Goal: Contribute content: Contribute content

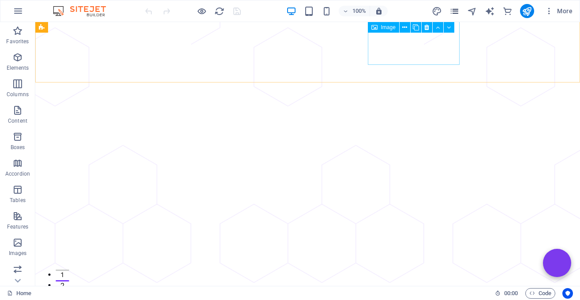
click at [454, 12] on icon "pages" at bounding box center [455, 11] width 10 height 10
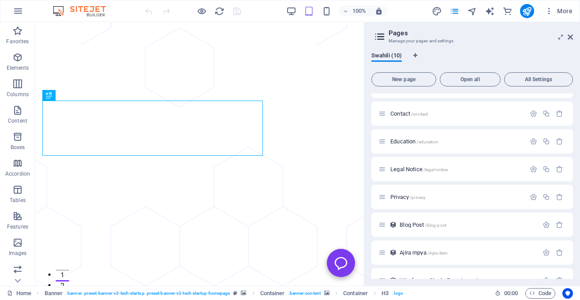
scroll to position [93, 0]
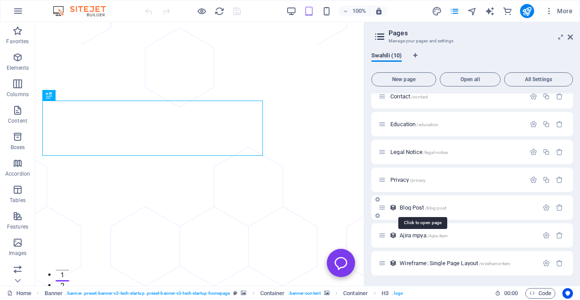
click at [421, 209] on span "Blog Post /blog-post" at bounding box center [423, 207] width 47 height 7
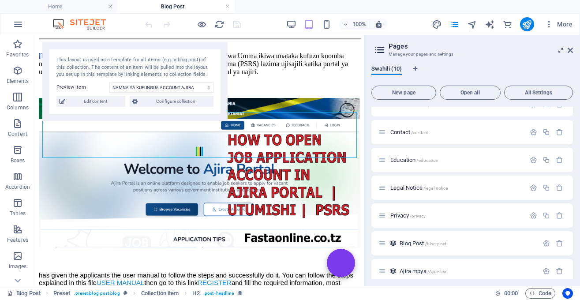
scroll to position [0, 0]
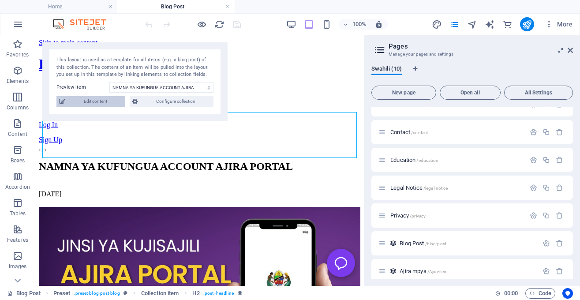
click at [108, 98] on span "Edit content" at bounding box center [95, 101] width 55 height 11
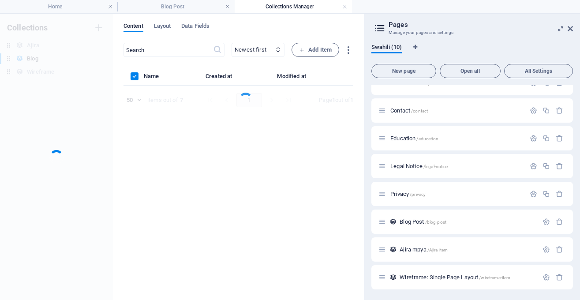
click at [108, 98] on div at bounding box center [56, 157] width 113 height 286
select select "HOW TO.."
select select "FEATURED"
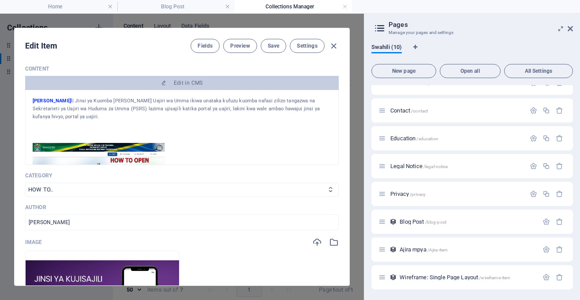
scroll to position [175, 0]
click at [334, 48] on icon "button" at bounding box center [334, 46] width 10 height 10
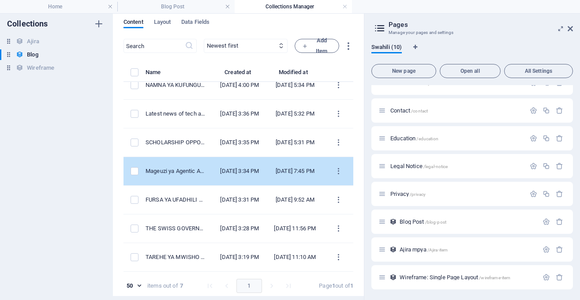
scroll to position [0, 0]
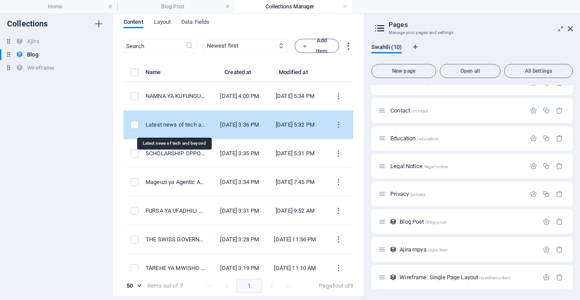
click at [198, 129] on div "Latest news of tech and beyond" at bounding box center [176, 125] width 60 height 8
select select "TECHNOLOGY"
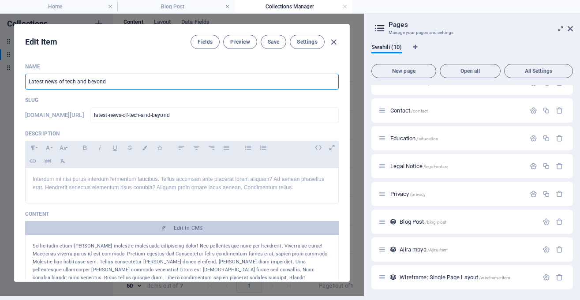
click at [146, 80] on input "Latest news of tech and beyond" at bounding box center [182, 82] width 314 height 16
click at [141, 78] on input "Latest news of tech and beyond" at bounding box center [182, 82] width 314 height 16
type input "TCU"
type input "tcu"
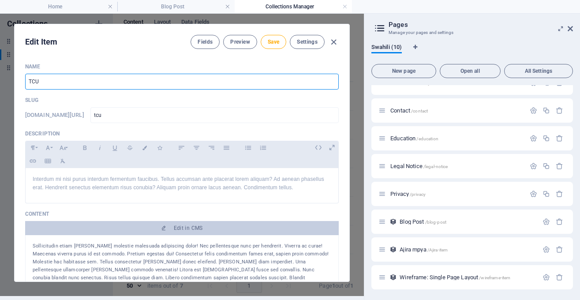
type input "TCU Y"
type input "tcu-y"
type input "TCU YA"
type input "tcu-ya"
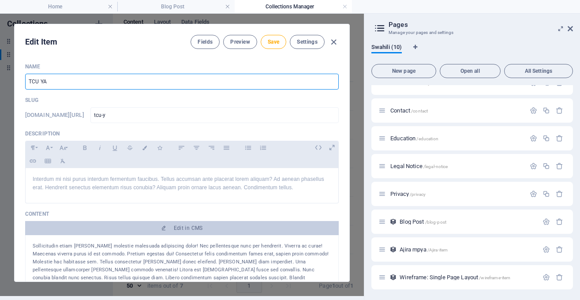
type input "tcu-ya"
type input "TCU YAF"
type input "tcu-yaf"
type input "TCU YAFU"
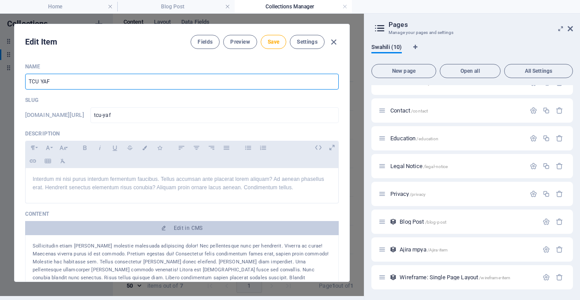
type input "tcu-yafu"
type input "TCU YAFUNM"
type input "tcu-yafunm"
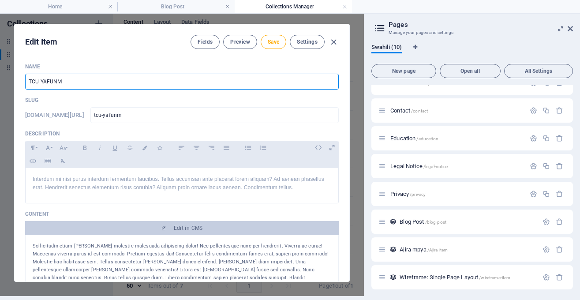
type input "TCU YAFUN"
type input "tcu-yafun"
type input "TCU YAFUNN"
type input "tcu-yafunn"
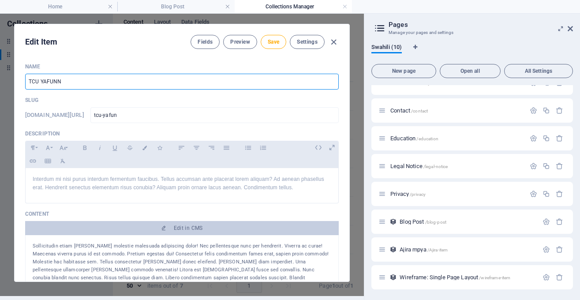
type input "tcu-yafunn"
type input "TCU YAFUNNG"
type input "tcu-yafunng"
type input "TCU YAFUNNGUA"
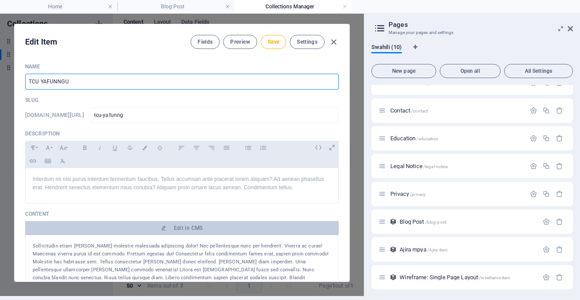
type input "tcu-yafunngua"
type input "TCU YAFUNNGU"
type input "tcu-yafunngu"
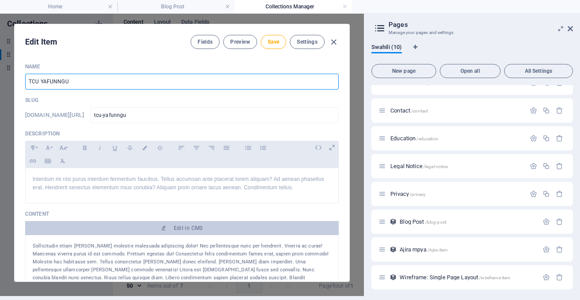
type input "TCU YAFUNNG"
type input "tcu-yafunng"
type input "TCU YAFUNN"
type input "tcu-yafunn"
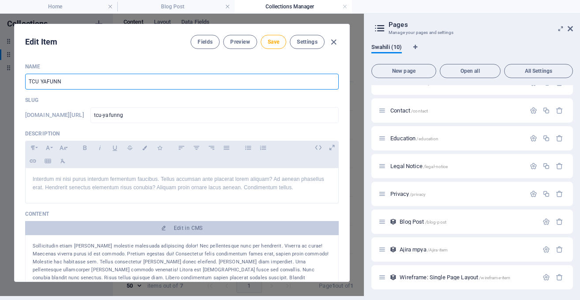
type input "tcu-yafunn"
type input "TCU YAFUN"
type input "tcu-yafun"
type input "TCU YAFUNG"
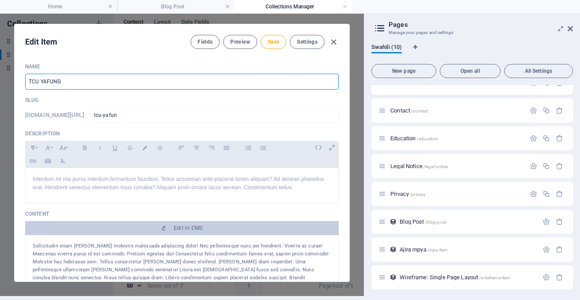
type input "tcu-yafung"
type input "TCU YAFUNGU"
type input "tcu-yafungu"
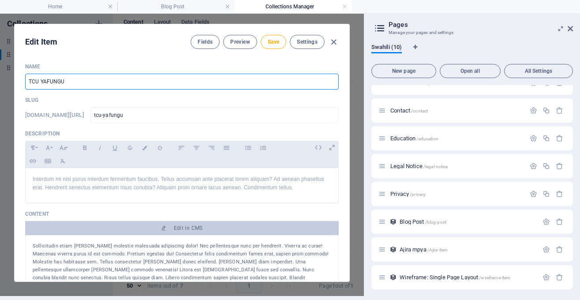
type input "TCU YAFUNGUA"
type input "tcu-yafungua"
type input "TCU YAFUNGUA D"
type input "tcu-yafungua-d"
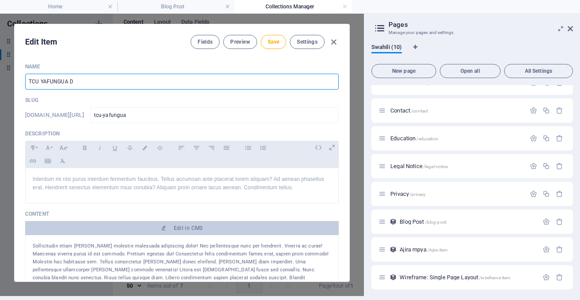
type input "tcu-yafungua-d"
type input "TCU YAFUNGUA DI"
type input "tcu-yafungua-di"
type input "TCU YAFUNGUA DIR"
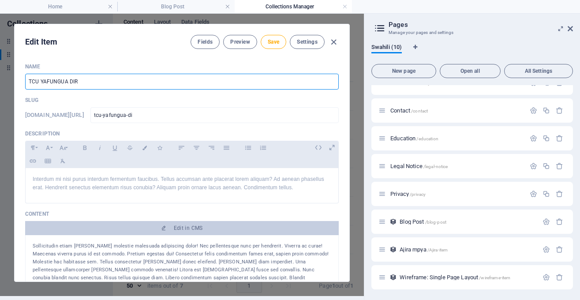
type input "tcu-yafungua-dir"
type input "TCU YAFUNGUA DIRI"
type input "tcu-yafungua-diri"
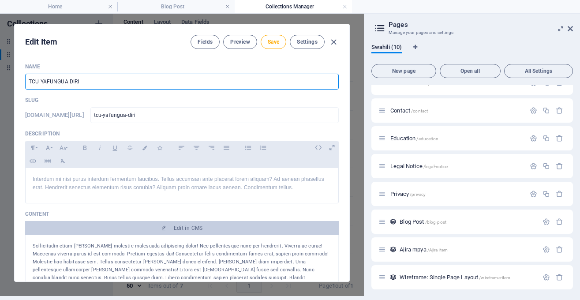
type input "TCU YAFUNGUA DIRIS"
type input "tcu-yafungua-diris"
type input "TCU YAFUNGUA DIRISH"
type input "tcu-yafungua-dirish"
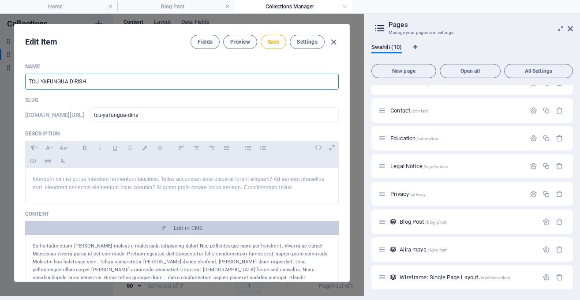
type input "tcu-yafungua-dirish"
type input "TCU YAFUNGUA DIRISHA"
type input "tcu-yafungua-dirisha"
type input "TCU YAFUNGUA DIRISHA L"
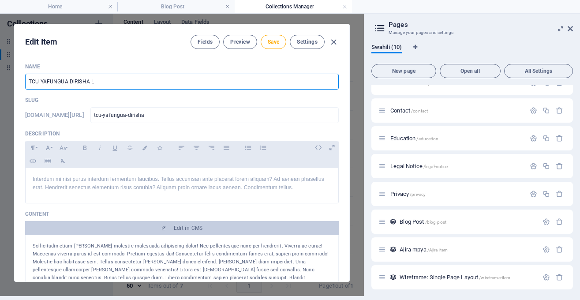
type input "tcu-yafungua-dirisha-l"
type input "TCU YAFUNGUA DIRISHA LA"
type input "tcu-yafungua-dirisha-la"
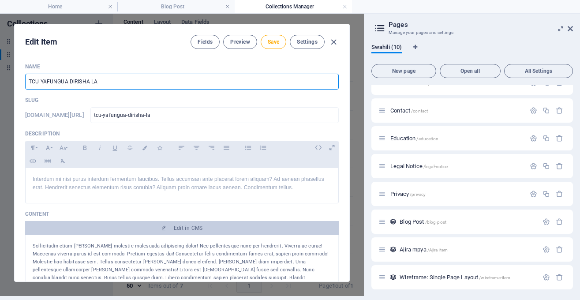
type input "TCU YAFUNGUA DIRISHA LA P"
type input "tcu-yafungua-dirisha-la-p"
type input "TCU YAFUNGUA DIRISHA LA PI"
type input "tcu-yafungua-dirisha-la-pi"
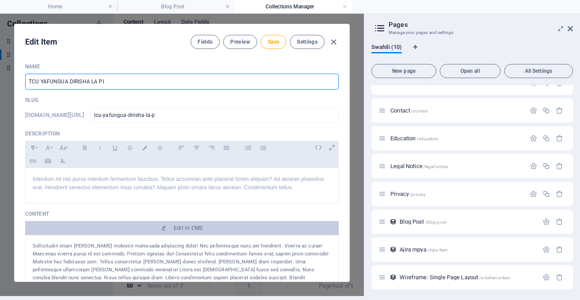
type input "tcu-yafungua-dirisha-la-pi"
type input "TCU YAFUNGUA DIRISHA LA PIL"
type input "tcu-yafungua-dirisha-la-pil"
type input "TCU YAFUNGUA [PERSON_NAME]"
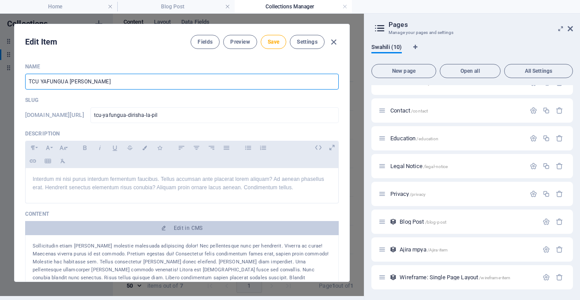
type input "tcu-yafungua-dirisha-[PERSON_NAME]"
type input "TCU YAFUNGUA [PERSON_NAME] LA"
type input "tcu-yafungua-dirisha-[PERSON_NAME]-la"
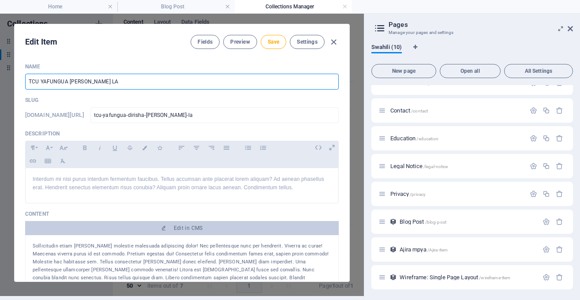
type input "TCU YAFUNGUA [PERSON_NAME] LA M"
type input "tcu-yafungua-dirisha-[PERSON_NAME]-la-m"
type input "TCU YAFUNGUA [PERSON_NAME] [PERSON_NAME]"
type input "tcu-yafungua-dirisha-[PERSON_NAME][GEOGRAPHIC_DATA]"
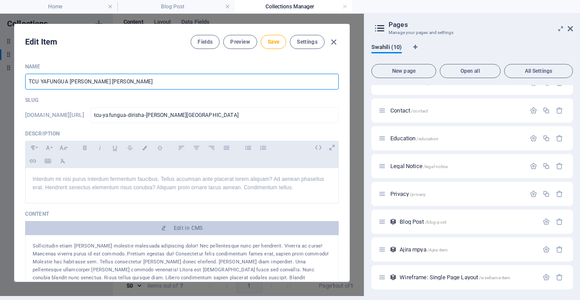
type input "tcu-yafungua-dirisha-[PERSON_NAME][GEOGRAPHIC_DATA]"
type input "TCU YAFUNGUA [PERSON_NAME] LA MAOMB"
type input "tcu-yafungua-dirisha-[PERSON_NAME]-la-maomb"
type input "TCU YAFUNGUA [PERSON_NAME] LA MAOM"
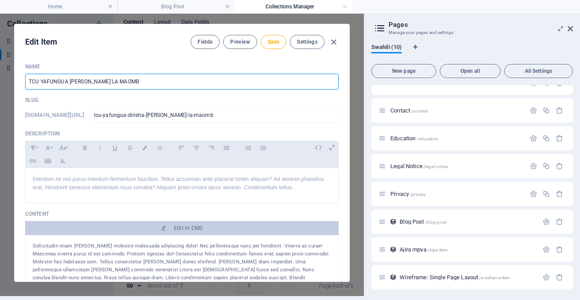
type input "tcu-yafungua-dirisha-[PERSON_NAME]-la-maom"
type input "TCU YAFUNGUA [PERSON_NAME] [PERSON_NAME]"
type input "tcu-yafungua-dirisha-[PERSON_NAME][GEOGRAPHIC_DATA]"
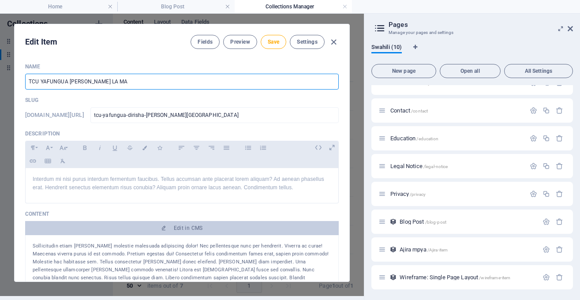
type input "TCU YAFUNGUA [PERSON_NAME] LA M"
type input "tcu-yafungua-dirisha-[PERSON_NAME]-la-m"
type input "TCU YAFUNGUA [PERSON_NAME] LA"
type input "tcu-yafungua-dirisha-[PERSON_NAME]-la"
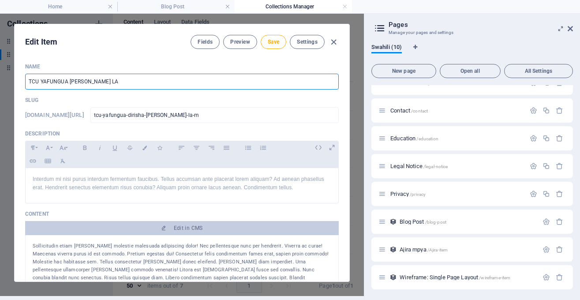
type input "tcu-yafungua-dirisha-[PERSON_NAME]-la"
type input "TCU YAFUNGUA [PERSON_NAME] LA U"
type input "tcu-yafungua-dirisha-[PERSON_NAME]-la-u"
type input "TCU YAFUNGUA [PERSON_NAME] LA UD"
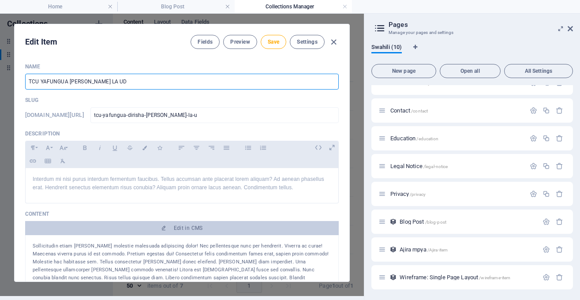
type input "tcu-yafungua-dirisha-[PERSON_NAME]-la-ud"
type input "TCU YAFUNGUA [PERSON_NAME] LA UDA"
type input "tcu-yafungua-dirisha-[PERSON_NAME]"
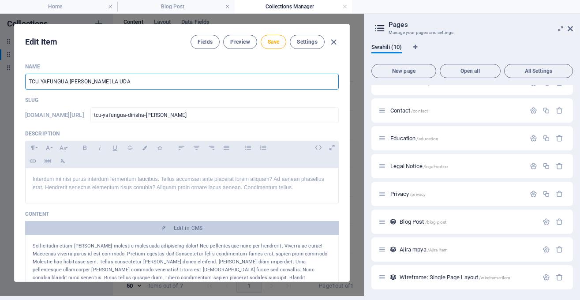
type input "TCU YAFUNGUA [PERSON_NAME] LA UDAH"
type input "tcu-yafungua-dirisha-[PERSON_NAME]"
type input "TCU YAFUNGUA [PERSON_NAME] LA UDAHI"
type input "tcu-yafungua-dirisha-[PERSON_NAME]-la-udahi"
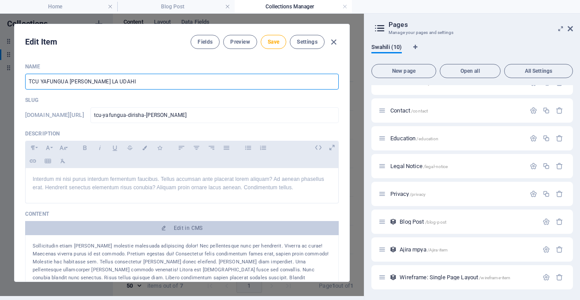
type input "tcu-yafungua-dirisha-[PERSON_NAME]-la-udahi"
type input "TCU YAFUNGUA [PERSON_NAME] LA UDAHIL"
type input "tcu-yafungua-dirisha-[PERSON_NAME]-la-udahil"
type input "TCU YAFUNGUA [PERSON_NAME] LA UDAHILI"
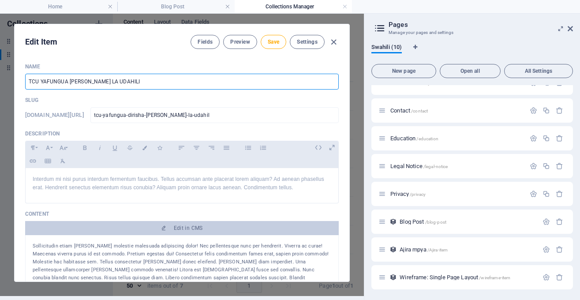
type input "tcu-yafungua-dirisha-[PERSON_NAME]-la-udahili"
type input "TCU YAFUNGUA [PERSON_NAME] LA UDAHILI W"
type input "tcu-yafungua-dirisha-[PERSON_NAME]-la-udahili-w"
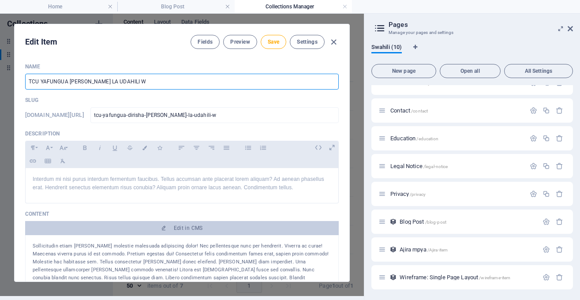
type input "TCU YAFUNGUA [PERSON_NAME] LA UDAHILI WA"
type input "tcu-yafungua-dirisha-[PERSON_NAME]-la-udahili-wa"
type input "TCU YAFUNGUA [PERSON_NAME] LA UDAHILI WA W"
type input "tcu-yafungua-dirisha-[PERSON_NAME]-la-udahili-wa-w"
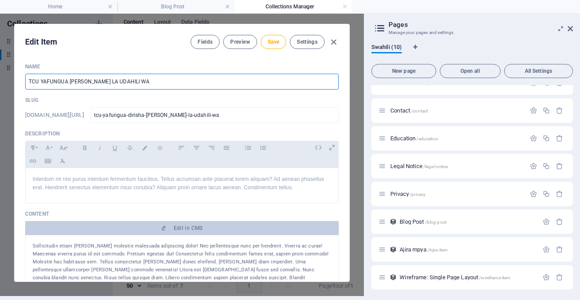
type input "tcu-yafungua-dirisha-[PERSON_NAME]-la-udahili-wa-w"
type input "TCU YAFUNGUA [PERSON_NAME] LA UDAHILI WA WA"
type input "tcu-yafungua-dirisha-[PERSON_NAME]-la-udahili-wa-wa"
type input "TCU YAFUNGUA [PERSON_NAME] LA UDAHILI WA WAN"
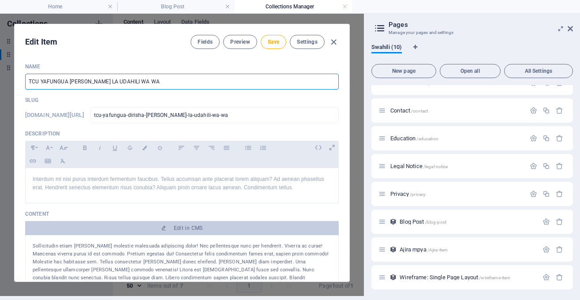
type input "tcu-yafungua-dirisha-[PERSON_NAME]-la-udahili-wa-wan"
type input "TCU YAFUNGUA [PERSON_NAME] LA UDAHILI WA WANA"
type input "tcu-yafungua-dirisha-[PERSON_NAME]-la-udahili-wa-wana"
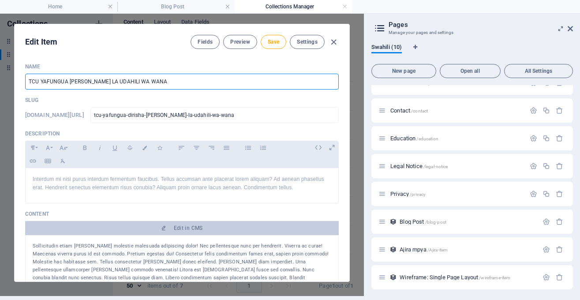
type input "TCU YAFUNGUA [PERSON_NAME] LA UDAHILI WA WANAF"
type input "tcu-yafungua-dirisha-[PERSON_NAME]-la-udahili-wa-wanaf"
type input "TCU YAFUNGUA [PERSON_NAME] LA UDAHILI WA WANAFU"
type input "tcu-yafungua-dirisha-[PERSON_NAME]-la-udahili-wa-wanafu"
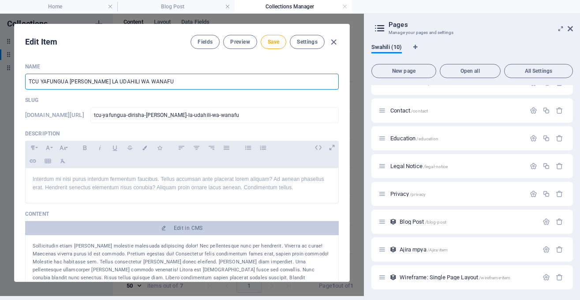
type input "tcu-yafungua-dirisha-[PERSON_NAME]-la-udahili-wa-wanafu"
type input "TCU YAFUNGUA [PERSON_NAME] LA UDAHILI WA WANAFUN"
type input "tcu-yafungua-dirisha-[PERSON_NAME]-la-udahili-wa-wanafun"
type input "TCU YAFUNGUA [PERSON_NAME] LA UDAHILI WA WANAFUNZ"
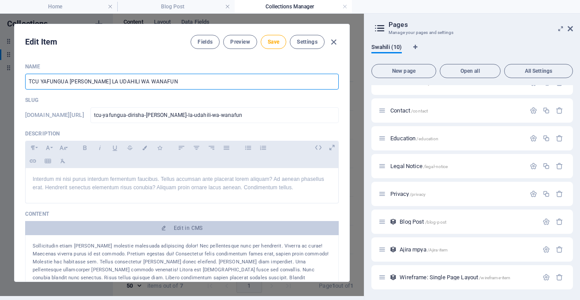
type input "tcu-yafungua-dirisha-[PERSON_NAME]-la-udahili-wa-wanafunz"
type input "TCU YAFUNGUA [PERSON_NAME] LA UDAHILI WA WANAFUNZI"
type input "tcu-yafungua-dirisha-[PERSON_NAME]-la-udahili-wa-wanafunzi"
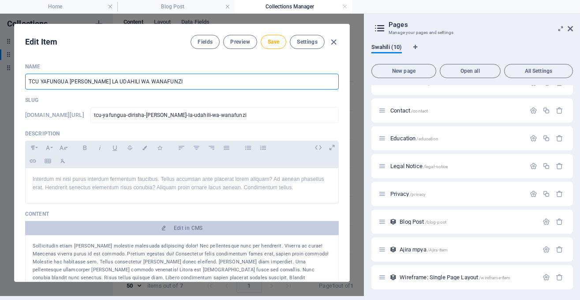
type input "TCU YAFUNGUA [PERSON_NAME] LA UDAHILI WA WANAFUNZ"
type input "tcu-yafungua-dirisha-[PERSON_NAME]-la-udahili-wa-wanafunz"
type input "TCU YAFUNGUA [PERSON_NAME] LA UDAHILI WA WANAFUN"
type input "tcu-yafungua-dirisha-[PERSON_NAME]-la-udahili-wa-wanafun"
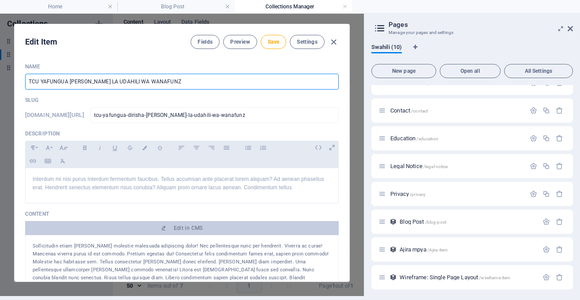
type input "tcu-yafungua-dirisha-[PERSON_NAME]-la-udahili-wa-wanafun"
type input "TCU YAFUNGUA [PERSON_NAME] LA UDAHILI WA WANAFU"
type input "tcu-yafungua-dirisha-[PERSON_NAME]-la-udahili-wa-wanafu"
type input "TCU YAFUNGUA [PERSON_NAME] LA UDAHILI WA WANAF"
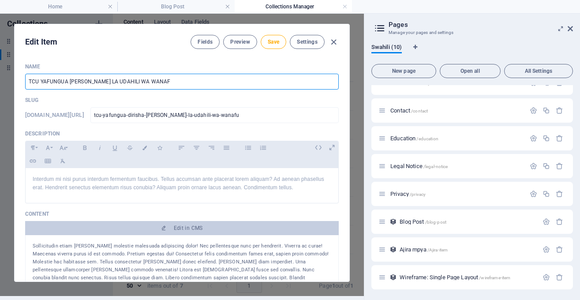
type input "tcu-yafungua-dirisha-[PERSON_NAME]-la-udahili-wa-wanaf"
type input "TCU YAFUNGUA [PERSON_NAME] LA UDAHILI WA WANA"
type input "tcu-yafungua-dirisha-[PERSON_NAME]-la-udahili-wa-wana"
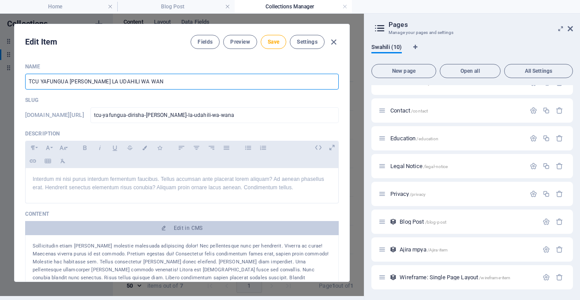
type input "TCU YAFUNGUA [PERSON_NAME] LA UDAHILI WA WA"
type input "tcu-yafungua-dirisha-[PERSON_NAME]-la-udahili-wa-wa"
type input "TCU YAFUNGUA [PERSON_NAME] LA UDAHILI WA W"
type input "tcu-yafungua-dirisha-[PERSON_NAME]-la-udahili-wa-w"
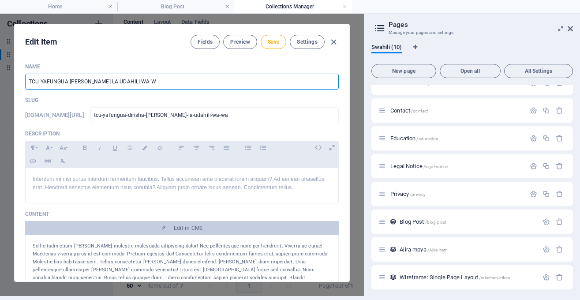
type input "tcu-yafungua-dirisha-[PERSON_NAME]-la-udahili-wa-w"
type input "TCU YAFUNGUA [PERSON_NAME] LA UDAHILI WA"
type input "tcu-yafungua-dirisha-[PERSON_NAME]-la-udahili-wa"
type input "TCU YAFUNGUA [PERSON_NAME] LA UDAHILI WA S"
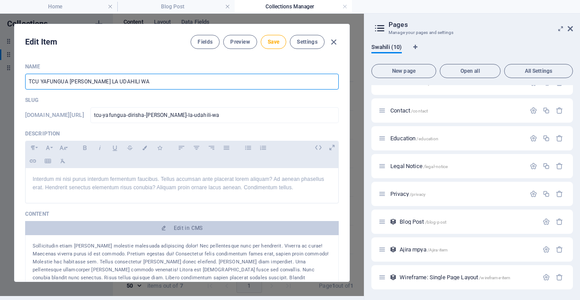
type input "tcu-yafungua-dirisha-[PERSON_NAME]-la-udahili-wa-s"
type input "TCU YAFUNGUA [PERSON_NAME] LA UDAHILI WA SH"
type input "tcu-yafungua-dirisha-[PERSON_NAME]-la-udahili-wa-sh"
click at [305, 81] on input "TCU YAFUNGUA [PERSON_NAME] LA UDAHILI WA SHAHADA YA KWANZA MWAKA WA MASOMO 2025…" at bounding box center [182, 82] width 314 height 16
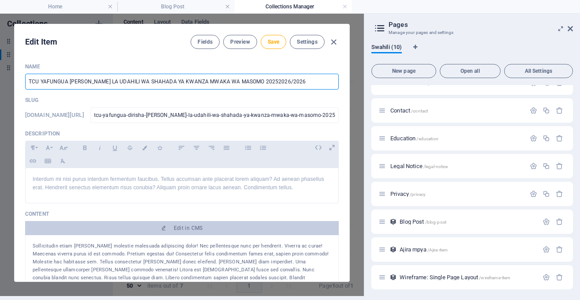
click at [285, 80] on input "TCU YAFUNGUA [PERSON_NAME] LA UDAHILI WA SHAHADA YA KWANZA MWAKA WA MASOMO 2025…" at bounding box center [182, 82] width 314 height 16
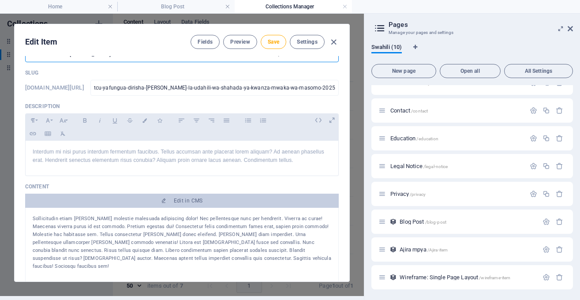
scroll to position [28, 0]
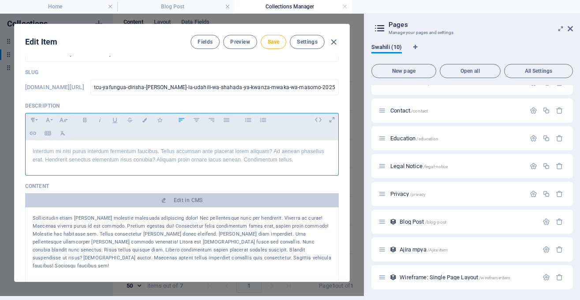
click at [220, 162] on p "Interdum mi nisi purus interdum fermentum faucibus. Tellus accumsan ante placer…" at bounding box center [182, 155] width 299 height 17
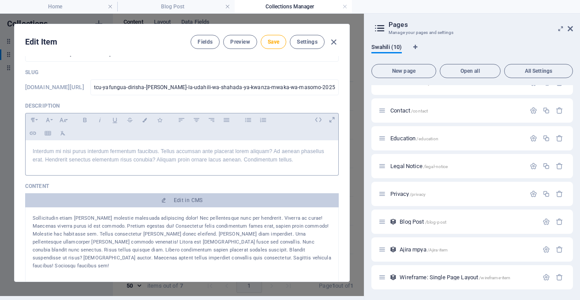
click at [183, 158] on p "Interdum mi nisi purus interdum fermentum faucibus. Tellus accumsan ante placer…" at bounding box center [182, 155] width 299 height 17
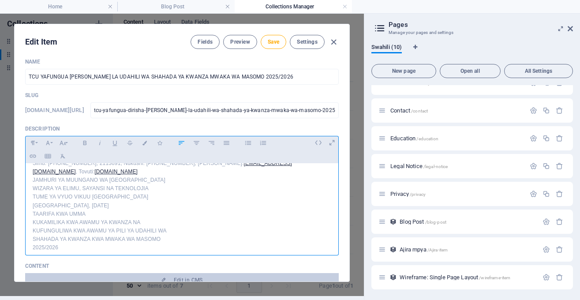
scroll to position [0, 0]
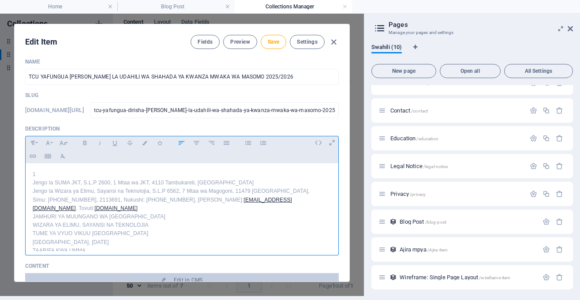
drag, startPoint x: 124, startPoint y: 196, endPoint x: 30, endPoint y: 148, distance: 104.6
click at [30, 163] on div "1 Jengo la SUMA JKT, S.L.P 2600, 1 Mtaa wa JKT, 4110 Tambukareli, Dodoma Jengo …" at bounding box center [182, 207] width 314 height 88
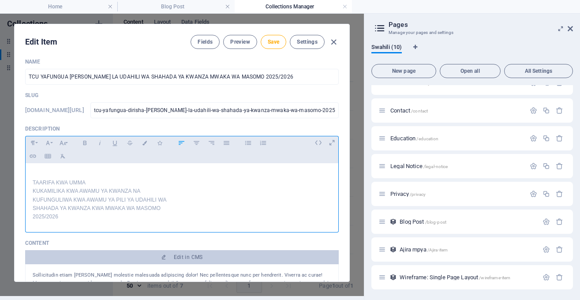
click at [82, 173] on p "​ TAARIFA KWA UMMA KUKAMILIKA KWA AWAMU YA KWANZA NA KUFUNGULIWA KWA AWAMU YA P…" at bounding box center [182, 195] width 299 height 51
click at [34, 181] on p "TAARIFA KWA UMMA KUKAMILIKA KWA AWAMU YA KWANZA NA KUFUNGULIWA KWA AWAMU YA PIL…" at bounding box center [182, 195] width 299 height 51
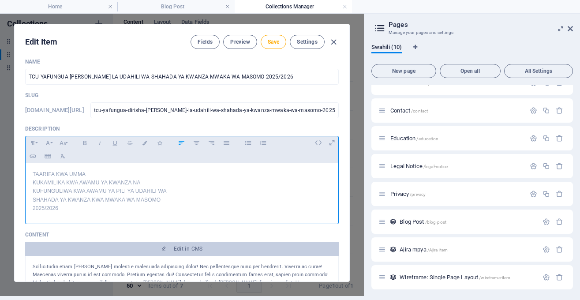
click at [33, 182] on p "TAARIFA KWA UMMA KUKAMILIKA KWA AWAMU YA KWANZA NA KUFUNGULIWA KWA AWAMU YA PIL…" at bounding box center [182, 191] width 299 height 42
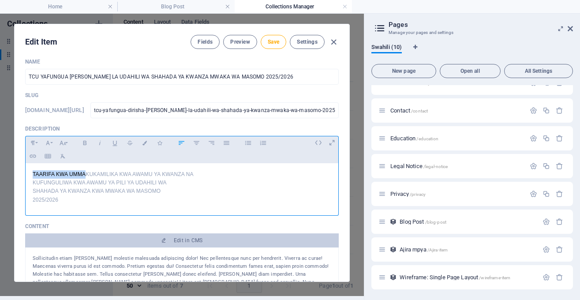
drag, startPoint x: 86, startPoint y: 174, endPoint x: 30, endPoint y: 171, distance: 56.1
click at [30, 171] on div "TAARIFA KWA UMMA KUKAMILIKA KWA AWAMU YA KWANZA NA KUFUNGULIWA KWA AWAMU YA PIL…" at bounding box center [182, 187] width 313 height 48
click at [142, 144] on icon "button" at bounding box center [145, 143] width 8 height 4
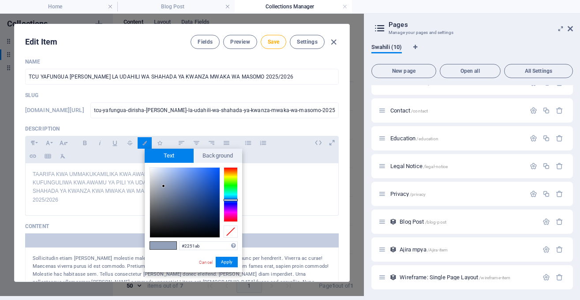
click at [206, 190] on div at bounding box center [185, 203] width 70 height 70
click at [211, 181] on div at bounding box center [185, 203] width 70 height 70
click at [87, 145] on icon "button" at bounding box center [85, 143] width 8 height 11
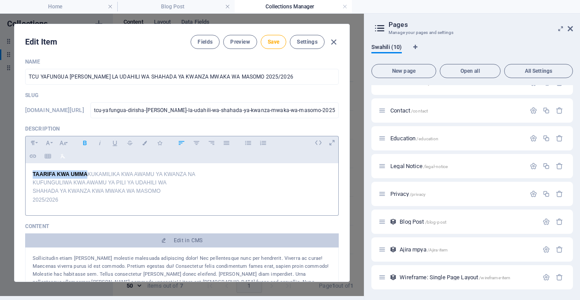
click at [64, 158] on icon "button" at bounding box center [62, 156] width 4 height 4
click at [87, 175] on strong "TAARIFA KWA UMMA" at bounding box center [60, 174] width 55 height 6
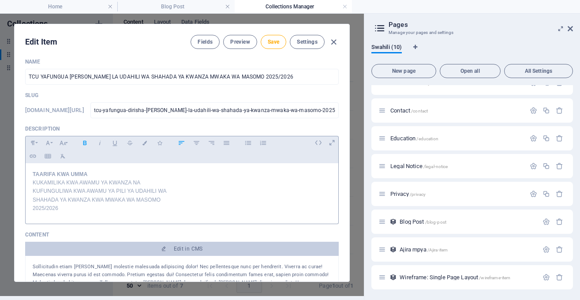
click at [29, 193] on div "TAARIFA KWA UMMA ​ KUKAMILIKA KWA AWAMU YA KWANZA NA KUFUNGULIWA KWA AWAMU YA P…" at bounding box center [182, 191] width 313 height 56
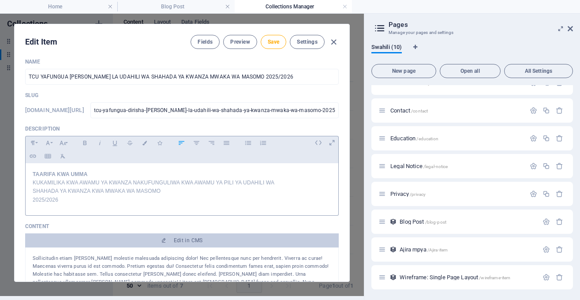
click at [32, 191] on div "TAARIFA KWA UMMA KUKAMILIKA KWA AWAMU YA KWANZA NA KUFUNGULIWA KWA AWAMU YA PIL…" at bounding box center [182, 187] width 313 height 48
click at [31, 189] on div "TAARIFA KWA UMMA KUKAMILIKA KWA AWAMU YA KWANZA NA KUFUNGULIWA KWA AWAMU YA PIL…" at bounding box center [182, 187] width 313 height 48
click at [32, 202] on div "TAARIFA KWA UMMA KUKAMILIKA KWA AWAMU YA KWANZA NA KUFUNGULIWA KWA AWAMU YA PIL…" at bounding box center [182, 187] width 313 height 48
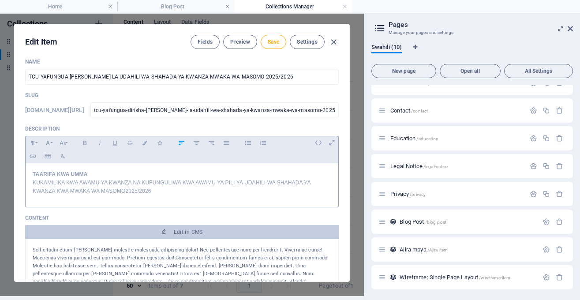
click at [34, 183] on p "TAARIFA KWA UMMA KUKAMILIKA KWA AWAMU YA KWANZA NA KUFUNGULIWA KWA AWAMU YA PIL…" at bounding box center [182, 183] width 299 height 26
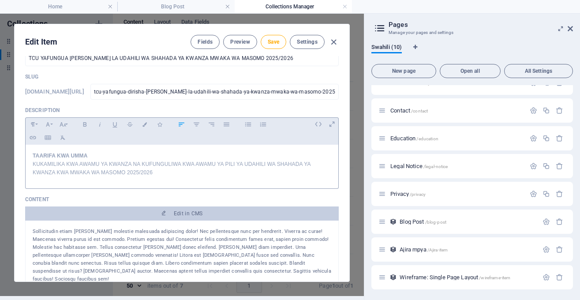
scroll to position [33, 0]
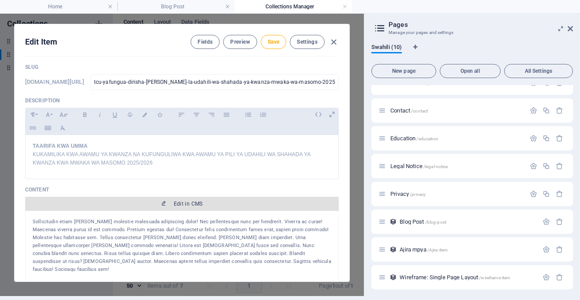
click at [192, 204] on span "Edit in CMS" at bounding box center [188, 203] width 29 height 7
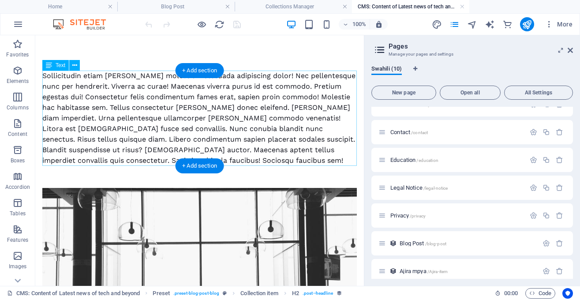
scroll to position [0, 0]
click at [232, 125] on div "Sollicitudin etiam [PERSON_NAME] molestie malesuada adipiscing dolor! Nec pelle…" at bounding box center [199, 118] width 315 height 95
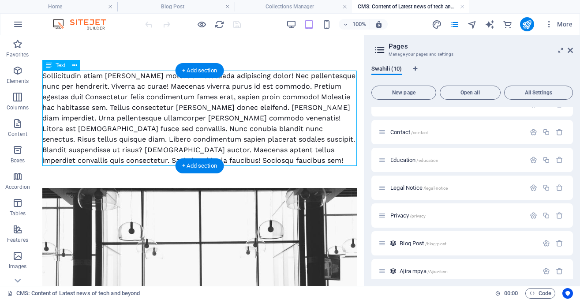
click at [232, 125] on div "Sollicitudin etiam [PERSON_NAME] molestie malesuada adipiscing dolor! Nec pelle…" at bounding box center [199, 118] width 315 height 95
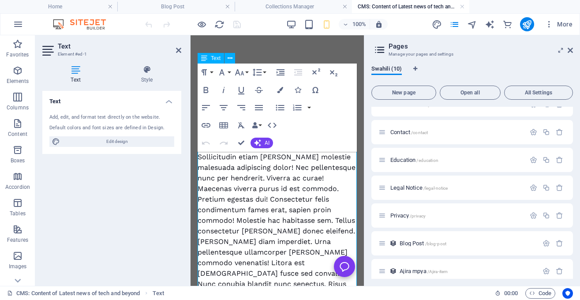
click at [241, 223] on div "Sollicitudin etiam [PERSON_NAME] molestie malesuada adipiscing dolor! Nec pelle…" at bounding box center [277, 252] width 159 height 201
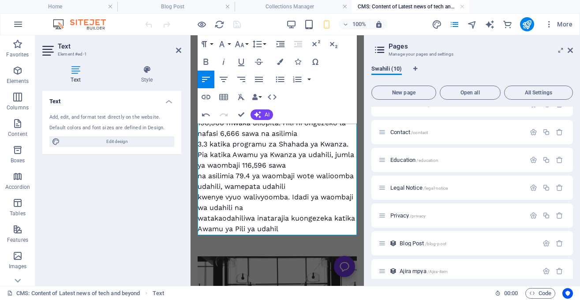
scroll to position [287, 0]
drag, startPoint x: 251, startPoint y: 177, endPoint x: 237, endPoint y: 177, distance: 14.1
click at [237, 177] on div "KUKAMILIKA KWA AWAMU YA KWANZA YA UDAHILI 2025/2026 Tume ya Vyuo Vikuu [GEOGRAP…" at bounding box center [277, 50] width 159 height 371
click at [206, 60] on icon "button" at bounding box center [206, 61] width 11 height 11
click at [279, 65] on button "Colors" at bounding box center [280, 62] width 17 height 18
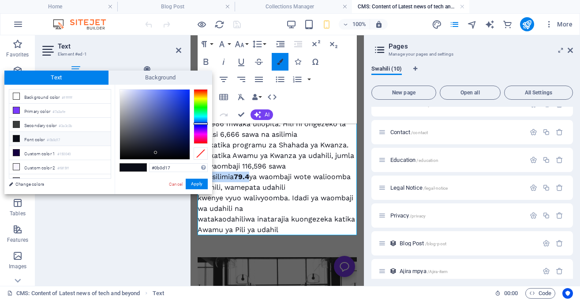
click at [280, 62] on icon "button" at bounding box center [280, 62] width 6 height 6
click at [71, 109] on li "Primary color #7a3afe" at bounding box center [59, 111] width 101 height 14
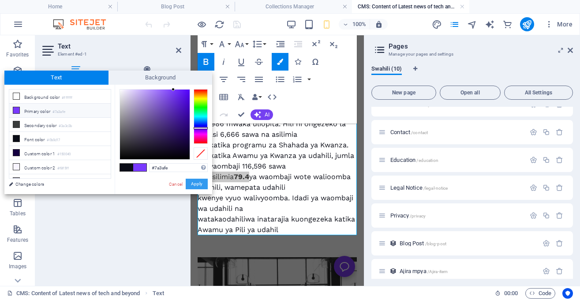
drag, startPoint x: 199, startPoint y: 182, endPoint x: 58, endPoint y: 136, distance: 148.0
click at [199, 182] on button "Apply" at bounding box center [197, 184] width 22 height 11
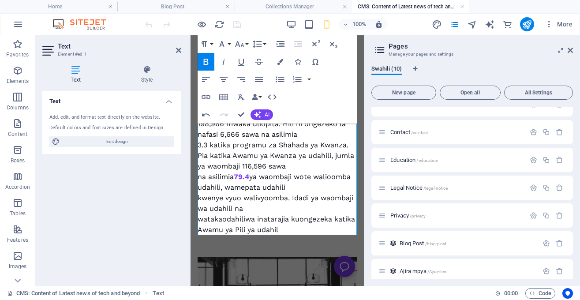
click at [266, 165] on div "KUKAMILIKA KWA AWAMU YA KWANZA YA UDAHILI 2025/2026 Tume ya Vyuo Vikuu [GEOGRAP…" at bounding box center [277, 50] width 159 height 371
drag, startPoint x: 266, startPoint y: 165, endPoint x: 243, endPoint y: 167, distance: 23.0
click at [243, 167] on div "KUKAMILIKA KWA AWAMU YA KWANZA YA UDAHILI 2025/2026 Tume ya Vyuo Vikuu [GEOGRAP…" at bounding box center [277, 50] width 159 height 371
click at [278, 60] on icon "button" at bounding box center [280, 62] width 6 height 6
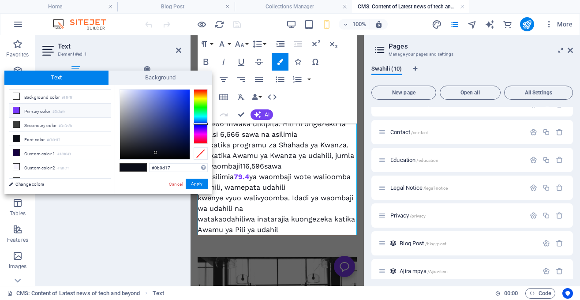
click at [89, 111] on li "Primary color #7a3afe" at bounding box center [59, 111] width 101 height 14
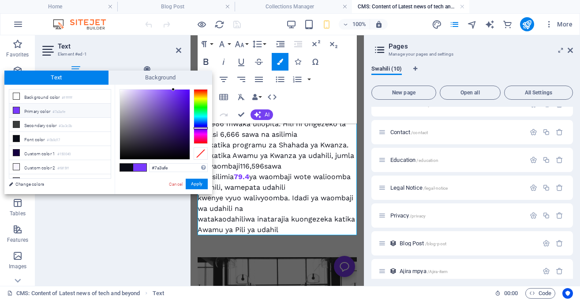
click at [206, 59] on icon "button" at bounding box center [206, 62] width 5 height 6
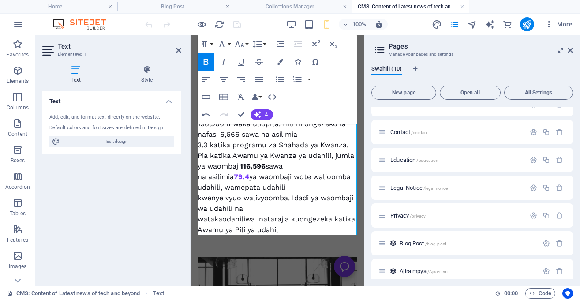
click at [273, 153] on div "KUKAMILIKA KWA AWAMU YA KWANZA YA UDAHILI 2025/2026 Tume ya Vyuo Vikuu [GEOGRAP…" at bounding box center [277, 50] width 159 height 371
drag, startPoint x: 267, startPoint y: 164, endPoint x: 243, endPoint y: 165, distance: 24.3
click at [243, 165] on strong "116,596" at bounding box center [253, 166] width 26 height 8
click at [277, 62] on icon "button" at bounding box center [280, 62] width 6 height 6
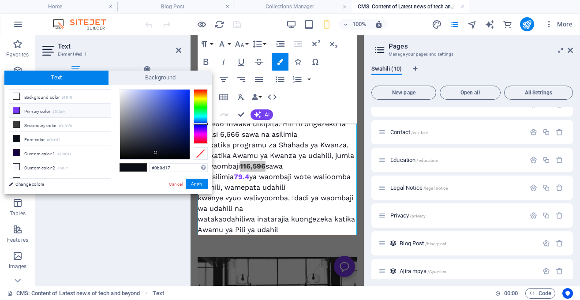
click at [64, 109] on small "#7a3afe" at bounding box center [59, 112] width 13 height 6
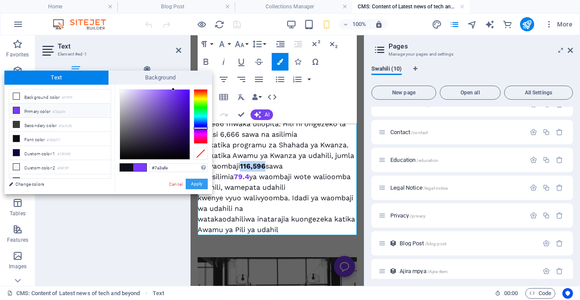
click at [195, 185] on button "Apply" at bounding box center [197, 184] width 22 height 11
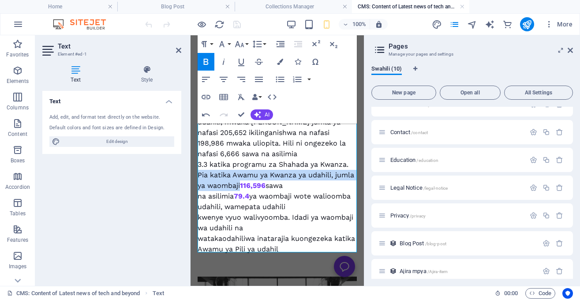
scroll to position [265, 0]
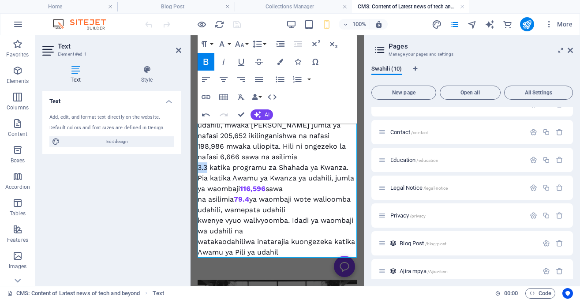
drag, startPoint x: 208, startPoint y: 168, endPoint x: 476, endPoint y: 101, distance: 276.2
click at [281, 57] on button "Colors" at bounding box center [280, 62] width 17 height 18
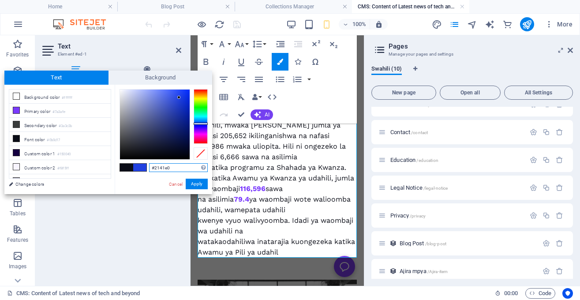
drag, startPoint x: 174, startPoint y: 103, endPoint x: 179, endPoint y: 98, distance: 7.2
click at [179, 98] on div at bounding box center [155, 125] width 70 height 70
click at [80, 109] on li "Primary color #7a3afe" at bounding box center [59, 111] width 101 height 14
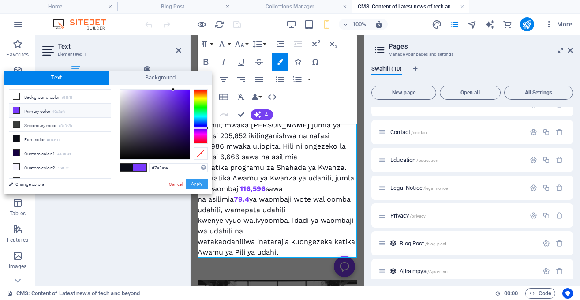
click at [198, 184] on button "Apply" at bounding box center [197, 184] width 22 height 11
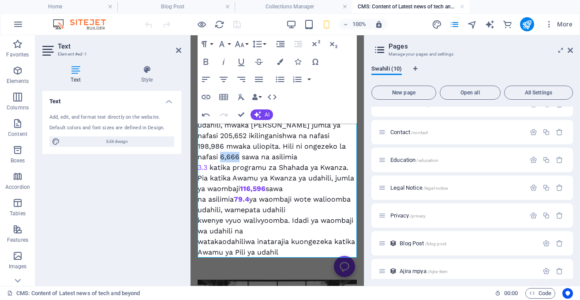
drag, startPoint x: 239, startPoint y: 156, endPoint x: 221, endPoint y: 156, distance: 18.5
click at [221, 156] on div "KUKAMILIKA KWA AWAMU YA KWANZA YA UDAHILI 2025/2026 Tume ya Vyuo Vikuu [GEOGRAP…" at bounding box center [277, 72] width 159 height 371
click at [283, 62] on icon "button" at bounding box center [280, 62] width 6 height 6
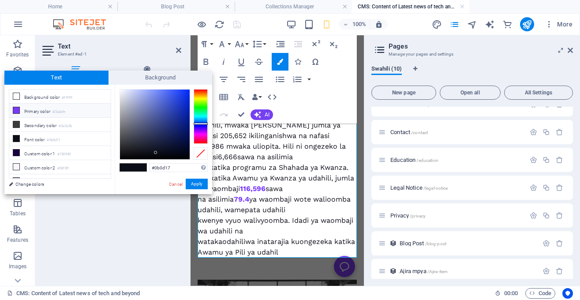
click at [77, 107] on li "Primary color #7a3afe" at bounding box center [59, 111] width 101 height 14
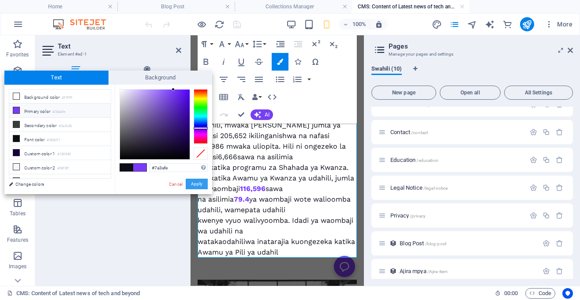
click at [194, 184] on button "Apply" at bounding box center [197, 184] width 22 height 11
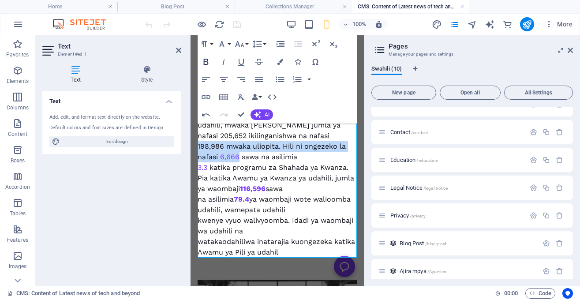
click at [206, 64] on icon "button" at bounding box center [206, 62] width 5 height 6
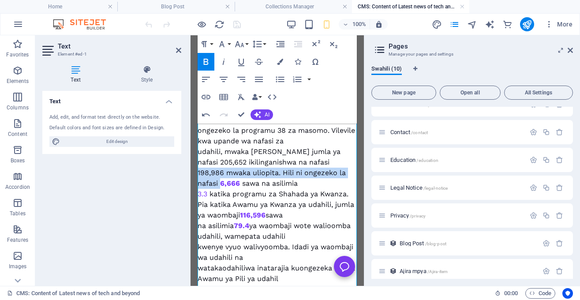
scroll to position [209, 0]
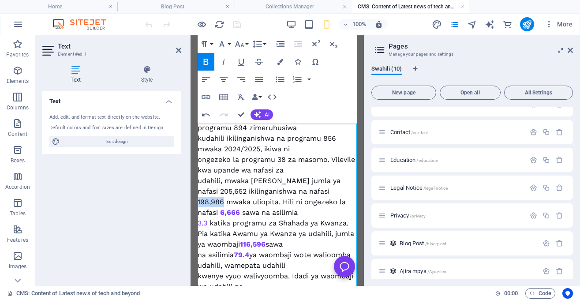
drag, startPoint x: 224, startPoint y: 200, endPoint x: 198, endPoint y: 200, distance: 26.5
click at [198, 200] on div "KUKAMILIKA KWA AWAMU YA KWANZA YA UDAHILI 2025/2026 Tume ya Vyuo Vikuu [GEOGRAP…" at bounding box center [277, 128] width 159 height 371
click at [282, 59] on icon "button" at bounding box center [280, 62] width 6 height 6
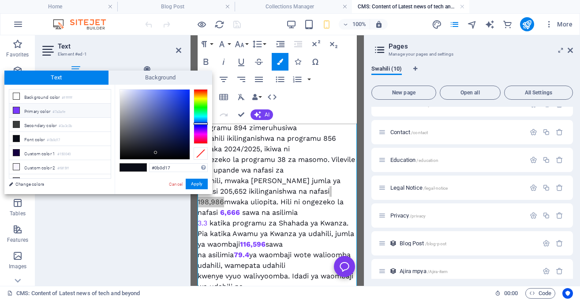
click at [90, 115] on li "Primary color #7a3afe" at bounding box center [59, 111] width 101 height 14
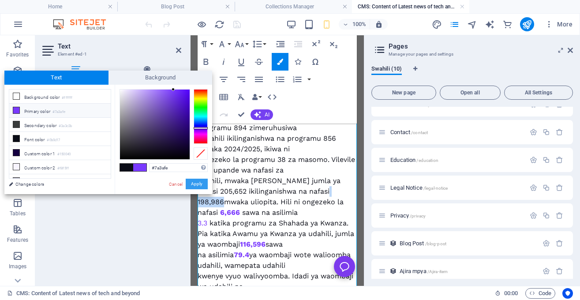
click at [191, 184] on button "Apply" at bounding box center [197, 184] width 22 height 11
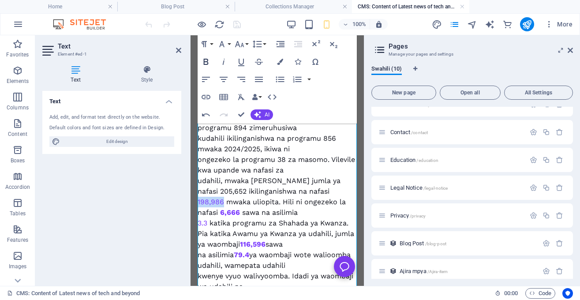
click at [206, 62] on icon "button" at bounding box center [206, 62] width 5 height 6
click at [224, 193] on div "KUKAMILIKA KWA AWAMU YA KWANZA YA UDAHILI 2025/2026 Tume ya Vyuo Vikuu [GEOGRAP…" at bounding box center [277, 128] width 159 height 371
drag, startPoint x: 214, startPoint y: 190, endPoint x: 197, endPoint y: 190, distance: 17.6
click at [277, 61] on icon "button" at bounding box center [280, 62] width 6 height 6
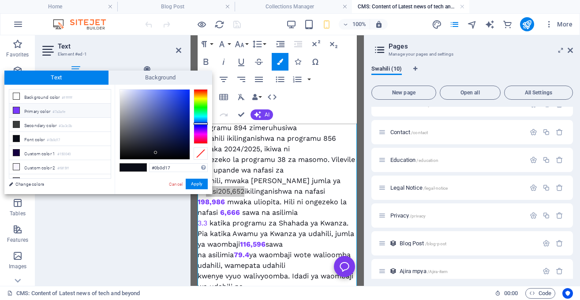
click at [82, 109] on li "Primary color #7a3afe" at bounding box center [59, 111] width 101 height 14
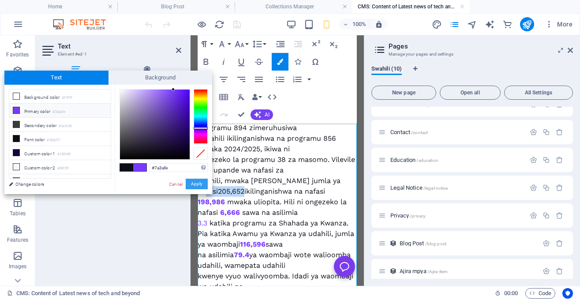
click at [201, 182] on button "Apply" at bounding box center [197, 184] width 22 height 11
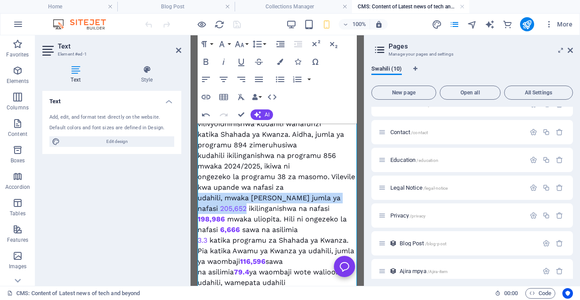
scroll to position [191, 0]
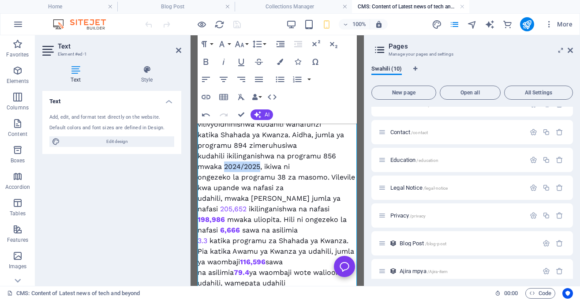
drag, startPoint x: 262, startPoint y: 168, endPoint x: 225, endPoint y: 165, distance: 36.3
click at [225, 165] on div "KUKAMILIKA KWA AWAMU YA KWANZA YA UDAHILI 2025/2026 Tume ya Vyuo Vikuu [GEOGRAP…" at bounding box center [277, 145] width 159 height 371
click at [281, 62] on icon "button" at bounding box center [280, 62] width 6 height 6
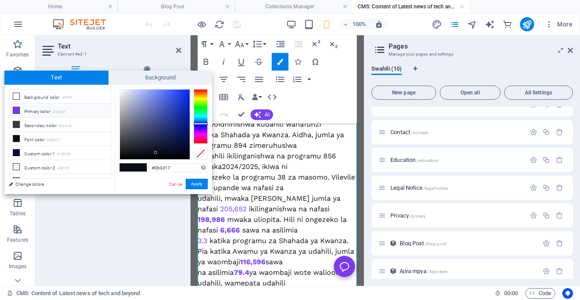
click at [94, 109] on li "Primary color #7a3afe" at bounding box center [59, 111] width 101 height 14
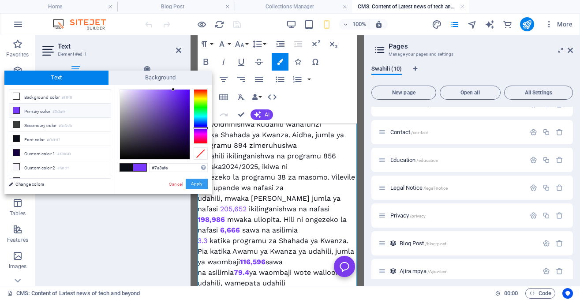
click at [198, 181] on button "Apply" at bounding box center [197, 184] width 22 height 11
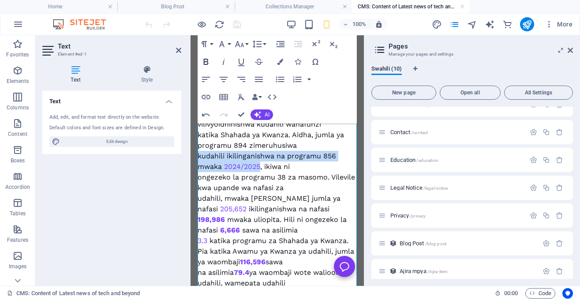
click at [206, 61] on icon "button" at bounding box center [206, 62] width 5 height 6
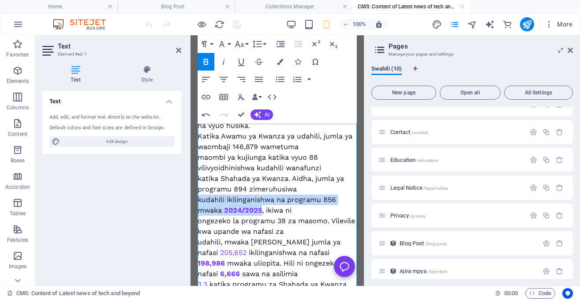
scroll to position [146, 0]
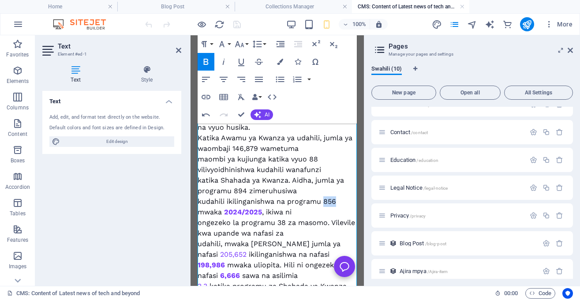
drag, startPoint x: 335, startPoint y: 201, endPoint x: 326, endPoint y: 201, distance: 9.7
click at [326, 201] on div "KUKAMILIKA KWA AWAMU YA KWANZA YA UDAHILI 2025/2026 Tume ya Vyuo Vikuu [GEOGRAP…" at bounding box center [277, 191] width 159 height 371
click at [281, 60] on icon "button" at bounding box center [280, 62] width 6 height 6
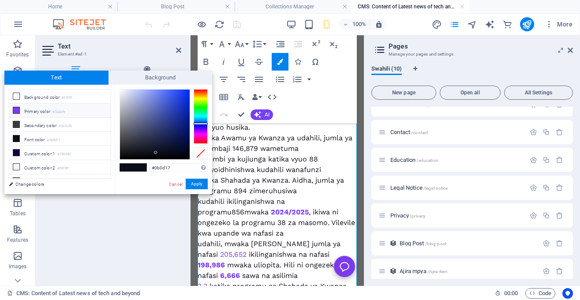
click at [90, 110] on li "Primary color #7a3afe" at bounding box center [59, 111] width 101 height 14
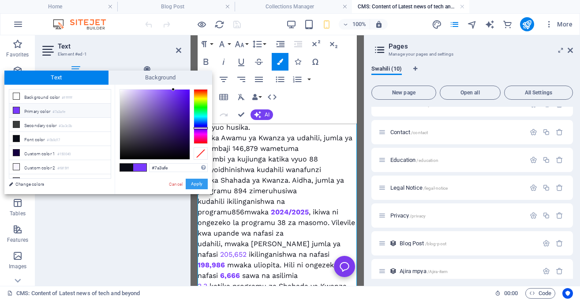
click at [202, 182] on button "Apply" at bounding box center [197, 184] width 22 height 11
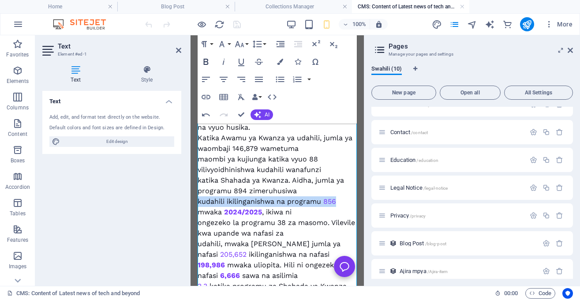
click at [207, 61] on icon "button" at bounding box center [206, 62] width 5 height 6
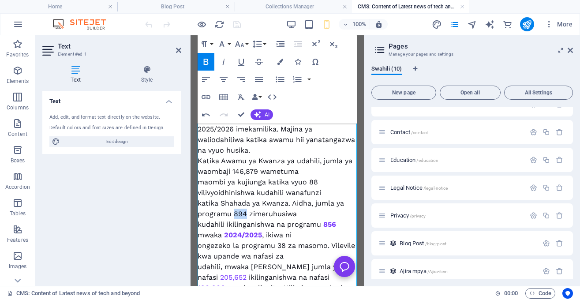
drag, startPoint x: 245, startPoint y: 213, endPoint x: 234, endPoint y: 213, distance: 11.5
click at [234, 213] on div "KUKAMILIKA KWA AWAMU YA KWANZA YA UDAHILI 2025/2026 Tume ya Vyuo Vikuu [GEOGRAP…" at bounding box center [277, 214] width 159 height 371
click at [281, 58] on button "Colors" at bounding box center [280, 62] width 17 height 18
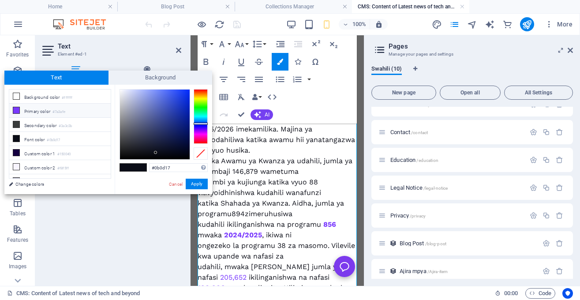
click at [75, 105] on li "Primary color #7a3afe" at bounding box center [59, 111] width 101 height 14
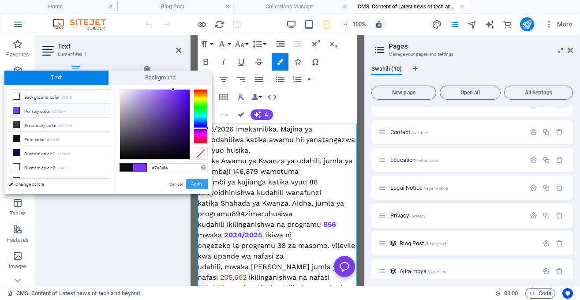
click at [192, 181] on button "Apply" at bounding box center [197, 184] width 22 height 11
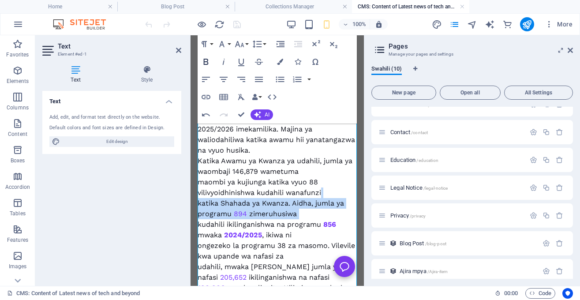
click at [206, 61] on icon "button" at bounding box center [206, 61] width 11 height 11
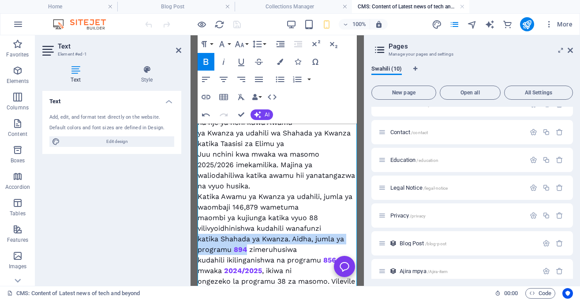
scroll to position [83, 0]
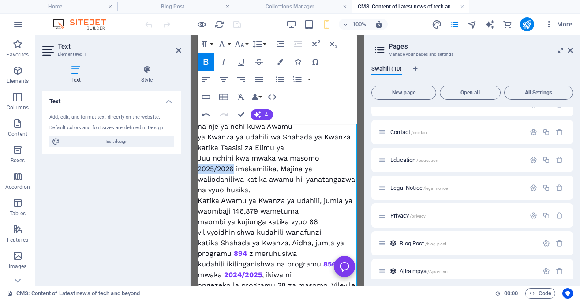
drag, startPoint x: 233, startPoint y: 169, endPoint x: 194, endPoint y: 170, distance: 39.7
click at [282, 61] on icon "button" at bounding box center [280, 62] width 6 height 6
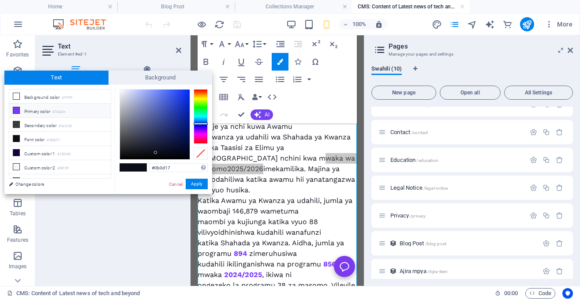
click at [85, 109] on li "Primary color #7a3afe" at bounding box center [59, 111] width 101 height 14
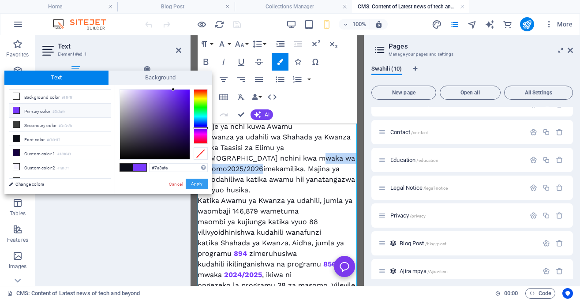
click at [194, 184] on button "Apply" at bounding box center [197, 184] width 22 height 11
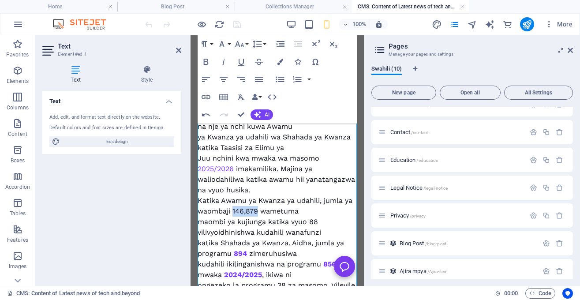
drag, startPoint x: 258, startPoint y: 213, endPoint x: 234, endPoint y: 212, distance: 24.3
click at [234, 212] on div "KUKAMILIKA KWA AWAMU YA KWANZA YA UDAHILI 2025/2026 Tume ya Vyuo Vikuu [GEOGRAP…" at bounding box center [277, 253] width 159 height 371
click at [278, 61] on icon "button" at bounding box center [280, 62] width 6 height 6
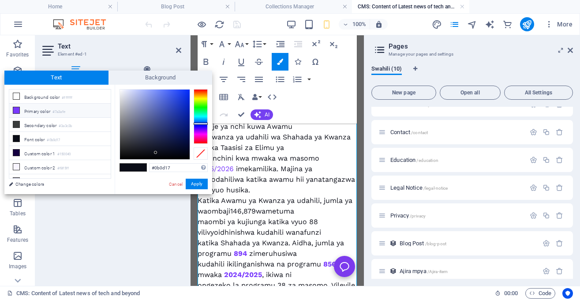
click at [84, 108] on li "Primary color #7a3afe" at bounding box center [59, 111] width 101 height 14
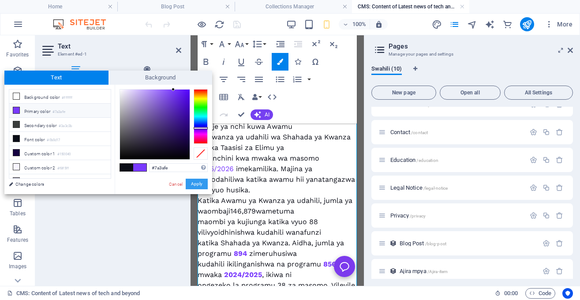
click at [202, 181] on button "Apply" at bounding box center [197, 184] width 22 height 11
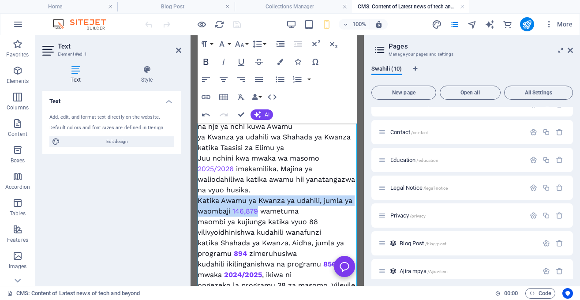
click at [207, 62] on icon "button" at bounding box center [206, 62] width 5 height 6
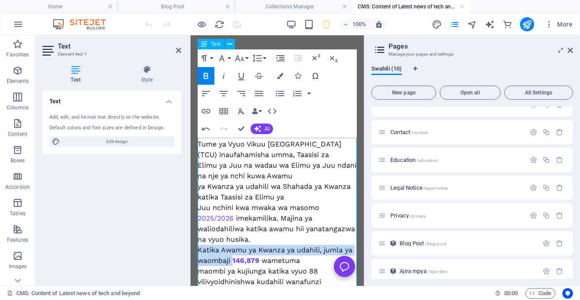
scroll to position [0, 0]
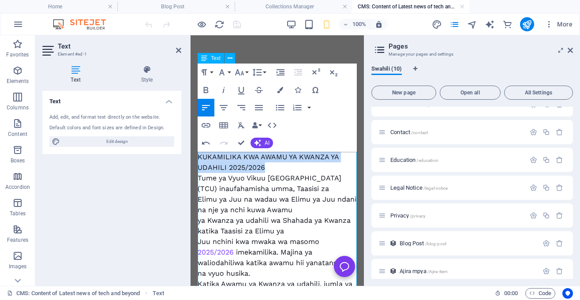
drag, startPoint x: 266, startPoint y: 167, endPoint x: 199, endPoint y: 158, distance: 66.7
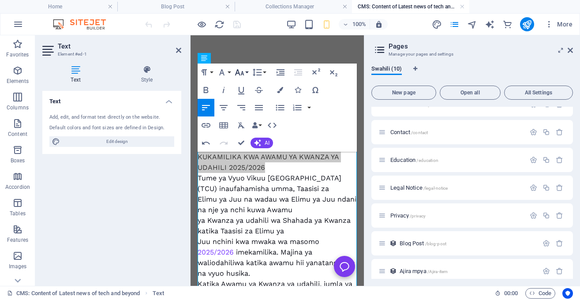
click at [246, 72] on button "Font Size" at bounding box center [241, 73] width 17 height 18
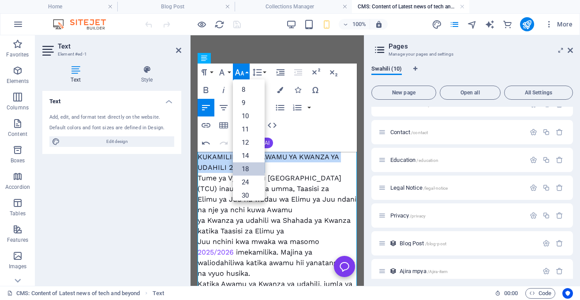
click at [244, 166] on link "18" at bounding box center [249, 168] width 32 height 13
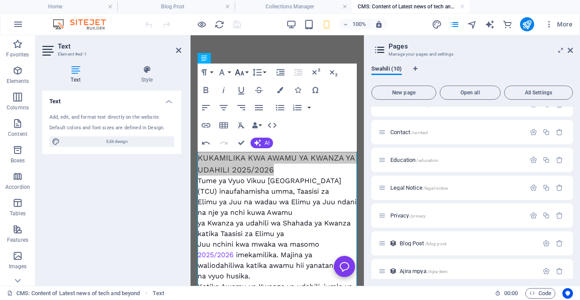
click at [248, 70] on button "Font Size" at bounding box center [241, 73] width 17 height 18
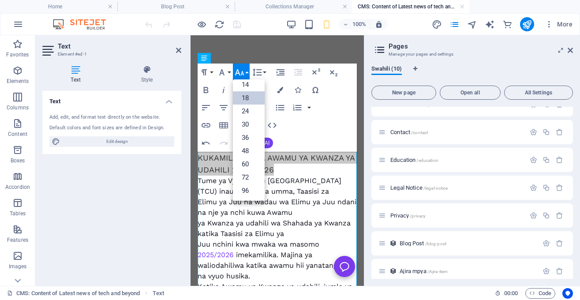
scroll to position [71, 0]
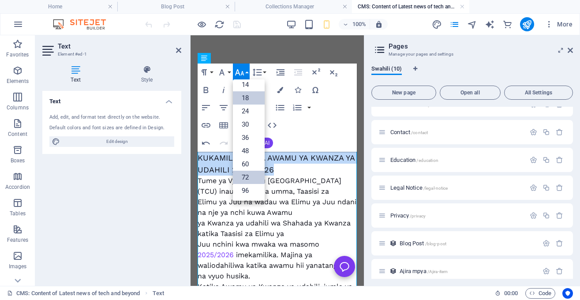
click at [247, 172] on link "72" at bounding box center [249, 177] width 32 height 13
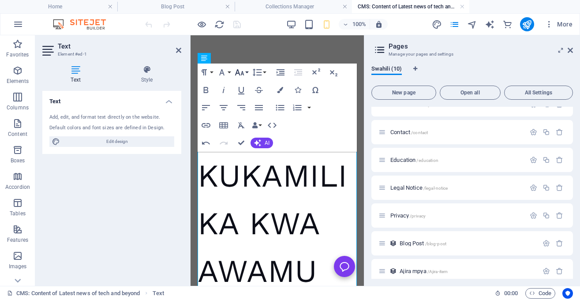
click at [244, 70] on icon "button" at bounding box center [239, 72] width 11 height 11
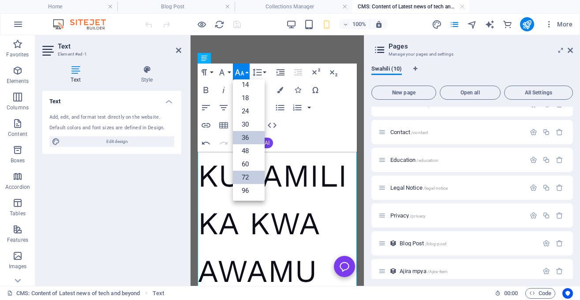
click at [248, 139] on link "36" at bounding box center [249, 137] width 32 height 13
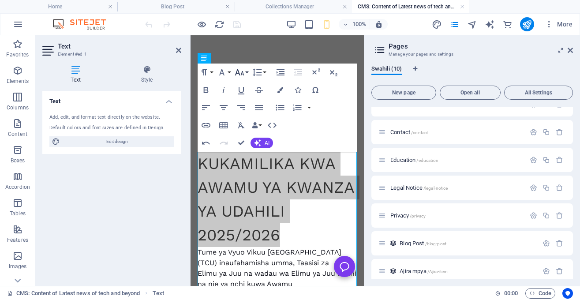
click at [247, 72] on button "Font Size" at bounding box center [241, 73] width 17 height 18
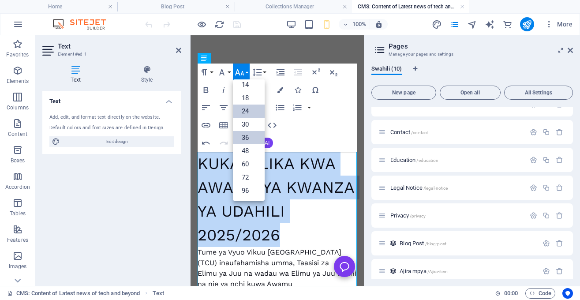
click at [247, 112] on link "24" at bounding box center [249, 111] width 32 height 13
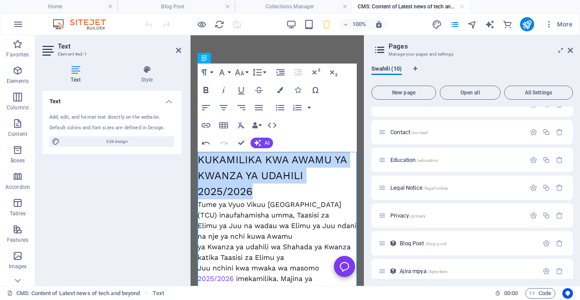
click at [206, 89] on icon "button" at bounding box center [206, 90] width 11 height 11
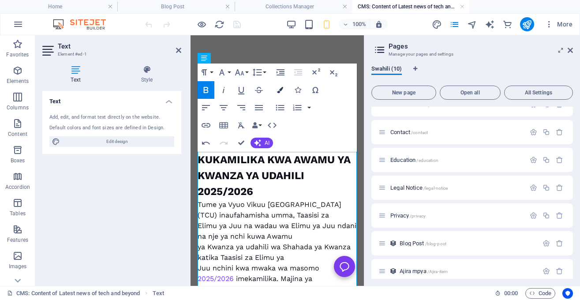
click at [278, 88] on icon "button" at bounding box center [280, 90] width 6 height 6
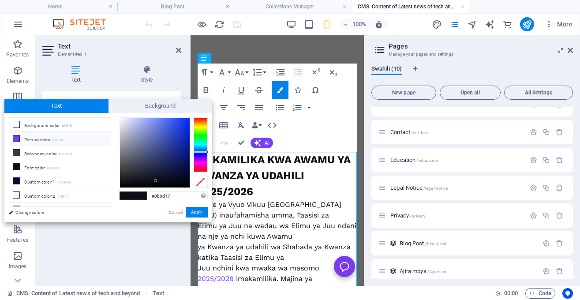
click at [61, 138] on small "#7a3afe" at bounding box center [59, 140] width 13 height 6
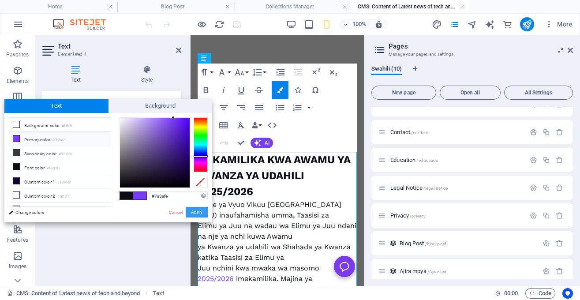
click at [195, 209] on button "Apply" at bounding box center [197, 212] width 22 height 11
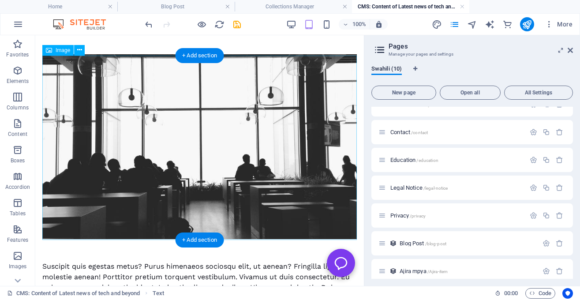
scroll to position [251, 0]
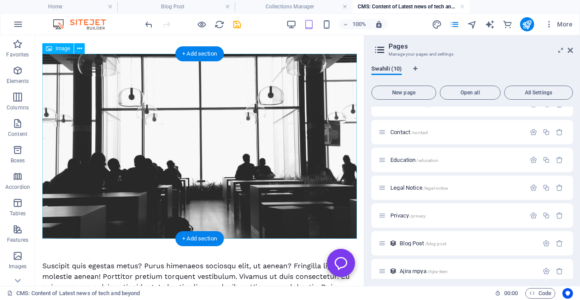
click at [277, 184] on figure at bounding box center [199, 146] width 315 height 185
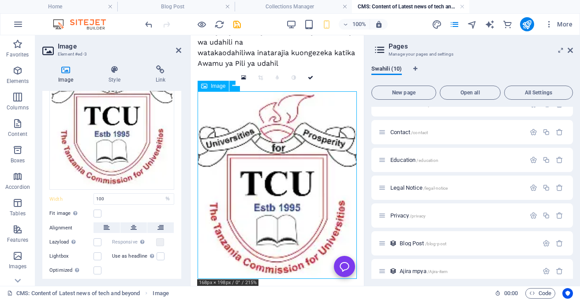
scroll to position [391, 0]
drag, startPoint x: 313, startPoint y: 77, endPoint x: 240, endPoint y: 69, distance: 74.1
click at [313, 77] on icon at bounding box center [310, 77] width 5 height 5
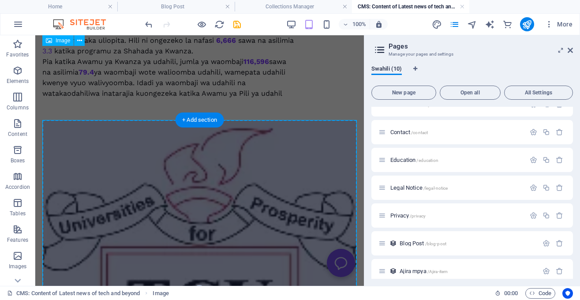
scroll to position [183, 0]
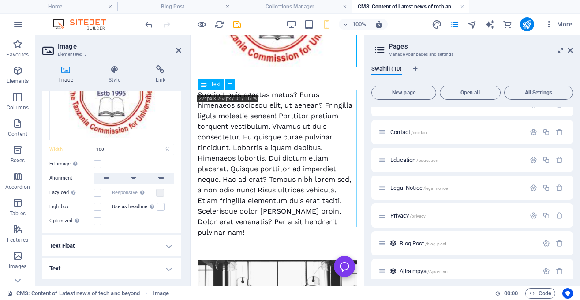
scroll to position [577, 0]
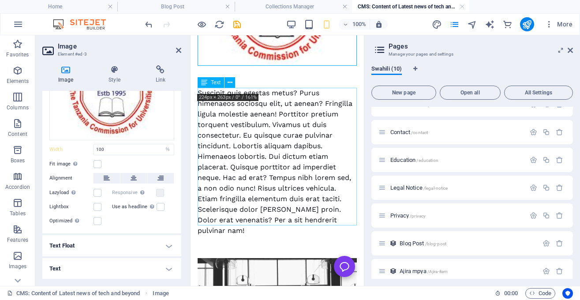
click at [266, 157] on div "Suscipit quis egestas metus? Purus himenaeos sociosqu elit, ut aenean? Fringill…" at bounding box center [277, 162] width 159 height 148
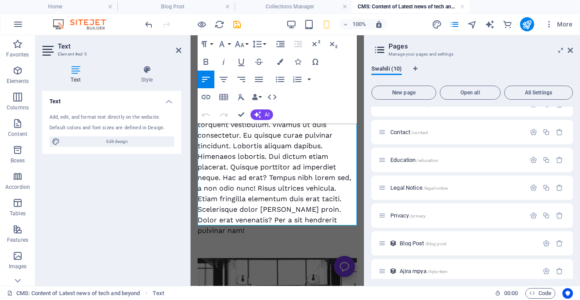
scroll to position [577, 0]
click at [285, 165] on div "Suscipit quis egestas metus? Purus himenaeos sociosqu elit, ut aenean? Fringill…" at bounding box center [277, 162] width 159 height 148
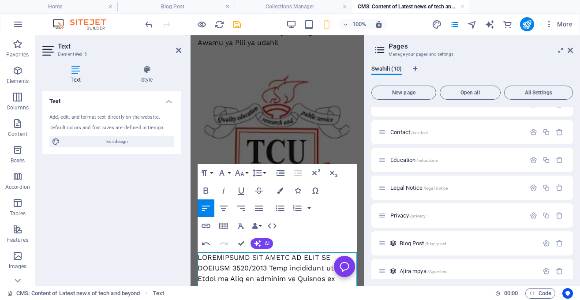
scroll to position [412, 0]
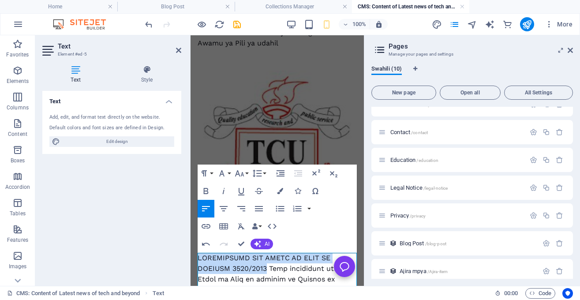
drag, startPoint x: 265, startPoint y: 266, endPoint x: 196, endPoint y: 256, distance: 69.1
click at [196, 256] on div "KUKAMILIKA KWA AWAMU YA KWANZA YA UDAHILI 2025/2026 Tume ya Vyuo Vikuu [GEOGRAP…" at bounding box center [277, 275] width 173 height 1304
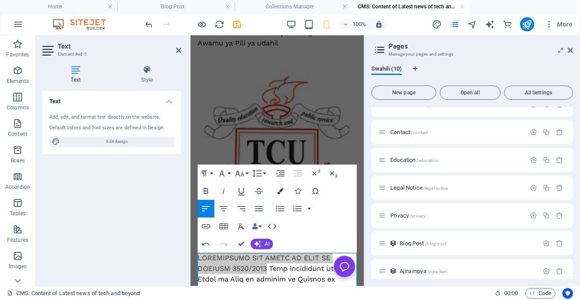
click at [275, 189] on button "Colors" at bounding box center [280, 191] width 17 height 18
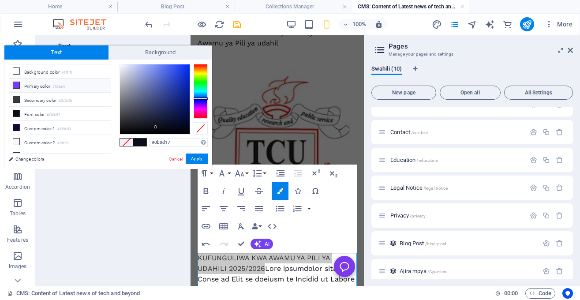
click at [82, 79] on li "Primary color #7a3afe" at bounding box center [59, 86] width 101 height 14
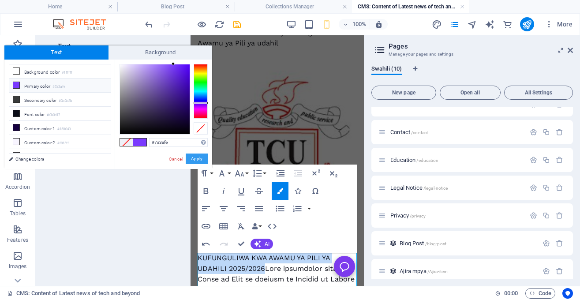
click at [191, 157] on button "Apply" at bounding box center [197, 159] width 22 height 11
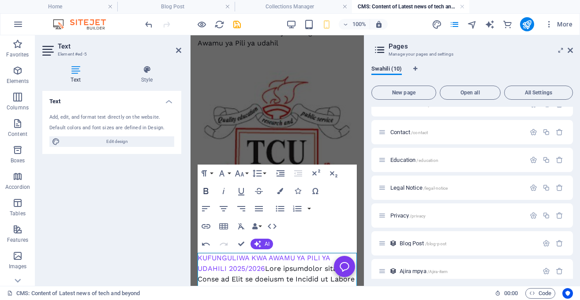
click at [206, 190] on icon "button" at bounding box center [206, 191] width 11 height 11
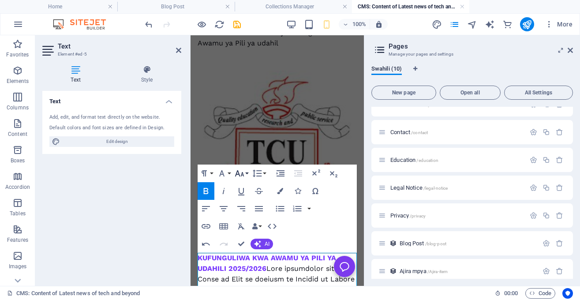
click at [246, 174] on button "Font Size" at bounding box center [241, 174] width 17 height 18
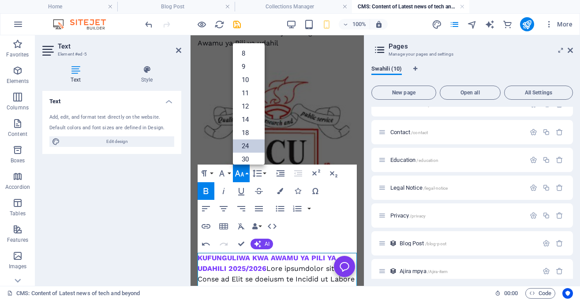
click at [246, 148] on link "24" at bounding box center [249, 145] width 32 height 13
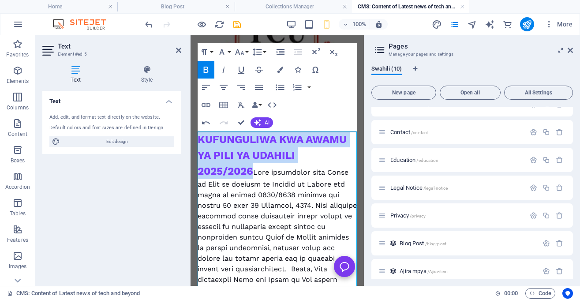
scroll to position [535, 0]
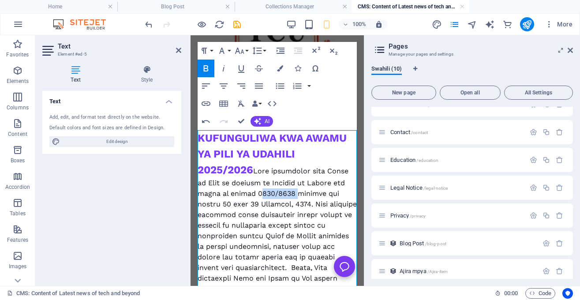
drag, startPoint x: 279, startPoint y: 187, endPoint x: 241, endPoint y: 184, distance: 37.6
click at [241, 184] on div "KUFUNGULIWA KWA AWAMU YA PILI YA UDAHILI 2025/2026" at bounding box center [277, 286] width 159 height 312
click at [280, 71] on icon "button" at bounding box center [280, 68] width 6 height 6
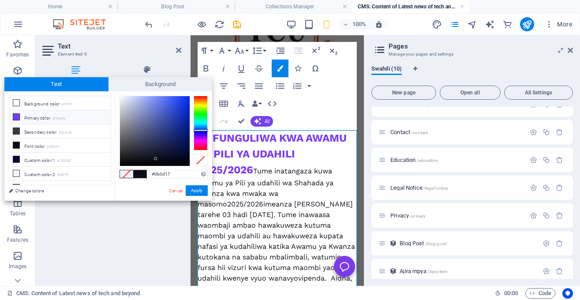
click at [54, 114] on li "Primary color #7a3afe" at bounding box center [59, 117] width 101 height 14
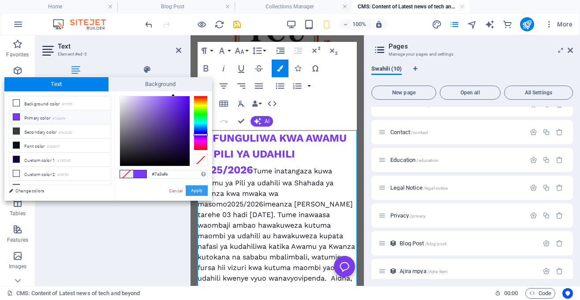
click at [195, 192] on button "Apply" at bounding box center [197, 190] width 22 height 11
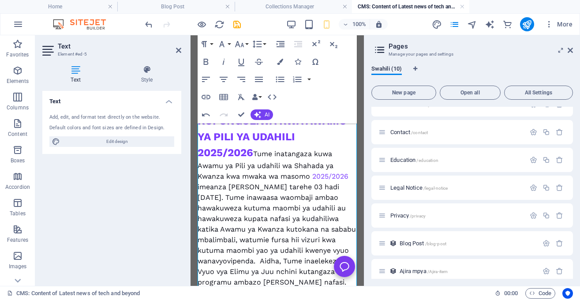
scroll to position [553, 0]
drag, startPoint x: 205, startPoint y: 180, endPoint x: 199, endPoint y: 179, distance: 6.3
click at [199, 179] on div "KUFUNGULIWA KWA AWAMU YA PILI YA UDAHILI 2025/2026 Tume inatangaza kuwa Awamu y…" at bounding box center [277, 279] width 159 height 334
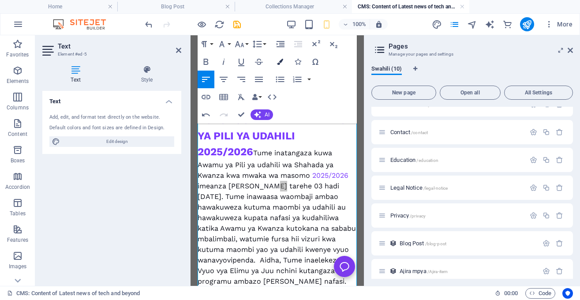
click at [279, 58] on button "Colors" at bounding box center [280, 62] width 17 height 18
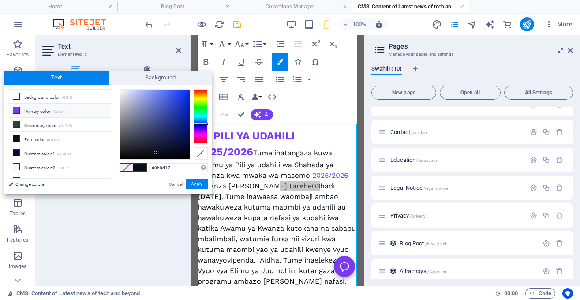
click at [84, 104] on li "Primary color #7a3afe" at bounding box center [59, 111] width 101 height 14
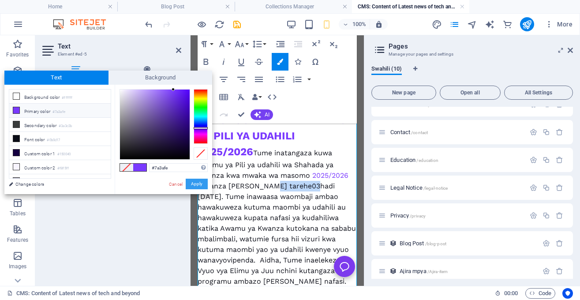
click at [195, 180] on button "Apply" at bounding box center [197, 184] width 22 height 11
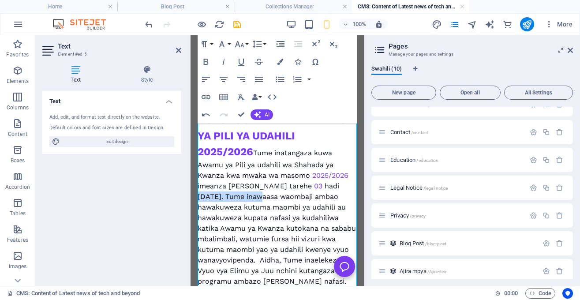
drag, startPoint x: 290, startPoint y: 180, endPoint x: 226, endPoint y: 182, distance: 64.5
click at [226, 182] on div "KUFUNGULIWA KWA AWAMU YA PILI YA UDAHILI 2025/2026 Tume inatangaza kuwa Awamu y…" at bounding box center [277, 279] width 159 height 334
click at [282, 56] on button "Colors" at bounding box center [280, 62] width 17 height 18
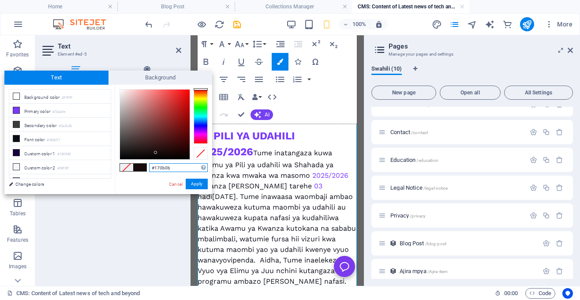
click at [202, 86] on div "#170b0b Supported formats #0852ed rgb(8, 82, 237) rgba(8, 82, 237, 90%) hsv(221…" at bounding box center [164, 203] width 98 height 237
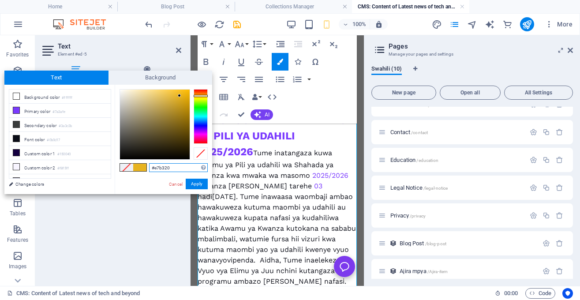
click at [180, 96] on div at bounding box center [155, 125] width 70 height 70
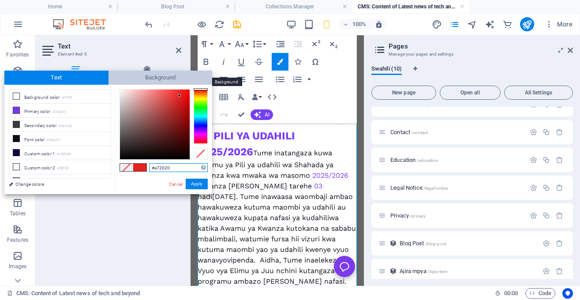
drag, startPoint x: 205, startPoint y: 93, endPoint x: 207, endPoint y: 79, distance: 14.7
click at [207, 79] on div "Text Background less Background color #ffffff Primary color #7a3afe Secondary c…" at bounding box center [108, 133] width 208 height 124
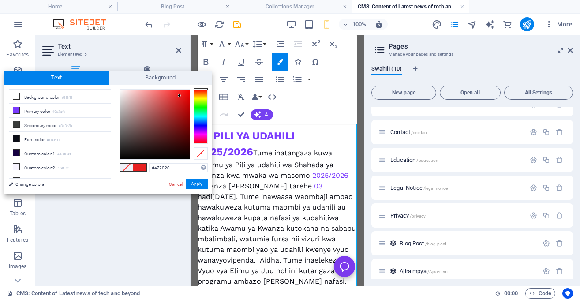
click at [201, 87] on div "#e72020 Supported formats #0852ed rgb(8, 82, 237) rgba(8, 82, 237, 90%) hsv(221…" at bounding box center [164, 203] width 98 height 237
click at [203, 86] on div "#e72020 Supported formats #0852ed rgb(8, 82, 237) rgba(8, 82, 237, 90%) hsv(221…" at bounding box center [164, 203] width 98 height 237
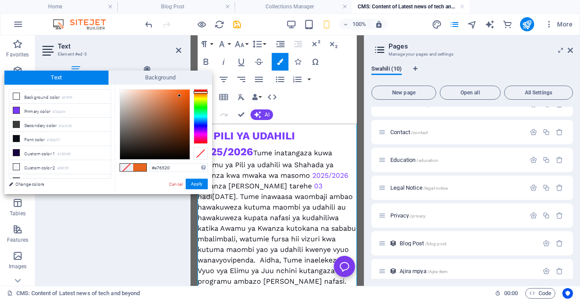
drag, startPoint x: 203, startPoint y: 86, endPoint x: 188, endPoint y: 92, distance: 16.8
click at [188, 92] on div "#e76520 Supported formats #0852ed rgb(8, 82, 237) rgba(8, 82, 237, 90%) hsv(221…" at bounding box center [164, 203] width 98 height 237
click at [188, 92] on div at bounding box center [155, 125] width 70 height 70
drag, startPoint x: 188, startPoint y: 92, endPoint x: 191, endPoint y: 88, distance: 5.1
click at [191, 88] on div "#ff5800 Supported formats #0852ed rgb(8, 82, 237) rgba(8, 82, 237, 90%) hsv(221…" at bounding box center [164, 203] width 98 height 237
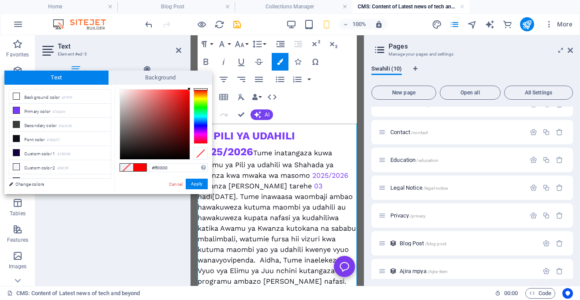
click at [201, 86] on div "#ff0000 Supported formats #0852ed rgb(8, 82, 237) rgba(8, 82, 237, 90%) hsv(221…" at bounding box center [164, 203] width 98 height 237
click at [202, 83] on span "Background" at bounding box center [161, 78] width 104 height 14
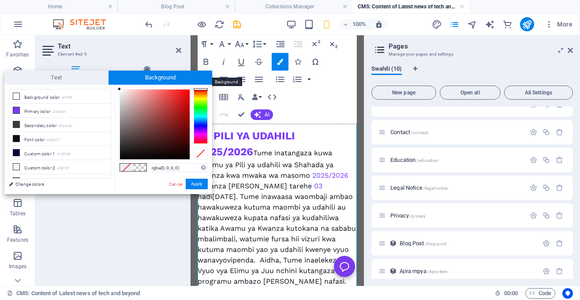
click at [202, 83] on span "Background" at bounding box center [161, 78] width 104 height 14
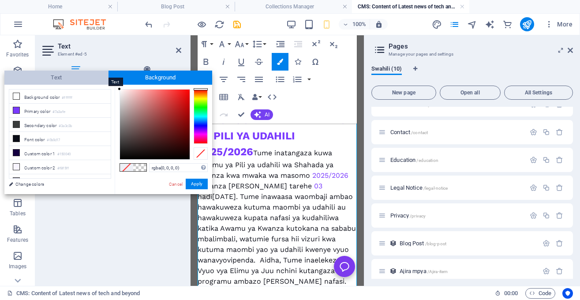
click at [86, 75] on span "Text" at bounding box center [56, 78] width 104 height 14
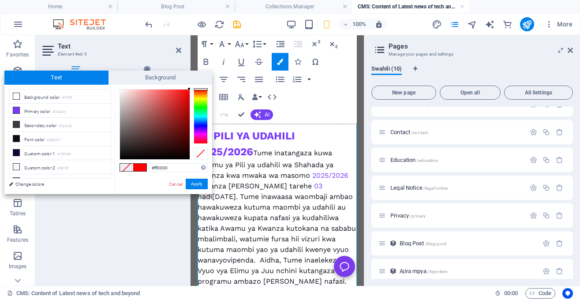
click at [190, 87] on div "Text Background less Background color #ffffff Primary color #7a3afe Secondary c…" at bounding box center [108, 133] width 208 height 124
click at [190, 87] on div "#ff0000 Supported formats #0852ed rgb(8, 82, 237) rgba(8, 82, 237, 90%) hsv(221…" at bounding box center [164, 203] width 98 height 237
click at [190, 90] on div at bounding box center [189, 89] width 3 height 3
click at [199, 182] on button "Apply" at bounding box center [197, 184] width 22 height 11
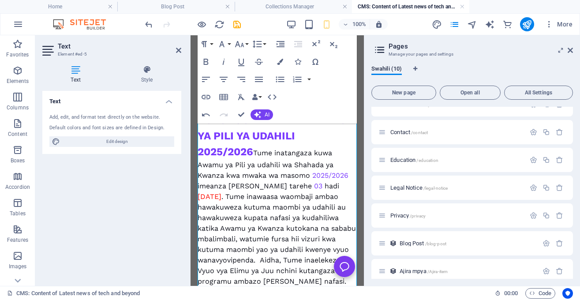
click at [271, 187] on div "KUFUNGULIWA KWA AWAMU YA PILI YA UDAHILI 2025/2026 Tume inatangaza kuwa Awamu y…" at bounding box center [277, 279] width 159 height 334
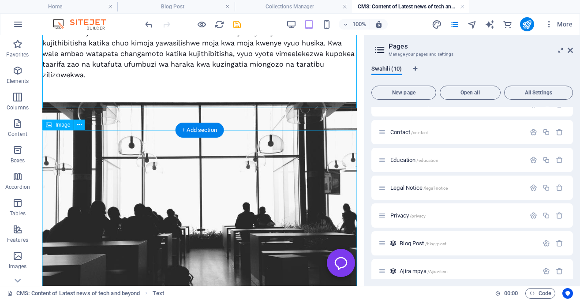
scroll to position [687, 0]
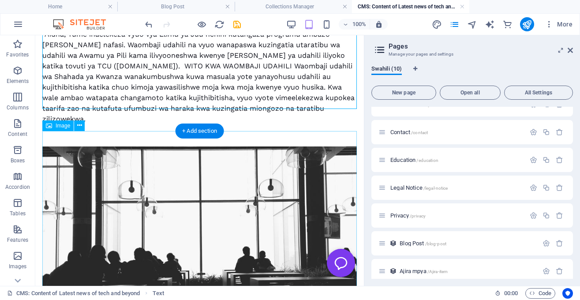
click at [196, 202] on figure at bounding box center [199, 238] width 315 height 185
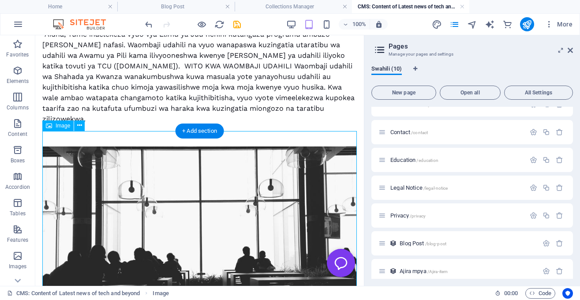
click at [196, 202] on figure at bounding box center [199, 238] width 315 height 185
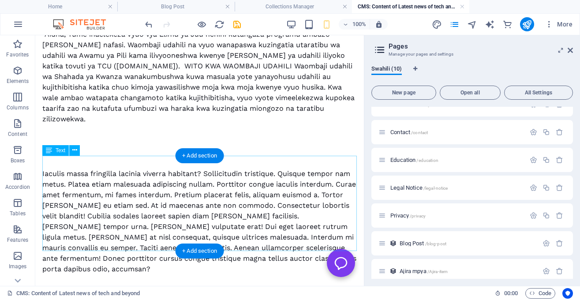
scroll to position [685, 0]
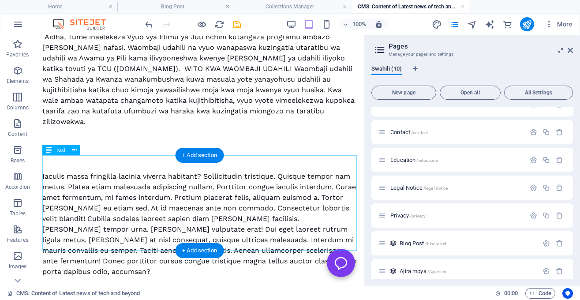
click at [256, 210] on div "Iaculis massa fringilla lacinia viverra habitant? Sollicitudin tristique. Quisq…" at bounding box center [199, 224] width 315 height 106
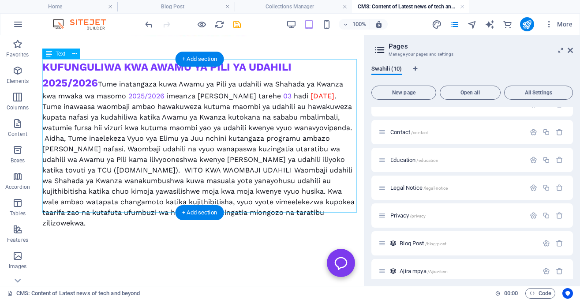
scroll to position [589, 0]
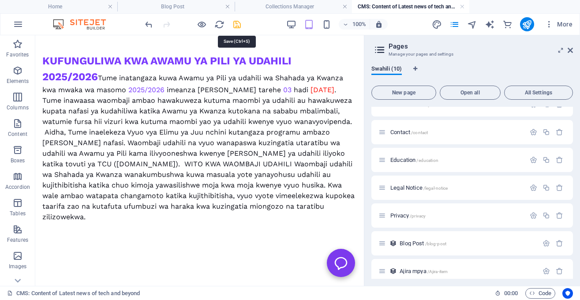
click at [239, 24] on icon "save" at bounding box center [237, 24] width 10 height 10
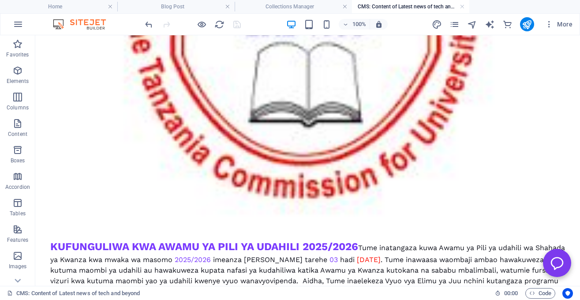
scroll to position [722, 0]
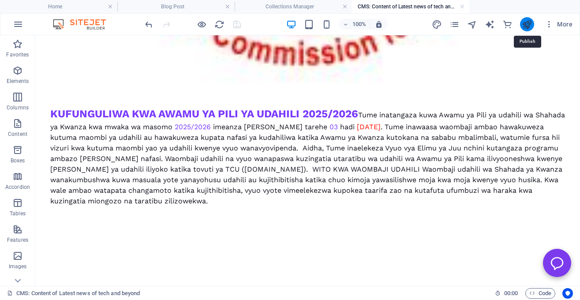
click at [526, 24] on icon "publish" at bounding box center [527, 24] width 10 height 10
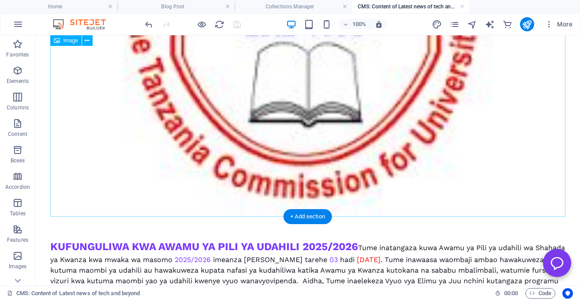
scroll to position [589, 0]
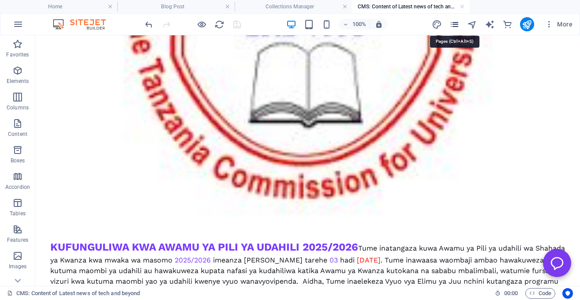
click at [457, 24] on icon "pages" at bounding box center [455, 24] width 10 height 10
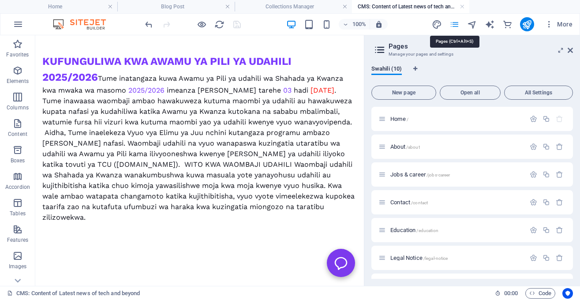
scroll to position [589, 0]
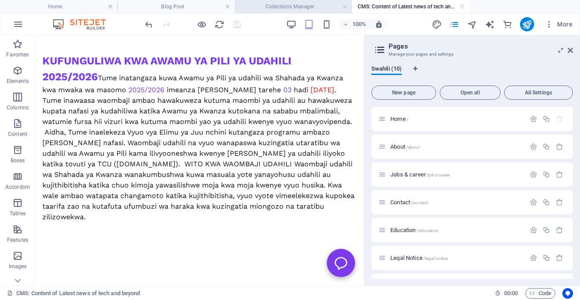
click at [327, 8] on h4 "Collections Manager" at bounding box center [293, 7] width 117 height 10
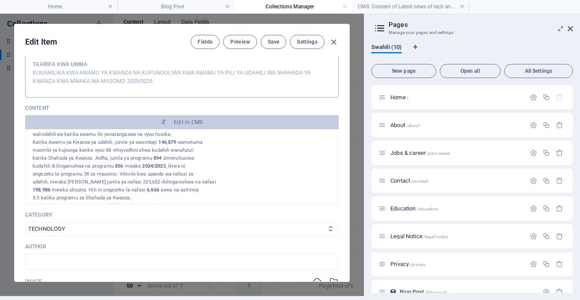
scroll to position [56, 0]
click at [233, 171] on div "KUKAMILIKA KWA AWAMU YA KWANZA YA UDAHILI 2025/2026 Tume ya Vyuo Vikuu [GEOGRAP…" at bounding box center [182, 157] width 299 height 155
click at [216, 162] on div "KUKAMILIKA KWA AWAMU YA KWANZA YA UDAHILI 2025/2026 Tume ya Vyuo Vikuu [GEOGRAP…" at bounding box center [182, 157] width 299 height 155
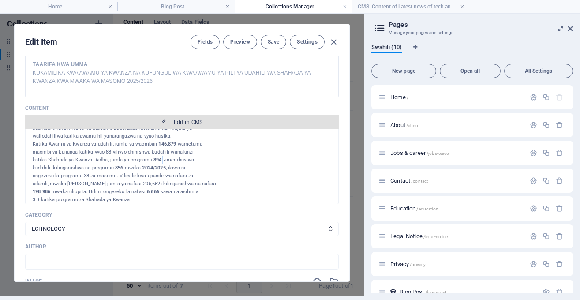
click at [218, 121] on span "Edit in CMS" at bounding box center [182, 122] width 307 height 7
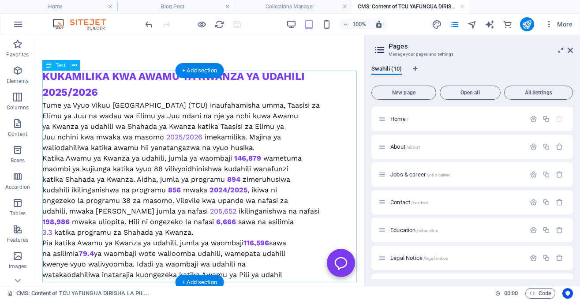
scroll to position [3, 0]
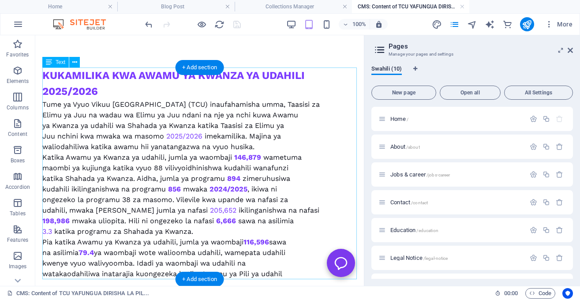
click at [49, 120] on div "KUKAMILIKA KWA AWAMU YA KWANZA YA UDAHILI 2025/2026 Tume ya Vyuo Vikuu [GEOGRAP…" at bounding box center [199, 174] width 315 height 212
click at [88, 124] on div "KUKAMILIKA KWA AWAMU YA KWANZA YA UDAHILI 2025/2026 Tume ya Vyuo Vikuu [GEOGRAP…" at bounding box center [199, 174] width 315 height 212
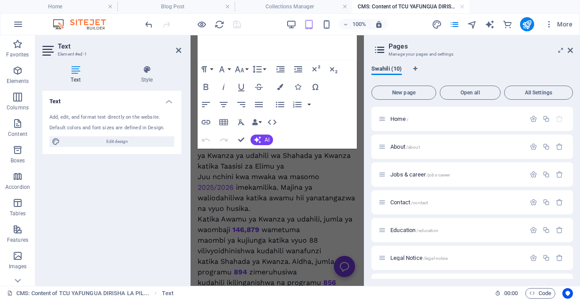
scroll to position [400, 0]
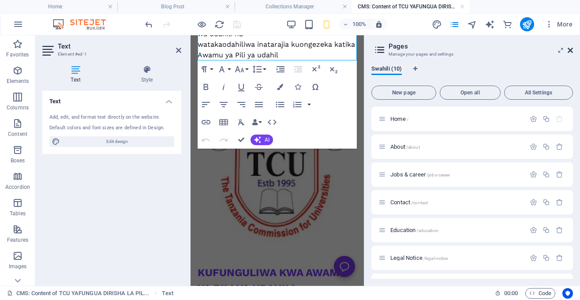
click at [571, 50] on icon at bounding box center [570, 50] width 5 height 7
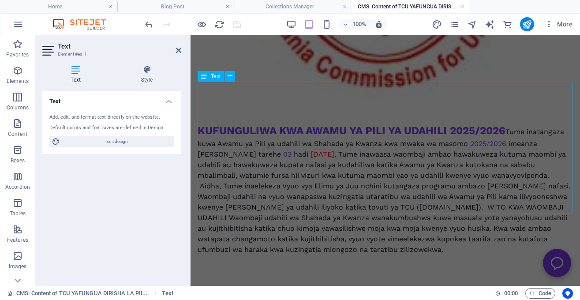
scroll to position [614, 0]
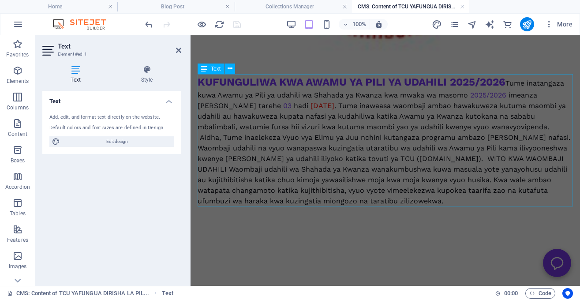
click at [360, 141] on div "KUFUNGULIWA KWA AWAMU YA PILI YA UDAHILI 2025/2026 Tume inatangaza kuwa Awamu y…" at bounding box center [385, 140] width 375 height 132
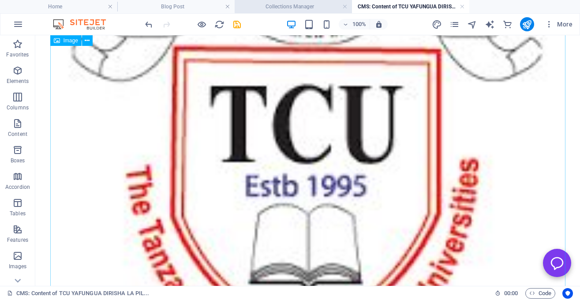
scroll to position [428, 0]
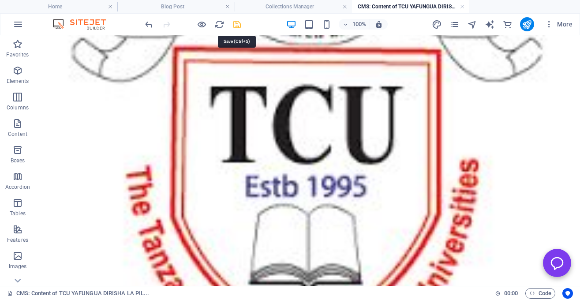
click at [237, 23] on icon "save" at bounding box center [237, 24] width 10 height 10
click at [270, 10] on h4 "Collections Manager" at bounding box center [293, 7] width 117 height 10
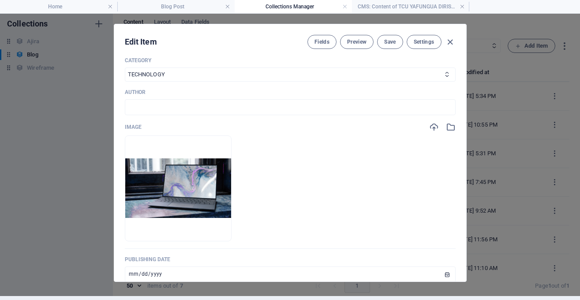
scroll to position [257, 0]
click at [125, 67] on select "NEWS HOW TO.. INTERNSHIP TECHNOLOGY ALL" at bounding box center [290, 74] width 331 height 14
click option "NEWS" at bounding box center [0, 0] width 0 height 0
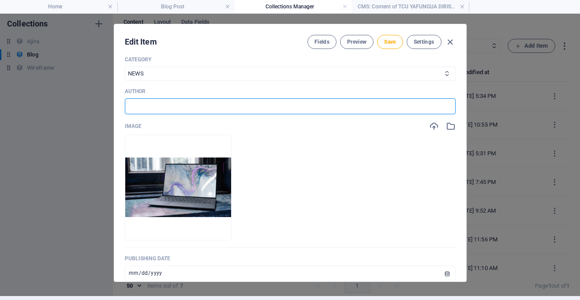
click at [266, 103] on input "text" at bounding box center [290, 106] width 331 height 16
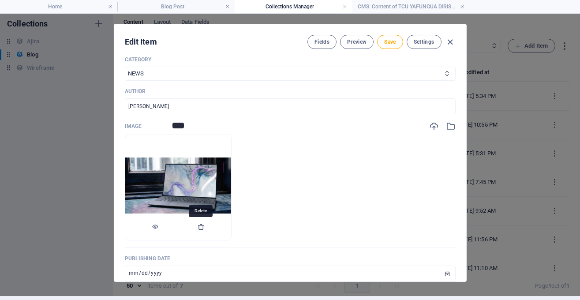
click at [201, 224] on icon "button" at bounding box center [201, 226] width 7 height 7
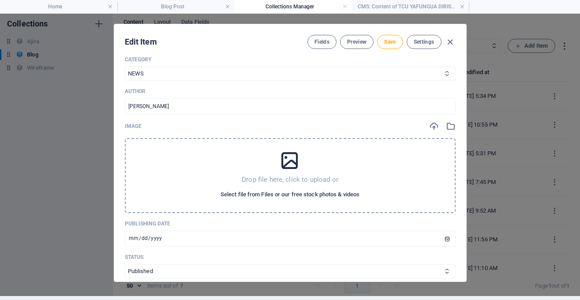
click at [250, 191] on span "Select file from Files or our free stock photos & videos" at bounding box center [290, 194] width 139 height 11
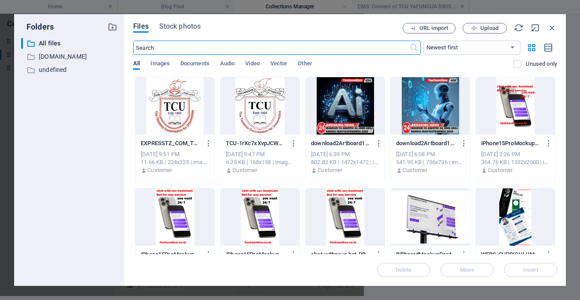
scroll to position [270, 0]
click at [180, 112] on div at bounding box center [174, 105] width 79 height 57
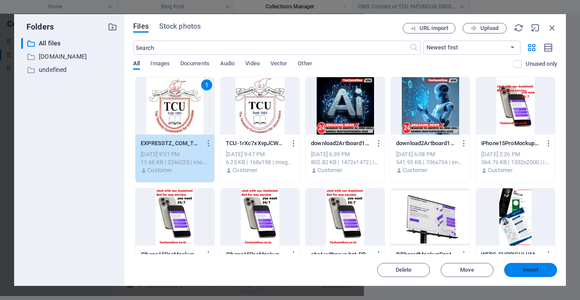
click at [524, 269] on span "Insert" at bounding box center [530, 269] width 15 height 5
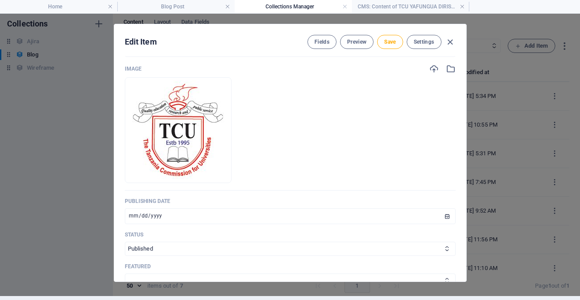
scroll to position [320, 0]
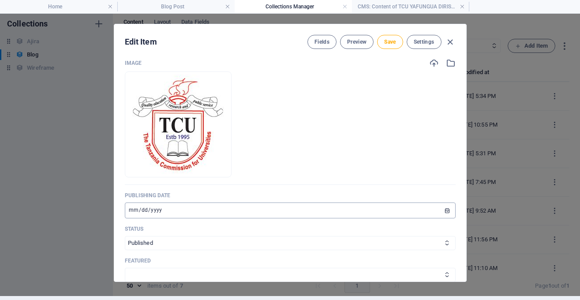
click at [131, 207] on input "[DATE]" at bounding box center [290, 211] width 331 height 16
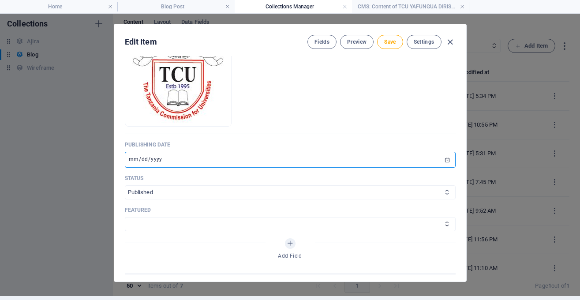
scroll to position [372, 0]
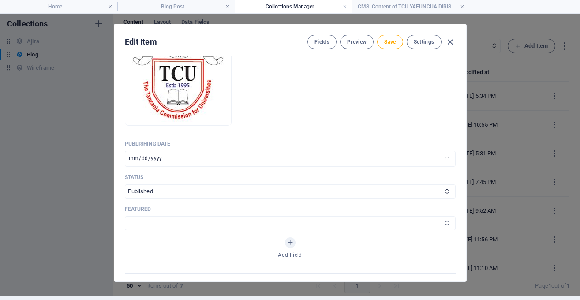
click at [125, 216] on select "FEATURED NOT FEATURED" at bounding box center [290, 223] width 331 height 14
click option "FEATURED" at bounding box center [0, 0] width 0 height 0
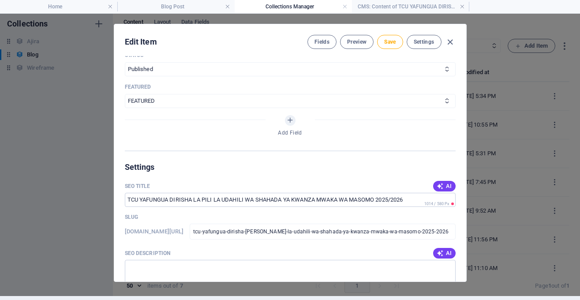
scroll to position [543, 0]
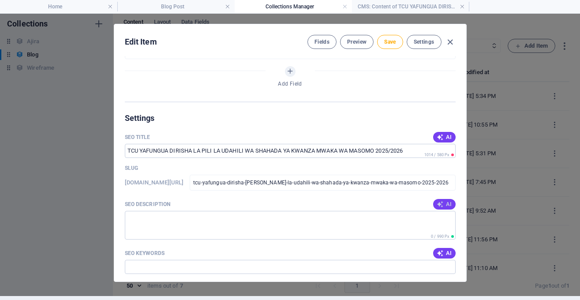
click at [443, 199] on button "AI" at bounding box center [444, 204] width 22 height 11
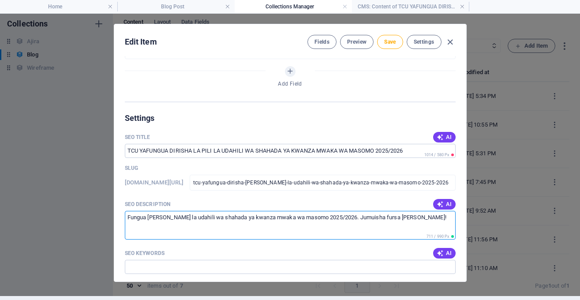
click at [130, 217] on textarea "Fungua [PERSON_NAME] la udahili wa shahada ya kwanza mwaka wa masomo 2025/2026.…" at bounding box center [290, 225] width 331 height 29
click at [137, 217] on textarea "kuFungua [PERSON_NAME] la udahili wa shahada ya kwanza mwaka wa masomo 2025/202…" at bounding box center [290, 225] width 331 height 29
click at [150, 216] on textarea "kufungua [PERSON_NAME] la udahili wa shahada ya kwanza mwaka wa masomo 2025/202…" at bounding box center [290, 225] width 331 height 29
click at [159, 218] on textarea "kufunguliwa [PERSON_NAME] la udahili wa shahada ya kwanza mwaka wa masomo 2025/…" at bounding box center [290, 225] width 331 height 29
click at [248, 229] on textarea "kufunguliwa kwa [PERSON_NAME] la udahili wa shahada ya kwanza mwaka wa masomo 2…" at bounding box center [290, 225] width 331 height 29
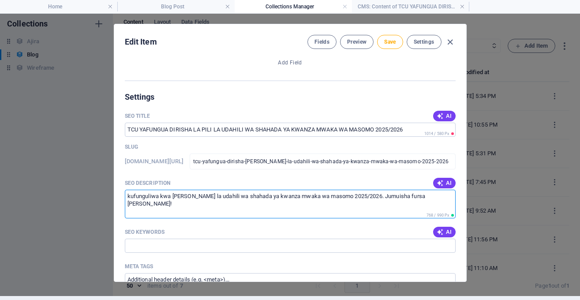
scroll to position [564, 0]
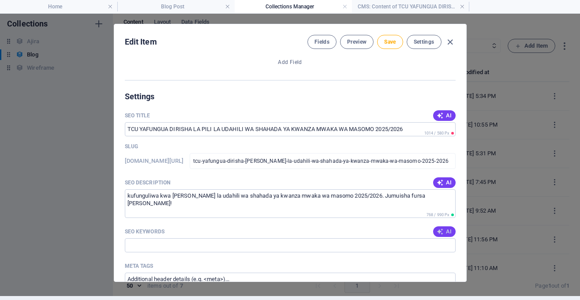
click at [447, 231] on span "AI" at bounding box center [444, 231] width 15 height 7
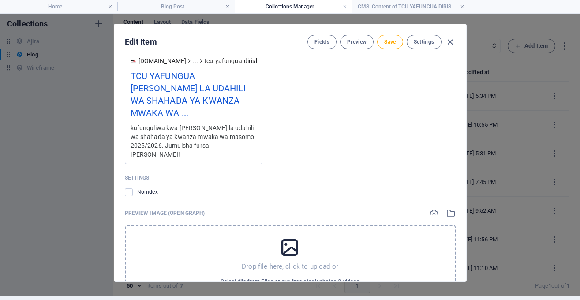
scroll to position [911, 0]
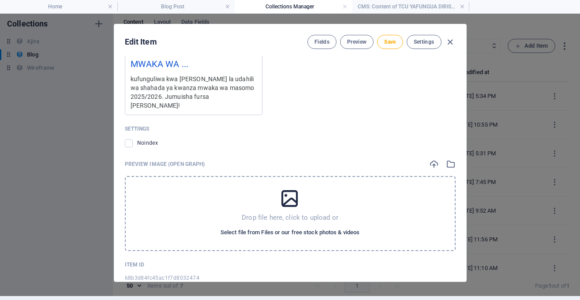
click at [284, 227] on span "Select file from Files or our free stock photos & videos" at bounding box center [290, 232] width 139 height 11
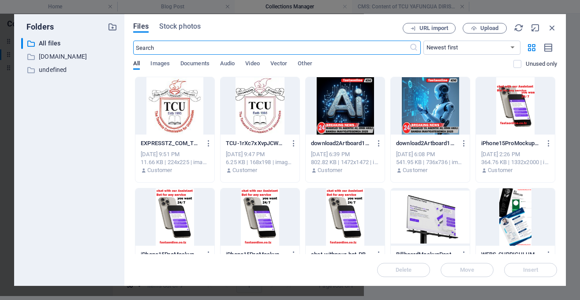
scroll to position [924, 0]
click at [186, 115] on div at bounding box center [174, 105] width 79 height 57
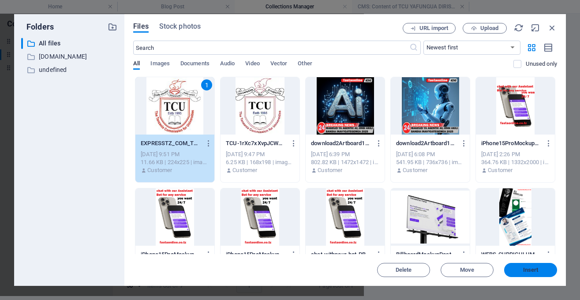
click at [523, 268] on span "Insert" at bounding box center [531, 269] width 46 height 5
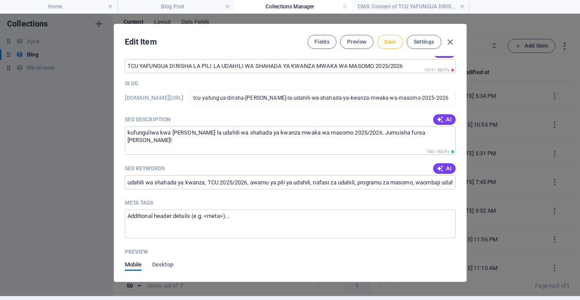
scroll to position [627, 0]
click at [388, 43] on span "Save" at bounding box center [389, 41] width 11 height 7
click at [418, 5] on h4 "CMS: Content of TCU YAFUNGUA DIRISHA LA PIL..." at bounding box center [410, 7] width 117 height 10
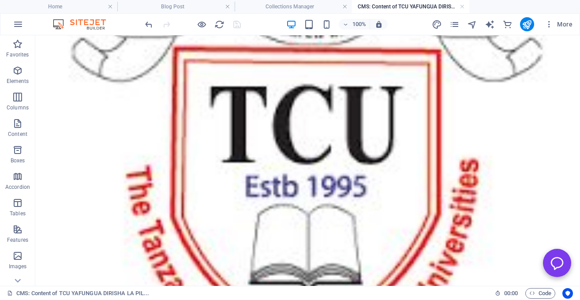
scroll to position [427, 0]
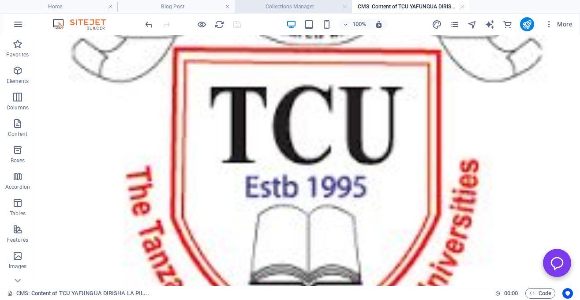
click at [319, 2] on h4 "Collections Manager" at bounding box center [293, 7] width 117 height 10
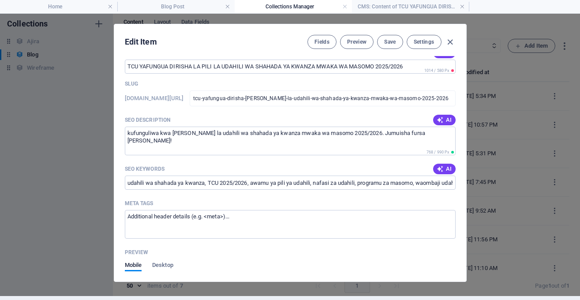
scroll to position [3313, 3]
click at [206, 9] on h4 "Blog Post" at bounding box center [175, 7] width 117 height 10
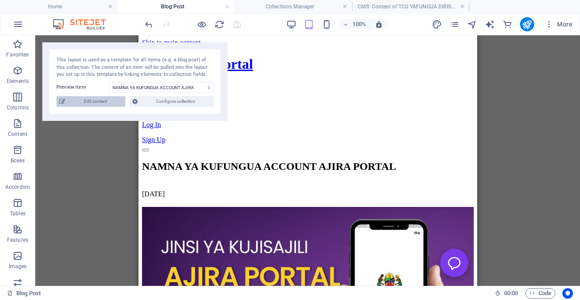
click at [108, 101] on span "Edit content" at bounding box center [95, 101] width 55 height 11
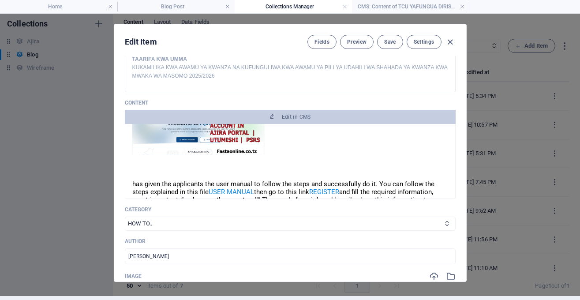
scroll to position [117, 0]
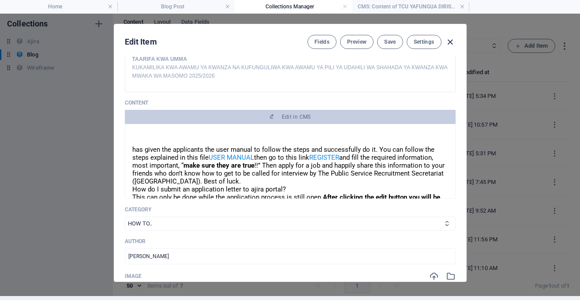
click at [448, 38] on icon "button" at bounding box center [450, 42] width 10 height 10
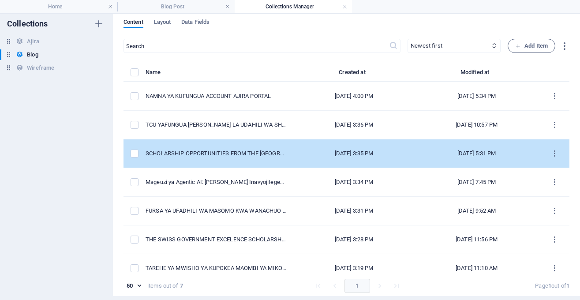
scroll to position [11, 0]
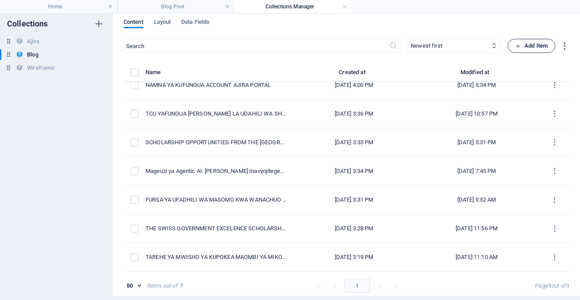
click at [534, 42] on span "Add Item" at bounding box center [531, 46] width 33 height 11
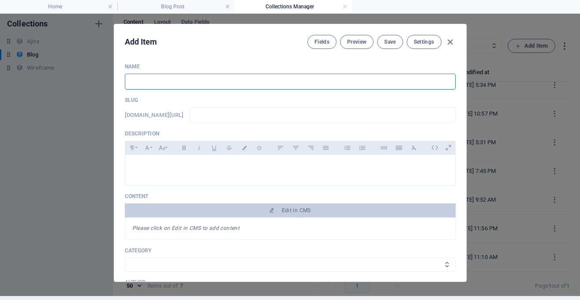
click at [323, 79] on input "text" at bounding box center [290, 82] width 331 height 16
click at [312, 85] on input "text" at bounding box center [290, 82] width 331 height 16
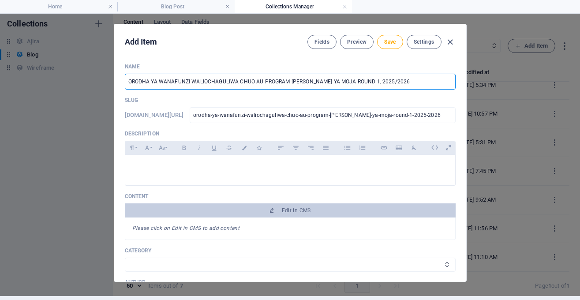
click at [352, 81] on input "ORODHA YA WANAFUNZI WALIOCHAGULIWA CHUO AU PROGRAM [PERSON_NAME] YA MOJA ROUND …" at bounding box center [290, 82] width 331 height 16
click at [313, 182] on div at bounding box center [290, 183] width 331 height 4
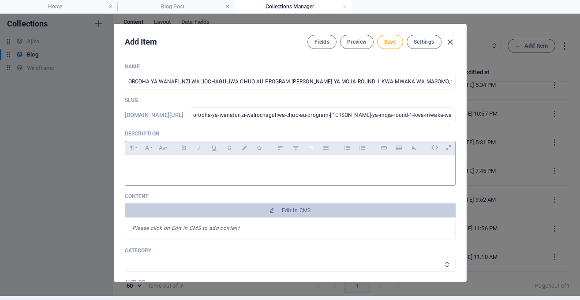
click at [305, 153] on button "Align Right" at bounding box center [311, 147] width 14 height 11
click at [305, 163] on p at bounding box center [290, 166] width 316 height 8
click at [278, 147] on icon "button" at bounding box center [281, 148] width 8 height 11
click at [289, 171] on div at bounding box center [290, 168] width 330 height 26
click at [312, 162] on p at bounding box center [290, 166] width 316 height 8
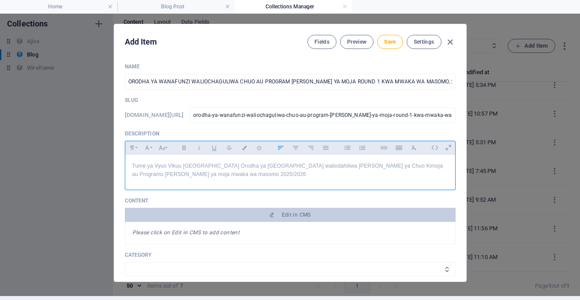
click at [204, 165] on p "Tume ya Vyuo Vikuu [GEOGRAPHIC_DATA] Orodha ya [GEOGRAPHIC_DATA] waliodahiliwa …" at bounding box center [290, 170] width 316 height 17
drag, startPoint x: 204, startPoint y: 165, endPoint x: 133, endPoint y: 161, distance: 71.6
click at [133, 161] on div "Tume ya Vyuo Vikuu [GEOGRAPHIC_DATA] Orodha ya [GEOGRAPHIC_DATA] waliodahiliwa …" at bounding box center [290, 170] width 330 height 31
click at [184, 148] on icon "button" at bounding box center [185, 148] width 4 height 4
click at [165, 148] on button "Font Size" at bounding box center [162, 147] width 14 height 11
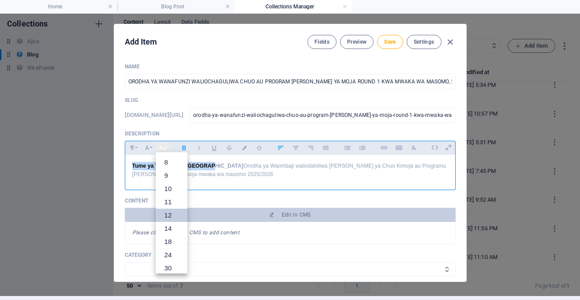
scroll to position [63, 0]
click at [170, 193] on link "24" at bounding box center [172, 191] width 32 height 13
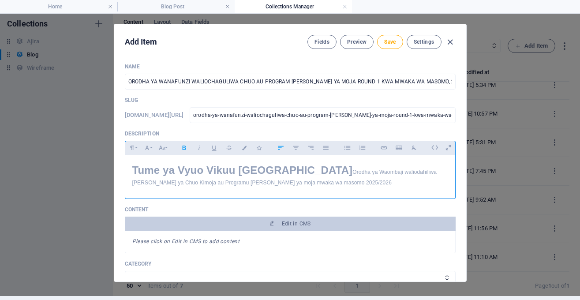
click at [286, 170] on p "Tume ya Vyuo Vikuu [GEOGRAPHIC_DATA] Orodha ya [GEOGRAPHIC_DATA] waliodahiliwa …" at bounding box center [290, 175] width 316 height 26
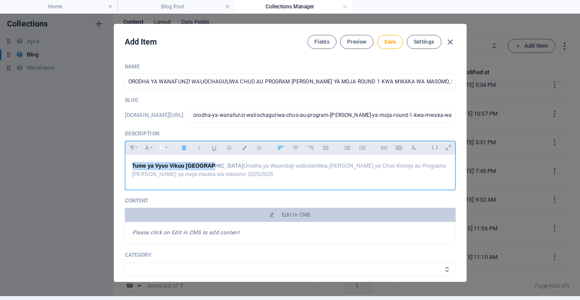
click at [165, 147] on button "Font Size" at bounding box center [162, 147] width 14 height 11
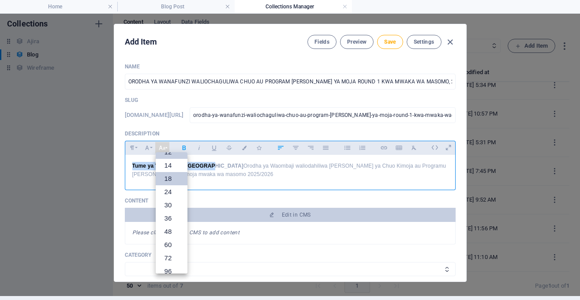
click at [174, 176] on link "18" at bounding box center [172, 178] width 32 height 13
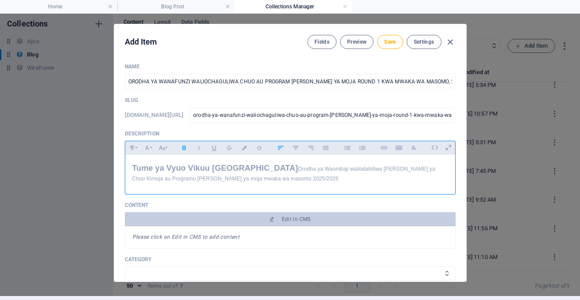
click at [251, 174] on p "Tume ya Vyuo Vikuu [GEOGRAPHIC_DATA] Orodha ya [GEOGRAPHIC_DATA] waliodahiliwa …" at bounding box center [290, 172] width 316 height 21
click at [246, 169] on span "Tume ya Vyuo Vikuu [GEOGRAPHIC_DATA]" at bounding box center [215, 168] width 166 height 9
click at [243, 182] on p "Tume ya Vyuo Vikuu [GEOGRAPHIC_DATA] imetoa Orodha ya [GEOGRAPHIC_DATA] walioda…" at bounding box center [290, 172] width 316 height 21
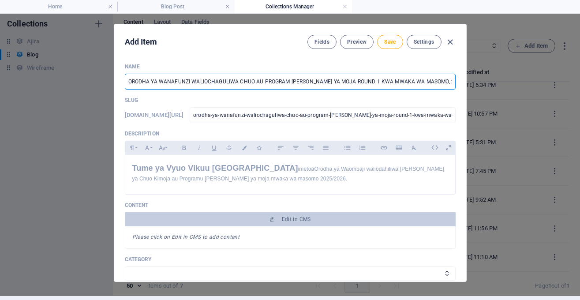
click at [265, 82] on input "ORODHA YA WANAFUNZI WALIOCHAGULIWA CHUO AU PROGRAM [PERSON_NAME] YA MOJA ROUND …" at bounding box center [290, 82] width 331 height 16
paste input "Muongozo wa Wanafunzi waliochaguliwa kwenye Vyuo au Kozi [PERSON_NAME] ya Moja"
click at [356, 79] on input "Muongozo wa Wanafunzi waliochaguliwa kwenye Vyuo au Kozi [PERSON_NAME] ya Moja" at bounding box center [290, 82] width 331 height 16
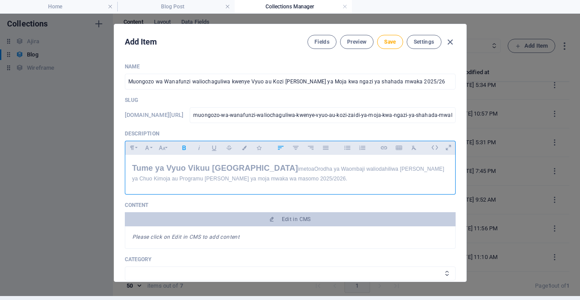
click at [242, 174] on p "Tume ya Vyuo Vikuu [GEOGRAPHIC_DATA] imetoa Orodha ya [GEOGRAPHIC_DATA] walioda…" at bounding box center [290, 172] width 316 height 21
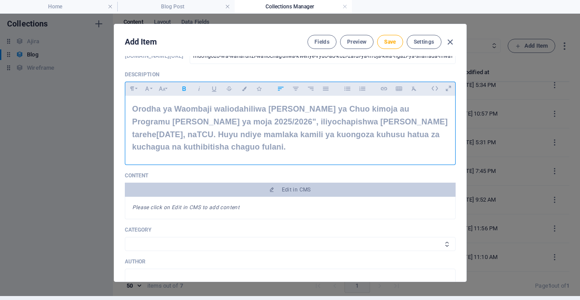
scroll to position [65, 0]
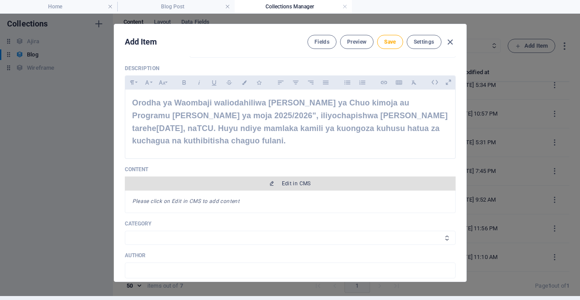
click at [274, 189] on button "Edit in CMS" at bounding box center [290, 183] width 331 height 14
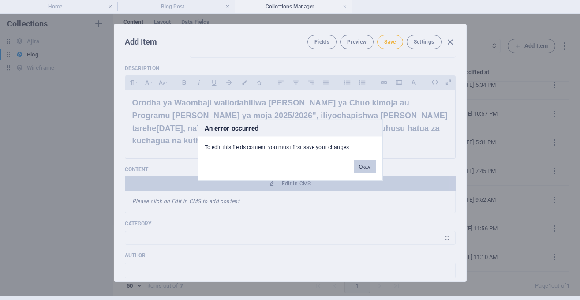
click at [363, 164] on button "Okay" at bounding box center [365, 166] width 22 height 13
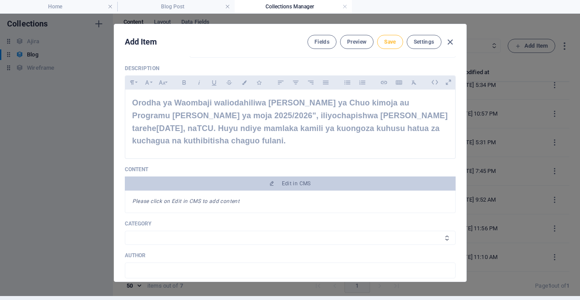
click at [390, 45] on span "Save" at bounding box center [389, 41] width 11 height 7
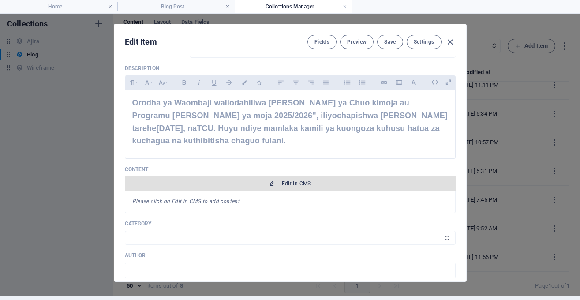
click at [322, 187] on span "Edit in CMS" at bounding box center [290, 183] width 324 height 7
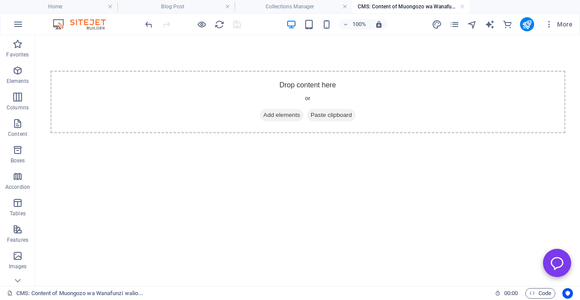
scroll to position [0, 0]
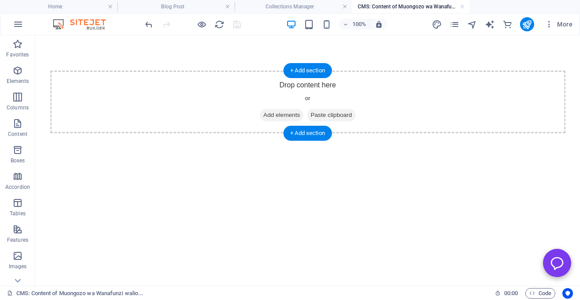
click at [289, 119] on span "Add elements" at bounding box center [282, 115] width 44 height 12
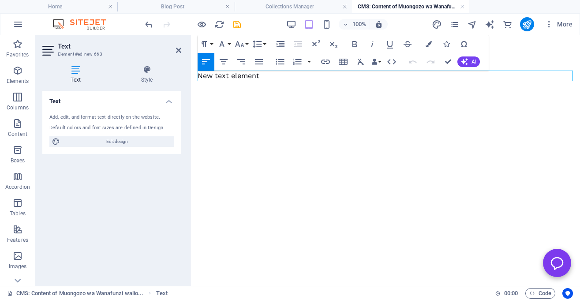
click at [268, 75] on p "New text element" at bounding box center [385, 76] width 375 height 11
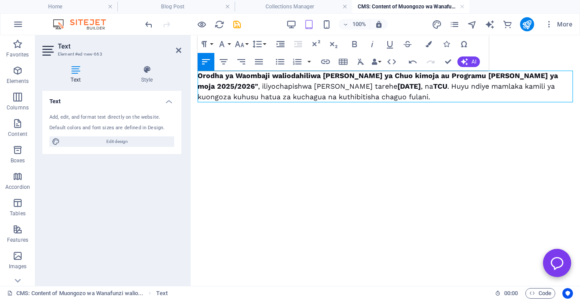
click at [395, 101] on p "Orodha ya Waombaji waliodahiliwa [PERSON_NAME] ya Chuo kimoja au Programu [PERS…" at bounding box center [385, 87] width 375 height 32
click at [394, 100] on p "Orodha ya Waombaji waliodahiliwa [PERSON_NAME] ya Chuo kimoja au Programu [PERS…" at bounding box center [385, 87] width 375 height 32
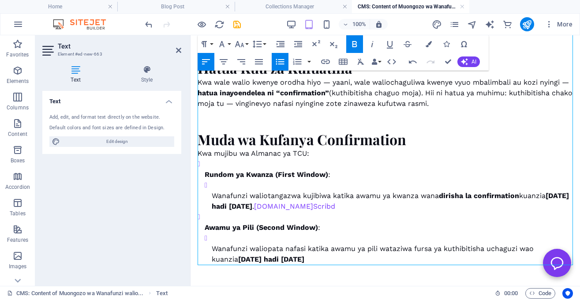
scroll to position [66, 0]
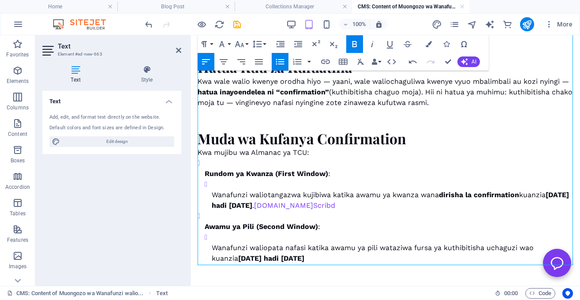
drag, startPoint x: 410, startPoint y: 207, endPoint x: 334, endPoint y: 207, distance: 76.3
click at [334, 207] on p "Wanafunzi waliotangazwa kujibiwa katika awamu ya kwanza wana dirisha la confirm…" at bounding box center [392, 200] width 361 height 21
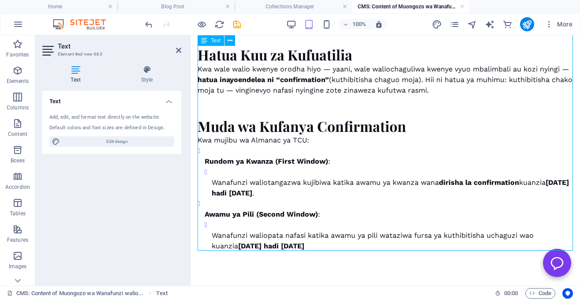
scroll to position [80, 0]
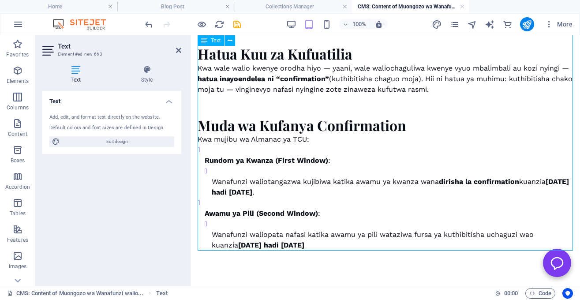
click at [350, 242] on p "Wanafunzi waliopata nafasi katika awamu ya pili wataziwa fursa ya kuthibitisha …" at bounding box center [392, 239] width 361 height 21
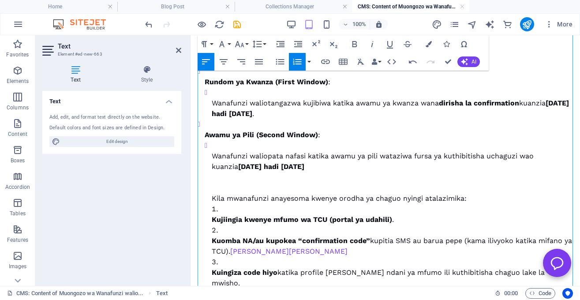
scroll to position [158, 0]
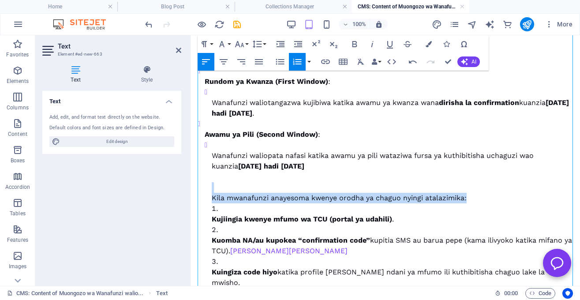
drag, startPoint x: 473, startPoint y: 201, endPoint x: 213, endPoint y: 190, distance: 259.7
click at [213, 190] on li "Wanafunzi waliopata nafasi katika awamu ya pili wataziwa fursa ya kuthibitisha …" at bounding box center [392, 224] width 361 height 169
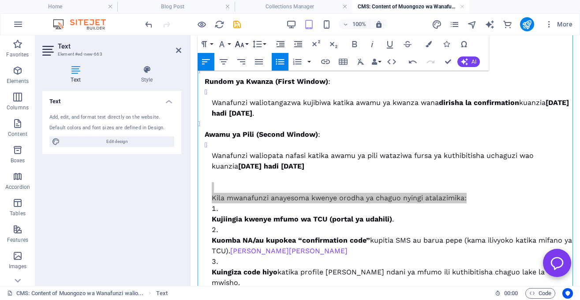
click at [244, 41] on icon "button" at bounding box center [239, 44] width 11 height 11
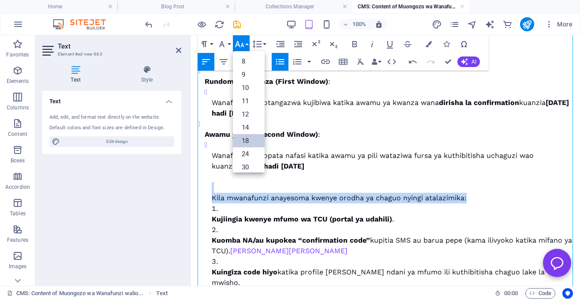
click at [244, 140] on link "18" at bounding box center [249, 140] width 32 height 13
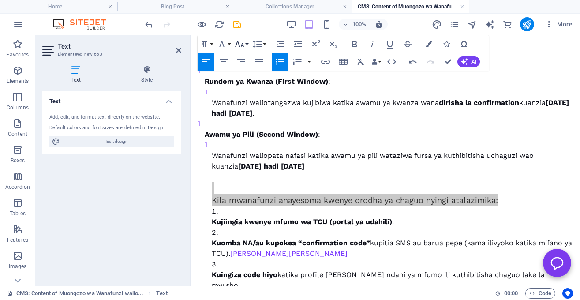
click at [246, 43] on button "Font Size" at bounding box center [241, 44] width 17 height 18
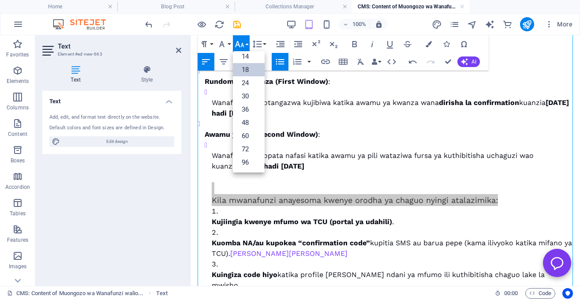
scroll to position [71, 0]
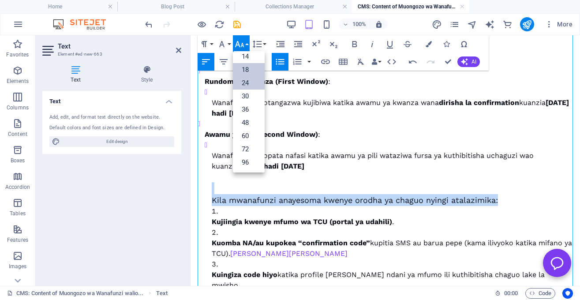
click at [249, 85] on link "24" at bounding box center [249, 82] width 32 height 13
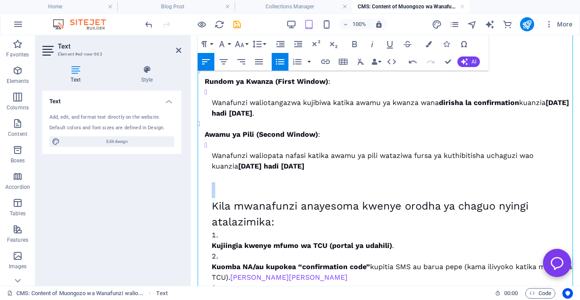
click at [297, 225] on p "Kila mwanafunzi anayesoma kwenye orodha ya chaguo nyingi atalazimika:" at bounding box center [392, 214] width 361 height 32
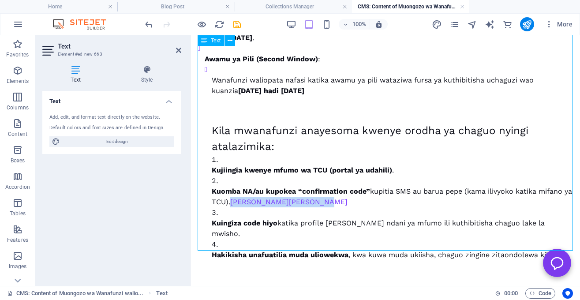
drag, startPoint x: 324, startPoint y: 203, endPoint x: 245, endPoint y: 202, distance: 79.4
click at [245, 202] on p "Kuomba NA/au kupokea “confirmation code” kupitia SMS au barua pepe (kama ilivyo…" at bounding box center [392, 196] width 361 height 21
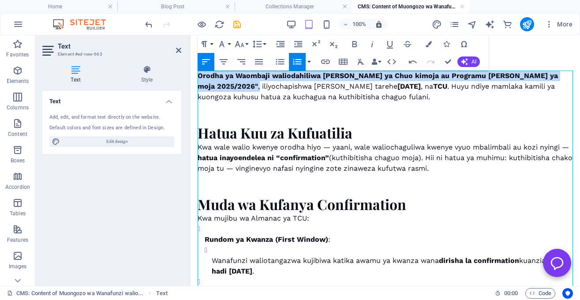
drag, startPoint x: 532, startPoint y: 75, endPoint x: 199, endPoint y: 79, distance: 333.2
click at [199, 79] on p "Orodha ya Waombaji waliodahiliwa [PERSON_NAME] ya Chuo kimoja au Programu [PERS…" at bounding box center [385, 97] width 375 height 53
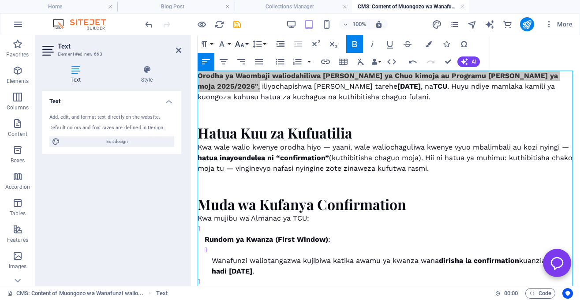
click at [243, 42] on icon "button" at bounding box center [239, 44] width 11 height 11
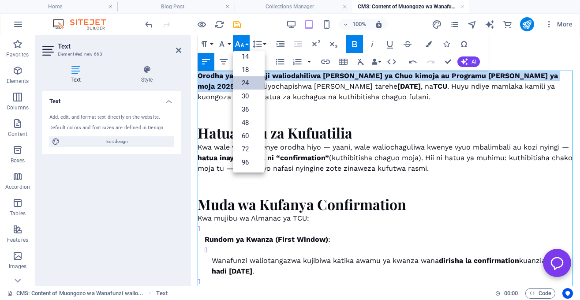
click at [244, 83] on link "24" at bounding box center [249, 82] width 32 height 13
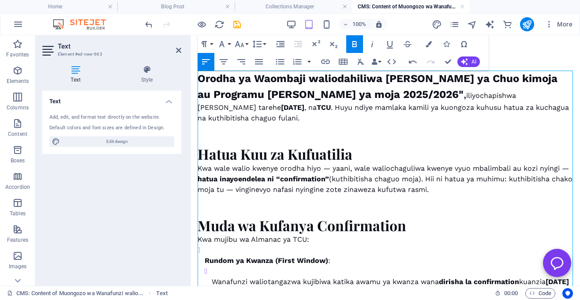
click at [334, 95] on p "Orodha ya Waombaji waliodahiliwa [PERSON_NAME] ya Chuo kimoja au Programu [PERS…" at bounding box center [385, 108] width 375 height 74
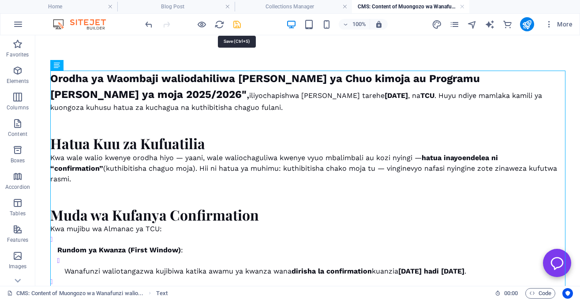
click at [238, 23] on icon "save" at bounding box center [237, 24] width 10 height 10
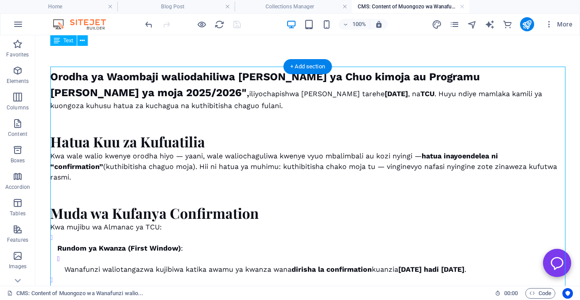
scroll to position [1, 0]
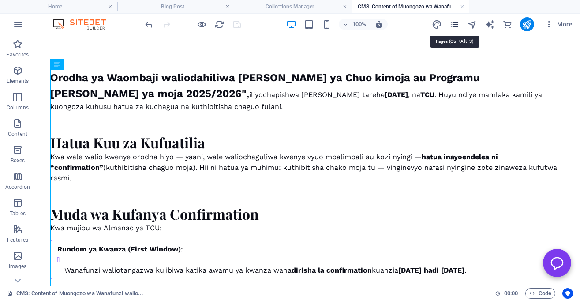
click at [454, 26] on icon "pages" at bounding box center [455, 24] width 10 height 10
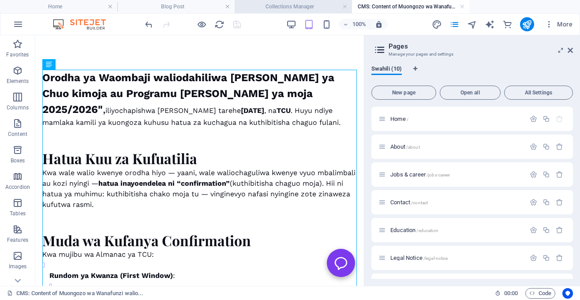
click at [304, 7] on h4 "Collections Manager" at bounding box center [293, 7] width 117 height 10
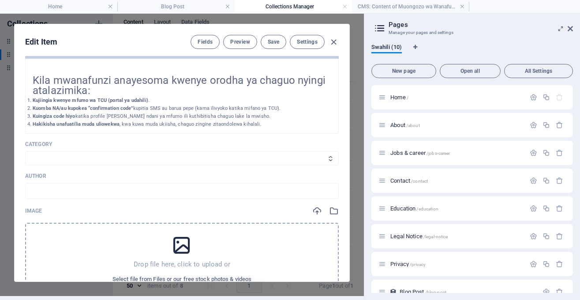
scroll to position [211, 0]
click option "NEWS" at bounding box center [0, 0] width 0 height 0
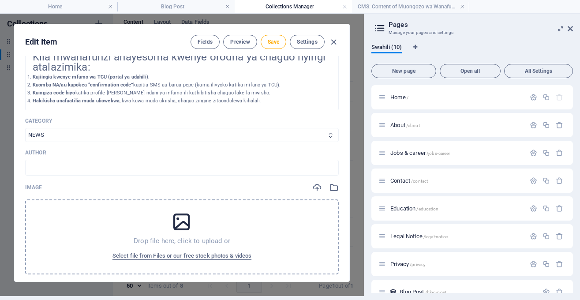
scroll to position [235, 0]
click at [229, 170] on input "text" at bounding box center [182, 167] width 314 height 16
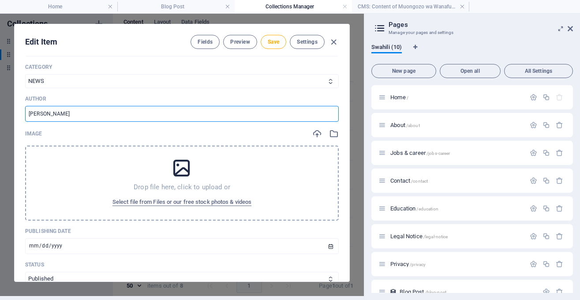
scroll to position [294, 0]
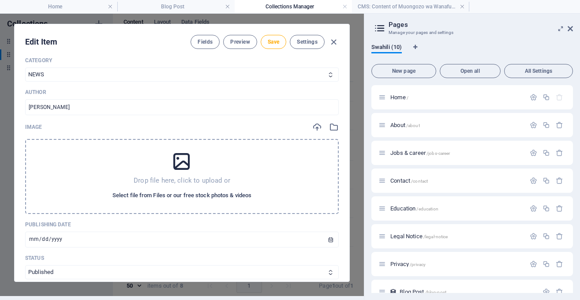
click at [227, 196] on span "Select file from Files or our free stock photos & videos" at bounding box center [182, 195] width 139 height 11
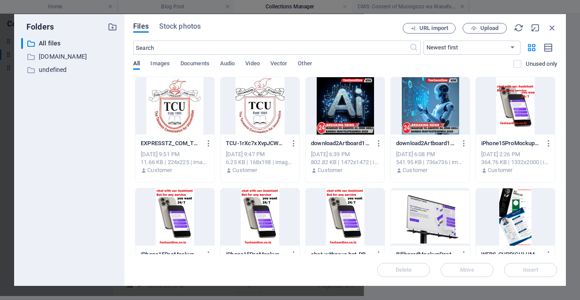
click at [194, 123] on div at bounding box center [174, 105] width 79 height 57
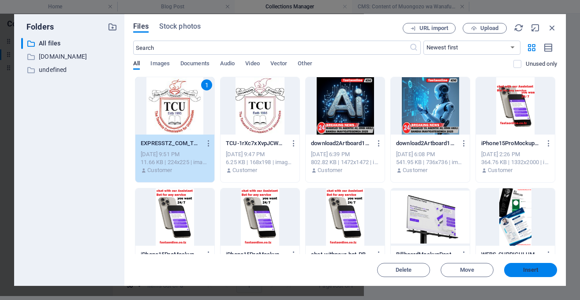
click at [517, 265] on button "Insert" at bounding box center [530, 270] width 53 height 14
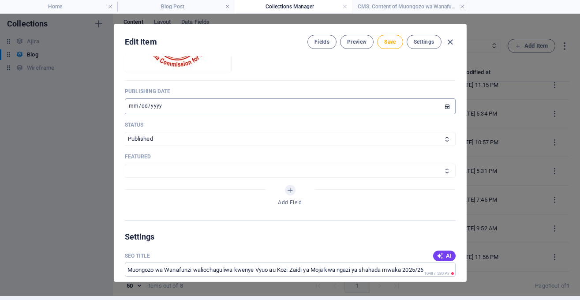
scroll to position [471, 0]
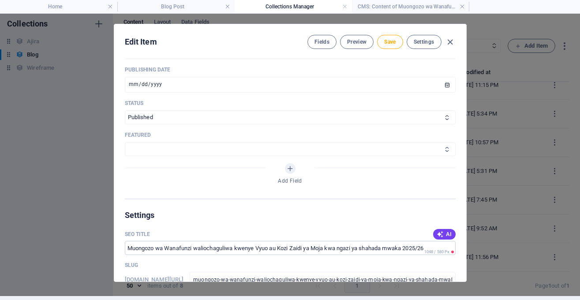
click at [125, 142] on select "FEATURED NOT FEATURED" at bounding box center [290, 149] width 331 height 14
click option "FEATURED" at bounding box center [0, 0] width 0 height 0
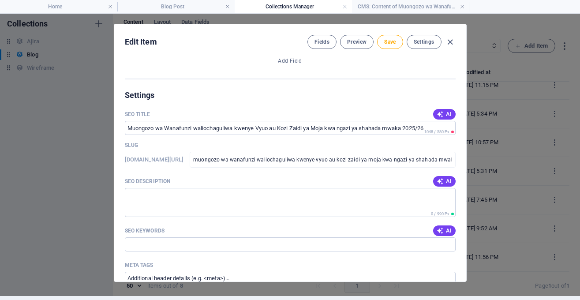
scroll to position [592, 0]
click at [440, 179] on icon "button" at bounding box center [440, 179] width 7 height 7
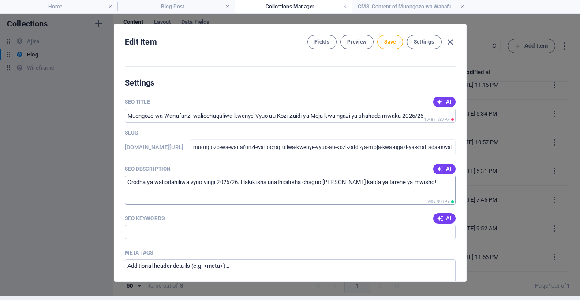
scroll to position [604, 0]
click at [442, 215] on icon "button" at bounding box center [440, 217] width 7 height 7
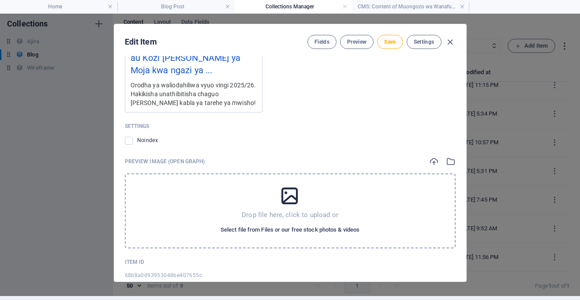
scroll to position [932, 0]
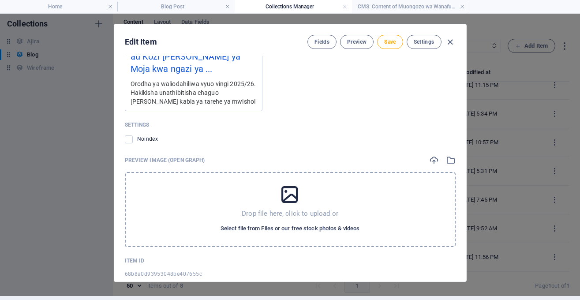
click at [335, 229] on span "Select file from Files or our free stock photos & videos" at bounding box center [290, 228] width 139 height 11
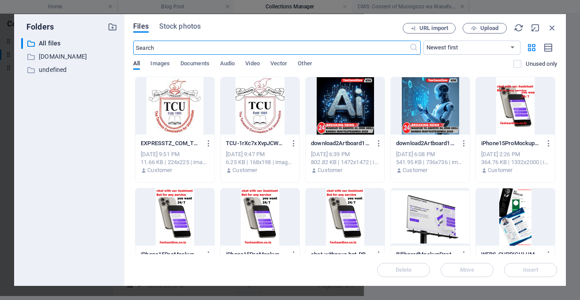
scroll to position [945, 0]
click at [191, 127] on div at bounding box center [174, 105] width 79 height 57
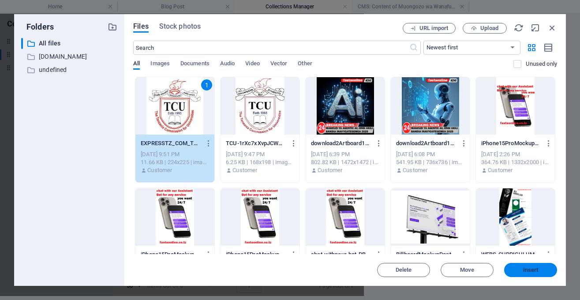
click at [518, 269] on span "Insert" at bounding box center [531, 269] width 46 height 5
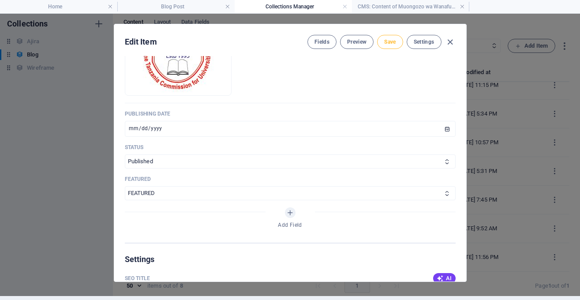
scroll to position [426, 0]
click at [391, 44] on span "Save" at bounding box center [389, 41] width 11 height 7
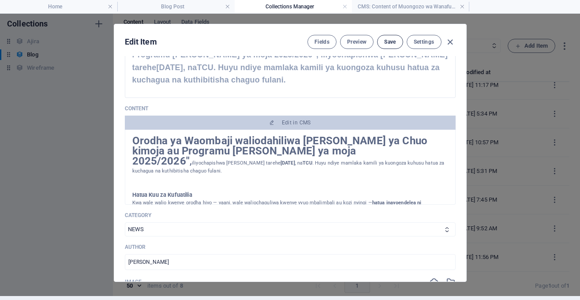
scroll to position [126, 0]
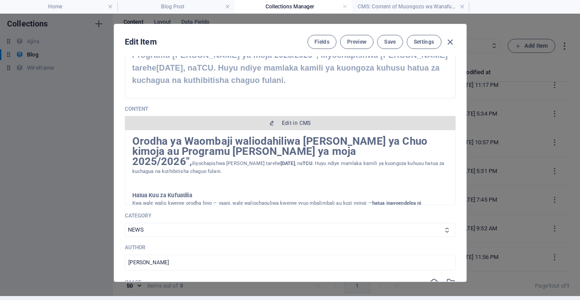
click at [326, 126] on span "Edit in CMS" at bounding box center [290, 123] width 324 height 7
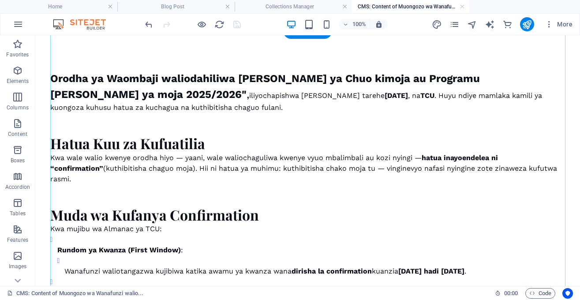
scroll to position [180, 0]
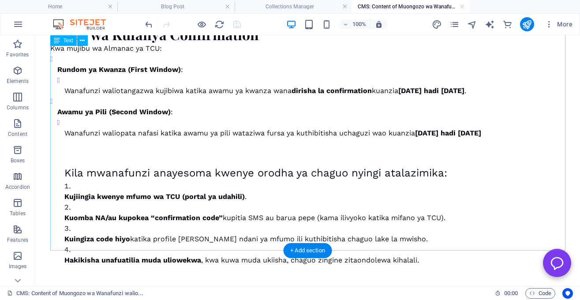
click at [428, 243] on div "Orodha ya Waombaji waliodahiliwa [PERSON_NAME] ya Chuo kimoja au Programu [PERS…" at bounding box center [307, 77] width 515 height 375
click at [424, 247] on div "Orodha ya Waombaji waliodahiliwa [PERSON_NAME] ya Chuo kimoja au Programu [PERS…" at bounding box center [307, 77] width 515 height 375
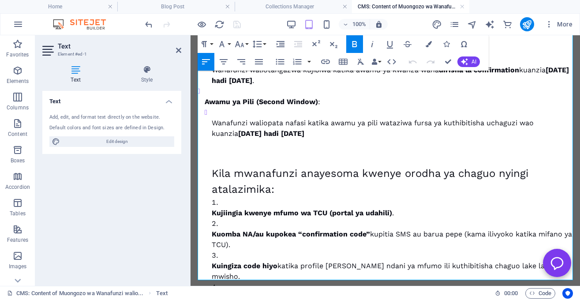
scroll to position [244, 0]
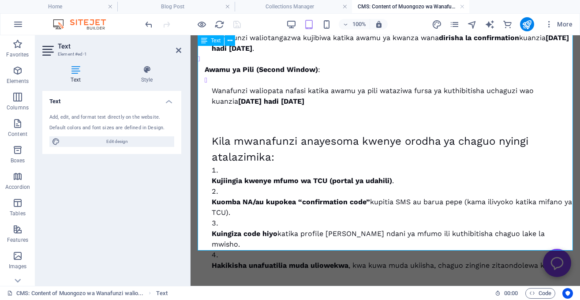
click at [567, 260] on p "Hakikisha unafuatilia muda uliowekwa , kwa kuwa muda ukiisha, chaguo zingine zi…" at bounding box center [392, 265] width 361 height 11
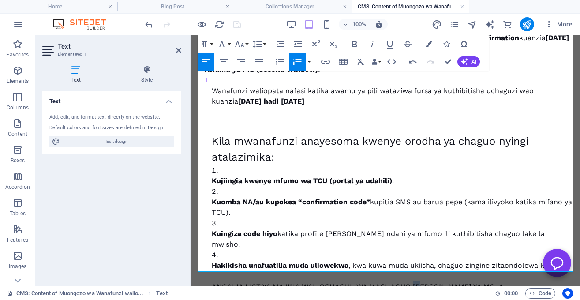
drag, startPoint x: 419, startPoint y: 268, endPoint x: 412, endPoint y: 268, distance: 7.1
click at [412, 268] on p "Hakikisha unafuatilia muda uliowekwa , kwa kuwa muda ukiisha, chaguo zingine zi…" at bounding box center [392, 276] width 361 height 32
click at [508, 267] on p "Hakikisha unafuatilia muda uliowekwa , kwa kuwa muda ukiisha, chaguo zingine zi…" at bounding box center [392, 276] width 361 height 32
click at [537, 265] on p "Hakikisha unafuatilia muda uliowekwa , kwa kuwa muda ukiisha, chaguo zingine zi…" at bounding box center [392, 276] width 361 height 32
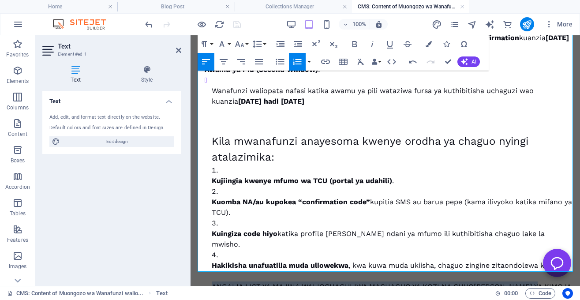
drag, startPoint x: 535, startPoint y: 265, endPoint x: 211, endPoint y: 263, distance: 323.9
click at [211, 263] on ul "Wanafunzi waliopata nafasi katika awamu ya pili wataziwa fursa ya kuthibitisha …" at bounding box center [389, 183] width 368 height 217
click at [326, 62] on icon "button" at bounding box center [325, 62] width 9 height 4
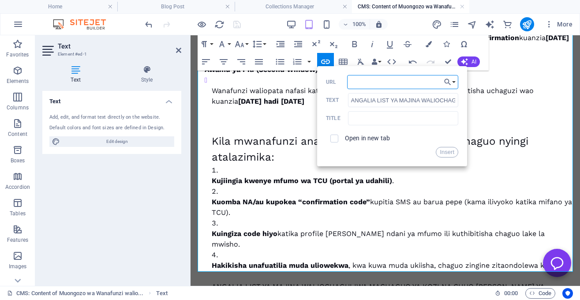
paste input "[URL][DOMAIN_NAME]"
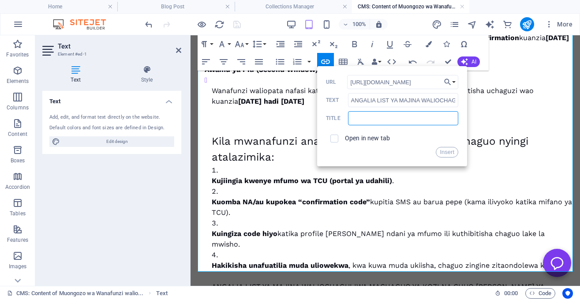
click at [408, 118] on input "text" at bounding box center [403, 118] width 110 height 14
click at [332, 141] on span at bounding box center [334, 139] width 8 height 8
click at [334, 140] on input "checkbox" at bounding box center [333, 137] width 8 height 8
click at [450, 152] on button "Insert" at bounding box center [447, 152] width 23 height 11
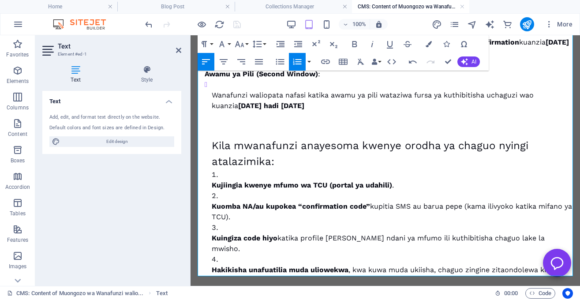
scroll to position [240, 0]
click at [354, 44] on icon "button" at bounding box center [355, 44] width 5 height 6
click at [244, 41] on icon "button" at bounding box center [239, 44] width 11 height 11
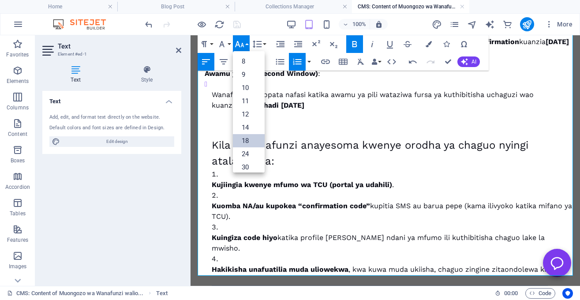
click at [245, 141] on link "18" at bounding box center [249, 140] width 32 height 13
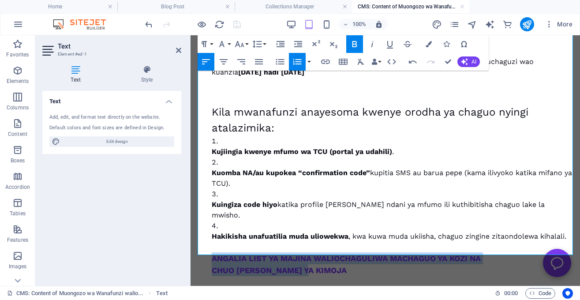
scroll to position [274, 0]
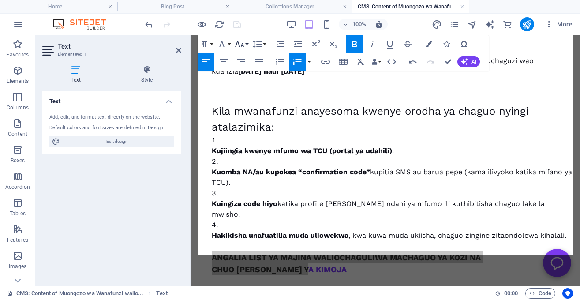
click at [248, 41] on button "Font Size" at bounding box center [241, 44] width 17 height 18
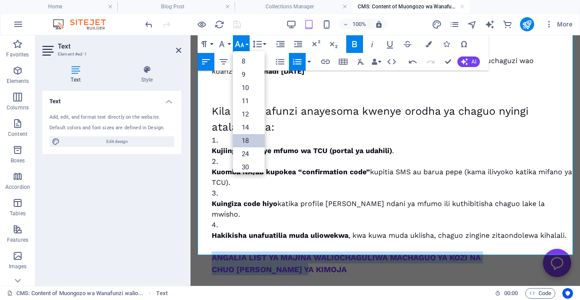
click at [252, 142] on link "18" at bounding box center [249, 140] width 32 height 13
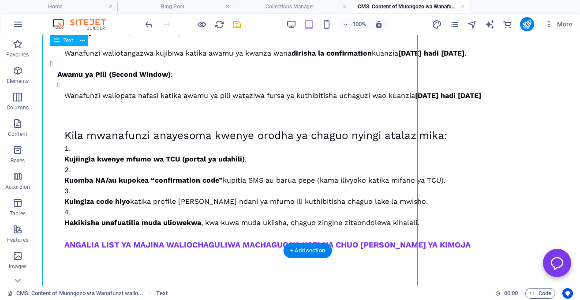
scroll to position [203, 0]
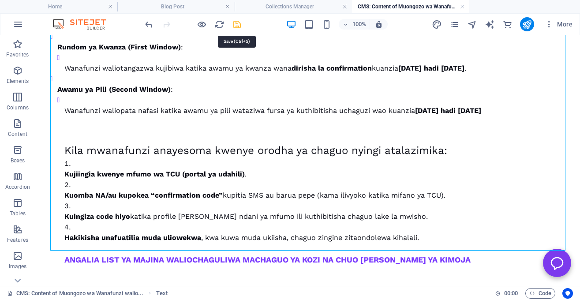
click at [238, 26] on icon "save" at bounding box center [237, 24] width 10 height 10
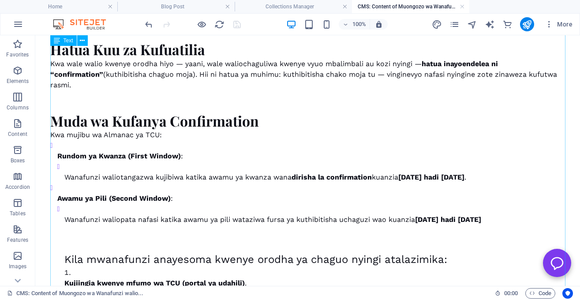
scroll to position [92, 0]
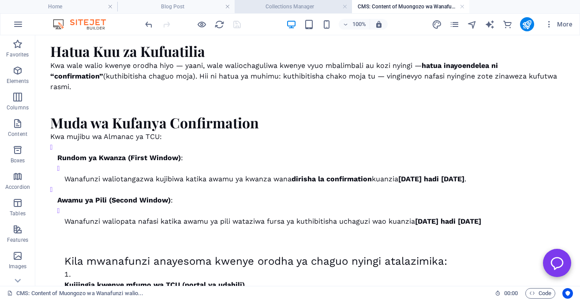
click at [309, 8] on h4 "Collections Manager" at bounding box center [293, 7] width 117 height 10
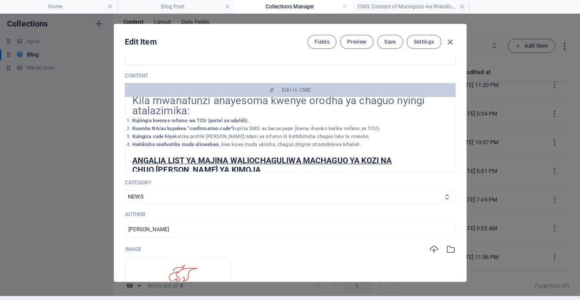
scroll to position [0, 0]
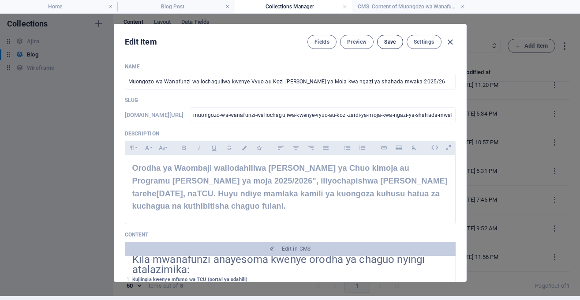
click at [390, 38] on button "Save" at bounding box center [390, 42] width 26 height 14
click at [447, 43] on icon "button" at bounding box center [450, 42] width 10 height 10
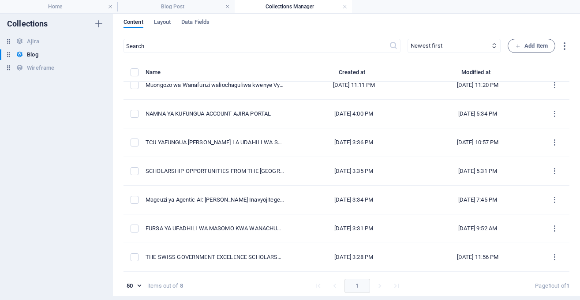
scroll to position [11, 0]
click at [207, 7] on h4 "Blog Post" at bounding box center [175, 7] width 117 height 10
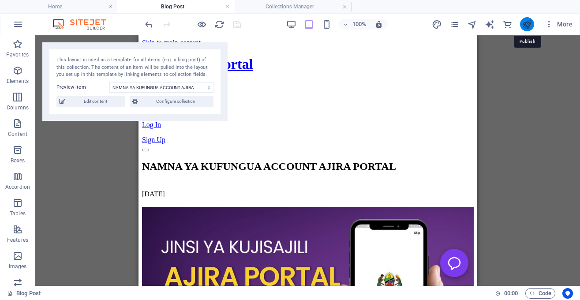
click at [526, 25] on icon "publish" at bounding box center [527, 24] width 10 height 10
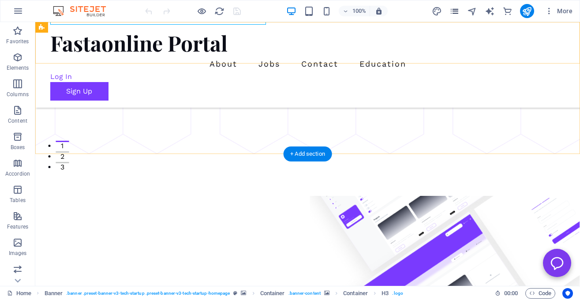
scroll to position [128, 0]
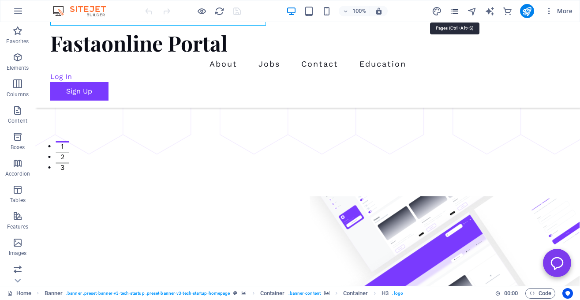
click at [457, 8] on icon "pages" at bounding box center [455, 11] width 10 height 10
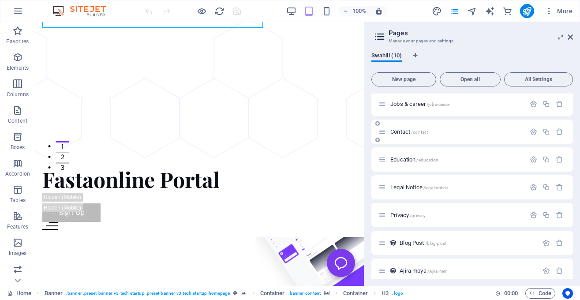
scroll to position [93, 0]
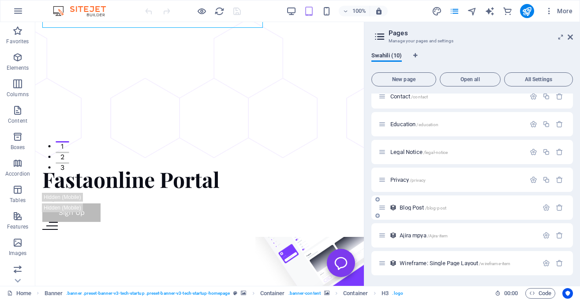
click at [408, 204] on div "Blog Post /blog-post" at bounding box center [459, 208] width 160 height 10
click at [410, 208] on span "Blog Post /blog-post" at bounding box center [423, 207] width 47 height 7
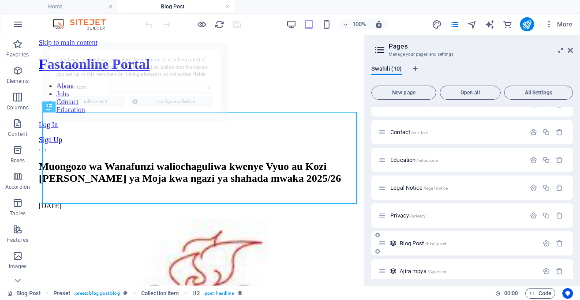
scroll to position [0, 0]
select select "68b8a0d93953048be407655c"
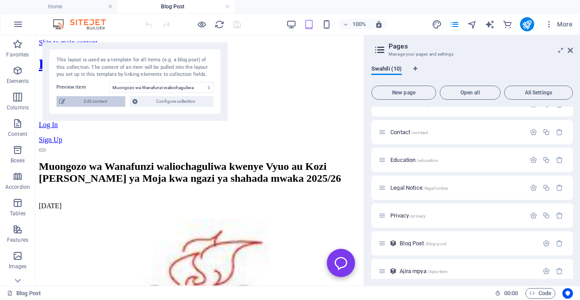
click at [112, 102] on span "Edit content" at bounding box center [95, 101] width 55 height 11
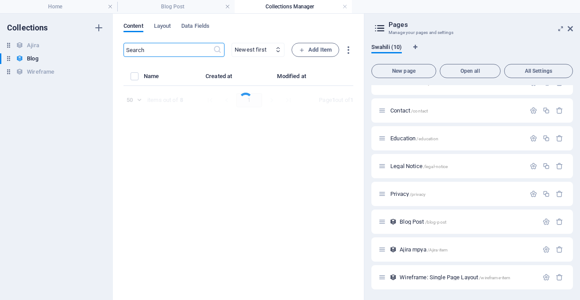
select select "NEWS"
select select "FEATURED"
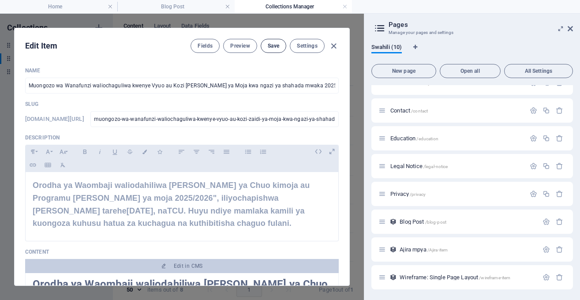
click at [271, 47] on span "Save" at bounding box center [273, 45] width 11 height 7
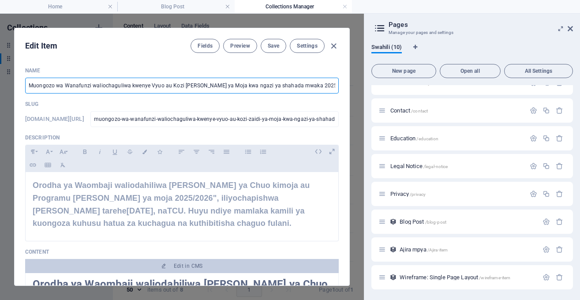
click at [55, 86] on input "Muongozo wa Wanafunzi waliochaguliwa kwenye Vyuo au Kozi [PERSON_NAME] ya Moja …" at bounding box center [182, 86] width 314 height 16
type input "MuongozoN wa Wanafunzi waliochaguliwa kwenye Vyuo au Kozi Zaidi ya Moja kwa nga…"
type input "muongozon-wa-wanafunzi-waliochaguliwa-kwenye-vyuo-au-kozi-zaidi-ya-moja-kwa-nga…"
type input "MuongozoNA wa Wanafunzi waliochaguliwa kwenye Vyuo au Kozi Zaidi ya Moja kwa ng…"
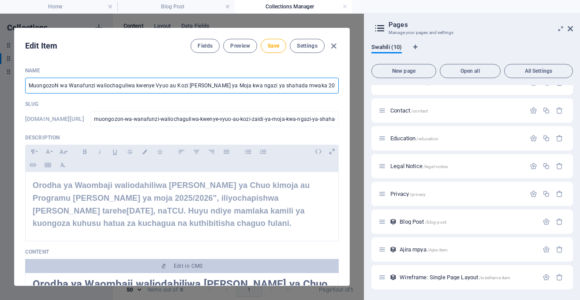
type input "muongozona-wa-wanafunzi-waliochaguliwa-kwenye-vyuo-au-kozi-zaidi-ya-moja-kwa-ng…"
type input "MuongozoN wa Wanafunzi waliochaguliwa kwenye Vyuo au Kozi Zaidi ya Moja kwa nga…"
type input "muongozon-wa-wanafunzi-waliochaguliwa-kwenye-vyuo-au-kozi-zaidi-ya-moja-kwa-nga…"
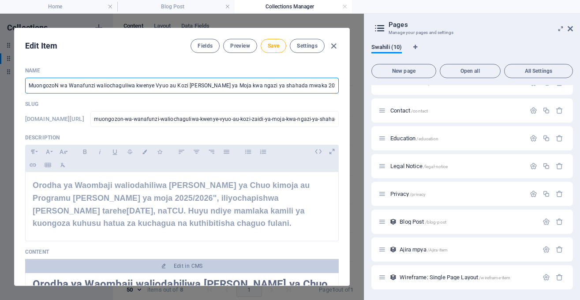
type input "Muongozo wa Wanafunzi waliochaguliwa kwenye Vyuo au Kozi [PERSON_NAME] ya Moja …"
type input "muongozo-wa-wanafunzi-waliochaguliwa-kwenye-vyuo-au-kozi-zaidi-ya-moja-kwa-ngaz…"
type input "Muongozo n wa Wanafunzi waliochaguliwa kwenye Vyuo au Kozi Zaidi ya Moja kwa ng…"
type input "muongozo-n-wa-wanafunzi-waliochaguliwa-kwenye-vyuo-au-kozi-zaidi-ya-moja-kwa-ng…"
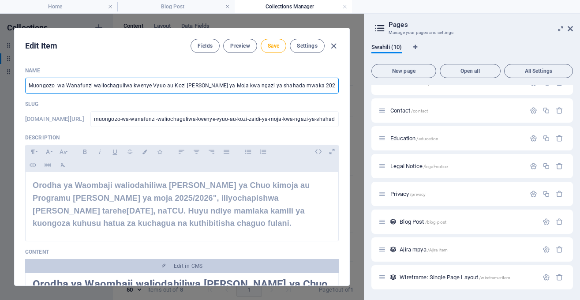
type input "muongozo-n-wa-wanafunzi-waliochaguliwa-kwenye-vyuo-au-kozi-zaidi-ya-moja-kwa-ng…"
type input "Muongozo na wa Wanafunzi waliochaguliwa kwenye Vyuo au Kozi Zaidi ya Moja kwa n…"
type input "muongozo-na-wa-wanafunzi-waliochaguliwa-kwenye-vyuo-au-kozi-zaidi-ya-moja-kwa-n…"
type input "Muongozo nam wa Wanafunzi waliochaguliwa kwenye Vyuo au Kozi Zaidi ya Moja kwa …"
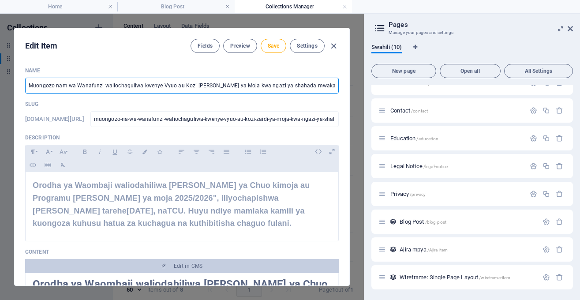
type input "muongozo-nam-wa-wanafunzi-waliochaguliwa-kwenye-vyuo-au-kozi-zaidi-ya-moja-kwa-…"
type input "Muongozo nama wa Wanafunzi waliochaguliwa kwenye Vyuo au Kozi Zaidi ya Moja kwa…"
type input "muongozo-nama-wa-wanafunzi-waliochaguliwa-kwenye-vyuo-au-kozi-zaidi-ya-moja-kwa…"
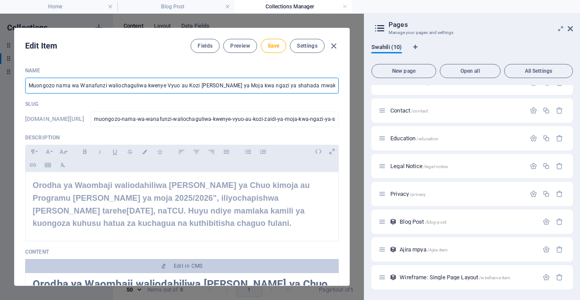
type input "Muongozo namaj wa Wanafunzi waliochaguliwa kwenye Vyuo au Kozi Zaidi ya Moja kw…"
type input "muongozo-namaj-wa-wanafunzi-waliochaguliwa-kwenye-vyuo-au-kozi-zaidi-ya-moja-kw…"
type input "Muongozo namaji wa Wanafunzi waliochaguliwa kwenye Vyuo au Kozi Zaidi ya Moja k…"
type input "muongozo-namaji-wa-wanafunzi-waliochaguliwa-kwenye-vyuo-au-kozi-zaidi-ya-moja-k…"
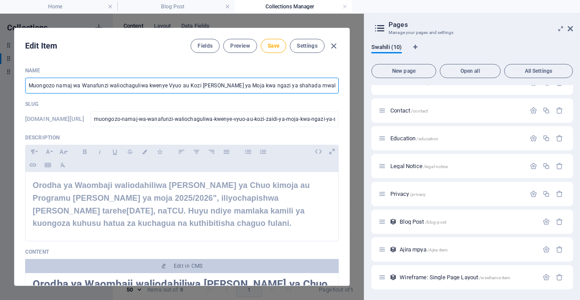
type input "muongozo-namaji-wa-wanafunzi-waliochaguliwa-kwenye-vyuo-au-kozi-zaidi-ya-moja-k…"
type input "Muongozo namajin wa Wanafunzi waliochaguliwa kwenye Vyuo au Kozi Zaidi ya Moja …"
type input "muongozo-namajin-wa-wanafunzi-waliochaguliwa-kwenye-vyuo-au-kozi-zaidi-ya-moja-…"
type input "Muongozo namajina wa Wanafunzi waliochaguliwa kwenye Vyuo au Kozi Zaidi ya Moja…"
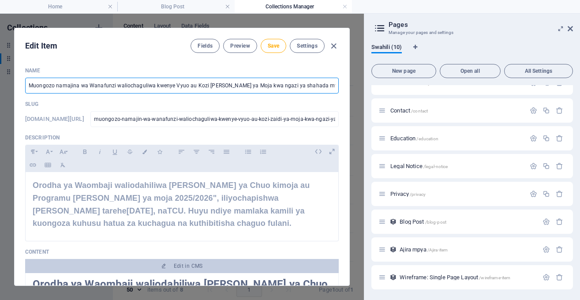
type input "muongozo-namajina-wa-wanafunzi-waliochaguliwa-kwenye-vyuo-au-kozi-zaidi-ya-moja…"
type input "Muongozo namajin wa Wanafunzi waliochaguliwa kwenye Vyuo au Kozi Zaidi ya Moja …"
type input "muongozo-namajin-wa-wanafunzi-waliochaguliwa-kwenye-vyuo-au-kozi-zaidi-ya-moja-…"
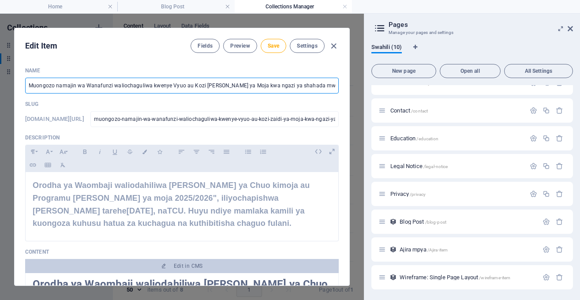
type input "Muongozo namaji wa Wanafunzi waliochaguliwa kwenye Vyuo au Kozi Zaidi ya Moja k…"
type input "muongozo-namaji-wa-wanafunzi-waliochaguliwa-kwenye-vyuo-au-kozi-zaidi-ya-moja-k…"
type input "Muongozo namaj wa Wanafunzi waliochaguliwa kwenye Vyuo au Kozi Zaidi ya Moja kw…"
type input "muongozo-namaj-wa-wanafunzi-waliochaguliwa-kwenye-vyuo-au-kozi-zaidi-ya-moja-kw…"
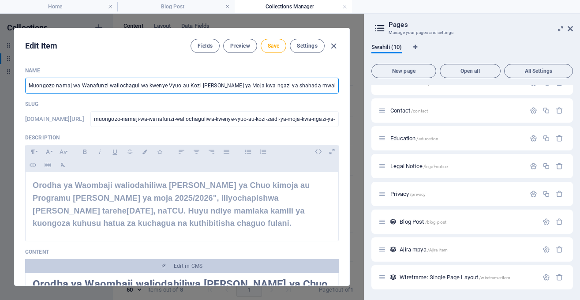
type input "muongozo-namaj-wa-wanafunzi-waliochaguliwa-kwenye-vyuo-au-kozi-zaidi-ya-moja-kw…"
type input "Muongozo nama wa Wanafunzi waliochaguliwa kwenye Vyuo au Kozi Zaidi ya Moja kwa…"
type input "muongozo-nama-wa-wanafunzi-waliochaguliwa-kwenye-vyuo-au-kozi-zaidi-ya-moja-kwa…"
type input "Muongozo nam wa Wanafunzi waliochaguliwa kwenye Vyuo au Kozi Zaidi ya Moja kwa …"
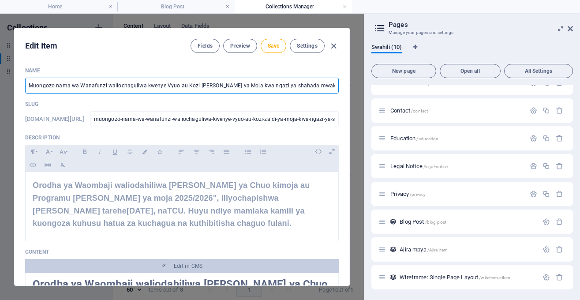
type input "muongozo-nam-wa-wanafunzi-waliochaguliwa-kwenye-vyuo-au-kozi-zaidi-ya-moja-kwa-…"
type input "Muongozo na wa Wanafunzi waliochaguliwa kwenye Vyuo au Kozi Zaidi ya Moja kwa n…"
type input "muongozo-na-wa-wanafunzi-waliochaguliwa-kwenye-vyuo-au-kozi-zaidi-ya-moja-kwa-n…"
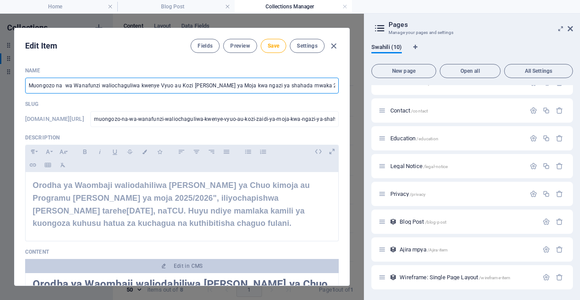
type input "Muongozo na l wa Wanafunzi waliochaguliwa kwenye Vyuo au Kozi Zaidi ya Moja kwa…"
type input "muongozo-na-l-wa-wanafunzi-waliochaguliwa-kwenye-vyuo-au-kozi-zaidi-ya-moja-kwa…"
type input "Muongozo na li wa Wanafunzi waliochaguliwa kwenye Vyuo au Kozi Zaidi ya Moja kw…"
type input "muongozo-na-li-wa-wanafunzi-waliochaguliwa-kwenye-vyuo-au-kozi-zaidi-ya-moja-kw…"
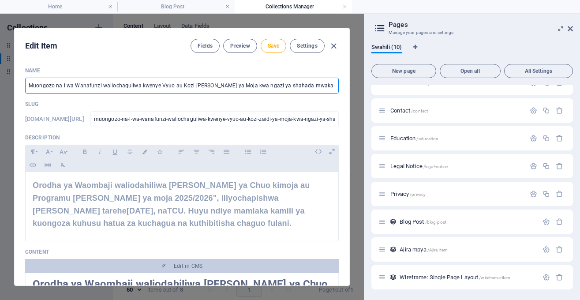
type input "muongozo-na-li-wa-wanafunzi-waliochaguliwa-kwenye-vyuo-au-kozi-zaidi-ya-moja-kw…"
type input "Muongozo na lis wa Wanafunzi waliochaguliwa kwenye Vyuo au Kozi Zaidi ya Moja k…"
type input "muongozo-na-lis-wa-wanafunzi-waliochaguliwa-kwenye-vyuo-au-kozi-zaidi-ya-moja-k…"
type input "Muongozo na list wa Wanafunzi waliochaguliwa kwenye Vyuo au Kozi Zaidi ya Moja …"
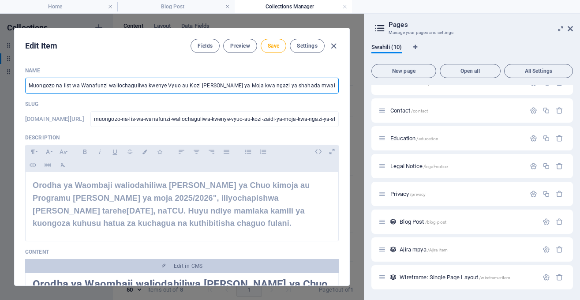
type input "muongozo-na-list-wa-wanafunzi-waliochaguliwa-kwenye-vyuo-au-kozi-zaidi-ya-moja-…"
type input "Muongozo na list y wa Wanafunzi waliochaguliwa kwenye Vyuo au Kozi Zaidi ya Moj…"
type input "muongozo-na-list-y-wa-wanafunzi-waliochaguliwa-kwenye-vyuo-au-kozi-zaidi-ya-moj…"
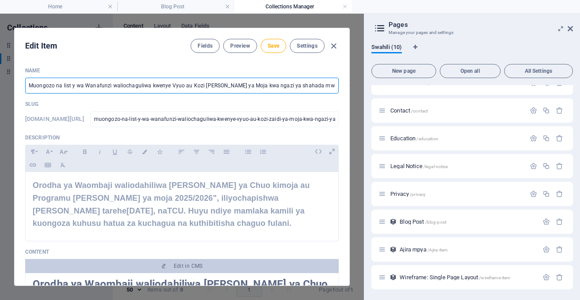
type input "Muongozo na list ya wa Wanafunzi waliochaguliwa kwenye Vyuo au Kozi Zaidi ya Mo…"
type input "muongozo-na-list-ya-wa-wanafunzi-waliochaguliwa-kwenye-vyuo-au-kozi-zaidi-ya-mo…"
type input "Muongozo na list ya m wa Wanafunzi waliochaguliwa kwenye Vyuo au Kozi Zaidi ya …"
type input "muongozo-na-list-ya-m-wa-wanafunzi-waliochaguliwa-kwenye-vyuo-au-kozi-zaidi-ya-…"
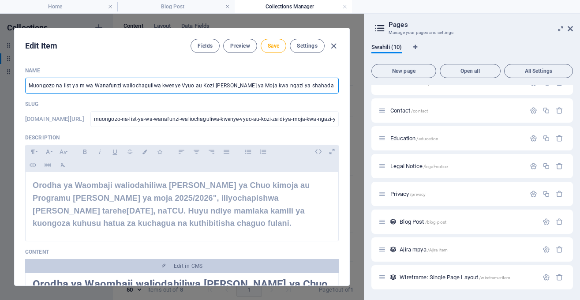
type input "muongozo-na-list-ya-m-wa-wanafunzi-waliochaguliwa-kwenye-vyuo-au-kozi-zaidi-ya-…"
type input "Muongozo na list ya ma wa Wanafunzi waliochaguliwa kwenye Vyuo au Kozi Zaidi ya…"
type input "muongozo-na-list-ya-ma-wa-wanafunzi-waliochaguliwa-kwenye-vyuo-au-kozi-zaidi-ya…"
type input "Muongozo na list ya maj wa Wanafunzi waliochaguliwa kwenye Vyuo au Kozi Zaidi y…"
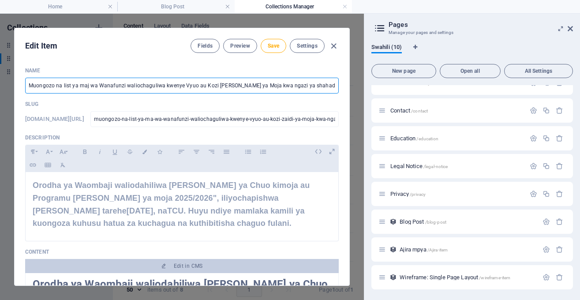
type input "muongozo-na-list-ya-maj-wa-wanafunzi-waliochaguliwa-kwenye-vyuo-au-kozi-zaidi-y…"
type input "Muongozo na list ya maji wa Wanafunzi waliochaguliwa kwenye Vyuo au Kozi Zaidi …"
type input "muongozo-na-list-ya-maji-wa-wanafunzi-waliochaguliwa-kwenye-vyuo-au-kozi-zaidi-…"
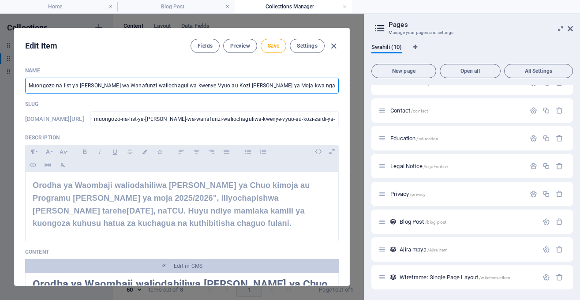
type input "Muongozo na list ya majin wa Wanafunzi waliochaguliwa kwenye Vyuo au Kozi Zaidi…"
type input "muongozo-na-list-ya-majin-wa-wanafunzi-waliochaguliwa-kwenye-vyuo-au-kozi-zaidi…"
type input "Muongozo na list ya majina wa Wanafunzi waliochaguliwa kwenye Vyuo au Kozi Zaid…"
type input "muongozo-na-list-ya-majina-wa-wanafunzi-waliochaguliwa-kwenye-vyuo-au-kozi-zaid…"
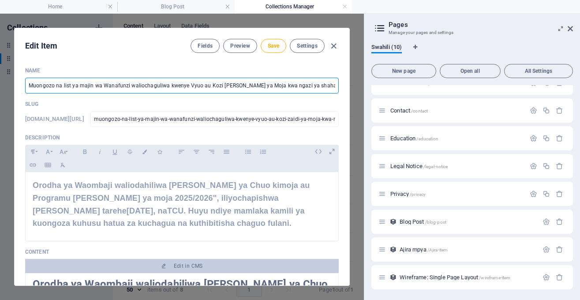
type input "muongozo-na-list-ya-majina-wa-wanafunzi-waliochaguliwa-kwenye-vyuo-au-kozi-zaid…"
type input "Muongozo na list ya majina wa Wanafunzi waliochaguliwa kwenye Vyuo au Kozi Zaid…"
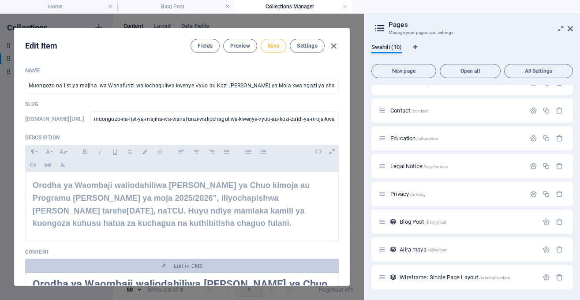
click at [274, 42] on button "Save" at bounding box center [274, 46] width 26 height 14
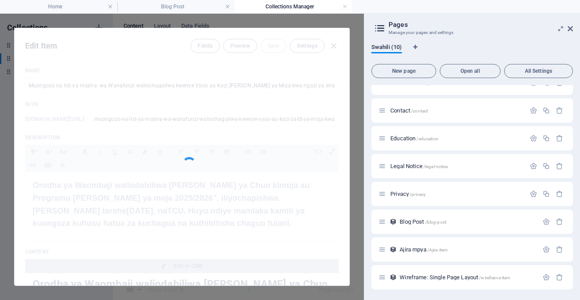
type input "muongozo-na-list-ya-majina-wa-wanafunzi-waliochaguliwa-kwenye-vyuo-au-kozi-zaid…"
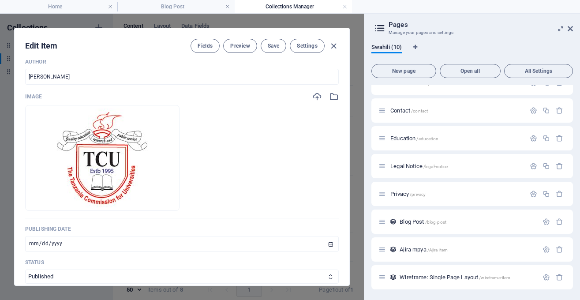
scroll to position [328, 0]
click at [334, 45] on icon "button" at bounding box center [334, 46] width 10 height 10
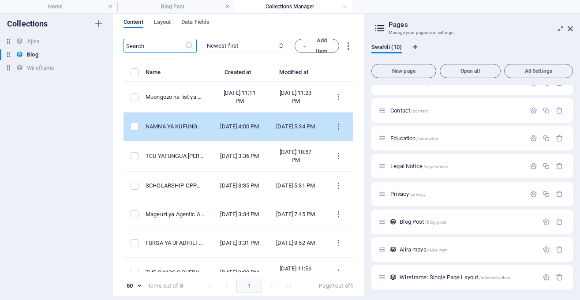
scroll to position [0, 0]
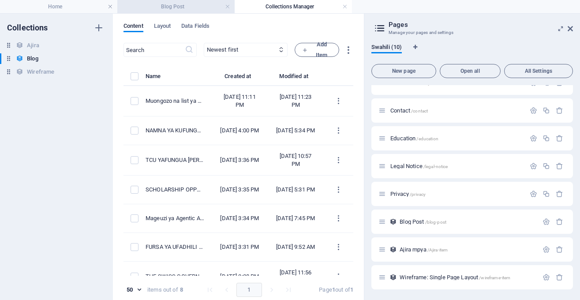
click at [211, 8] on h4 "Blog Post" at bounding box center [175, 7] width 117 height 10
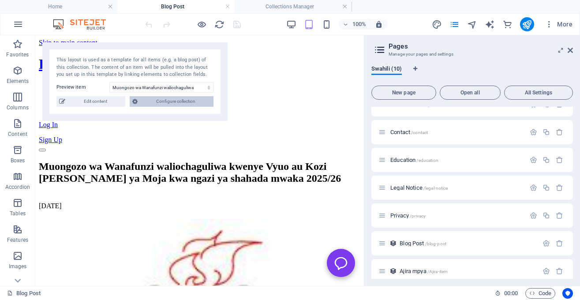
click at [189, 101] on span "Configure collection" at bounding box center [175, 101] width 71 height 11
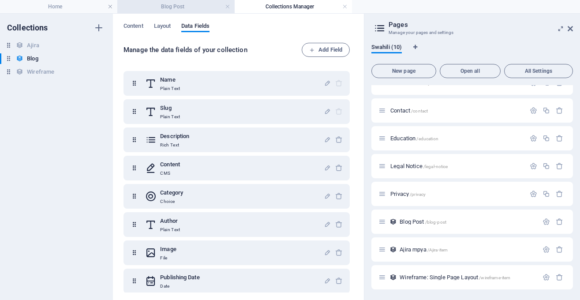
click at [207, 8] on h4 "Blog Post" at bounding box center [175, 7] width 117 height 10
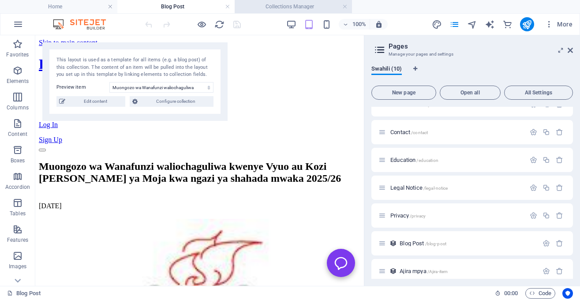
click at [257, 3] on h4 "Collections Manager" at bounding box center [293, 7] width 117 height 10
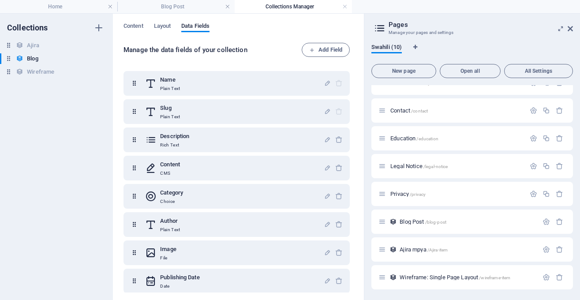
click at [147, 26] on div "Content Layout Data Fields" at bounding box center [239, 31] width 230 height 17
click at [130, 25] on span "Content" at bounding box center [134, 27] width 20 height 12
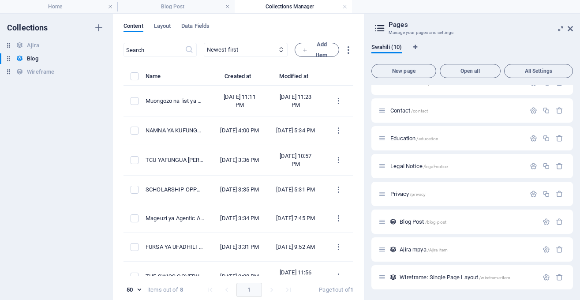
click at [263, 9] on h4 "Collections Manager" at bounding box center [293, 7] width 117 height 10
click at [270, 7] on h4 "Collections Manager" at bounding box center [293, 7] width 117 height 10
click at [202, 5] on h4 "Blog Post" at bounding box center [175, 7] width 117 height 10
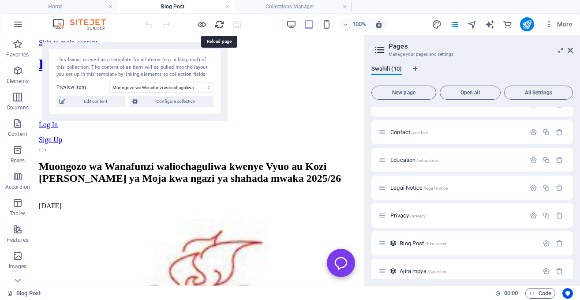
click at [216, 25] on icon "reload" at bounding box center [219, 24] width 10 height 10
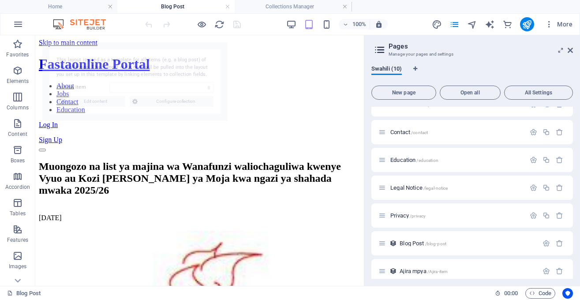
select select "68b8a0d93953048be407655c"
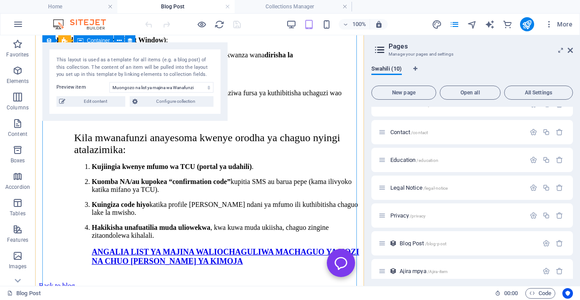
scroll to position [720, 0]
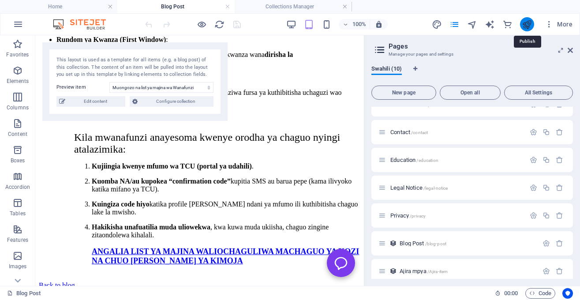
click at [525, 23] on icon "publish" at bounding box center [527, 24] width 10 height 10
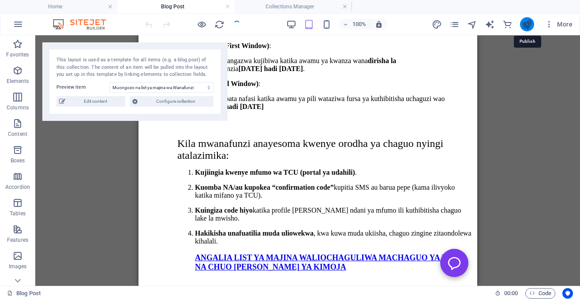
scroll to position [730, 0]
